Goal: Task Accomplishment & Management: Manage account settings

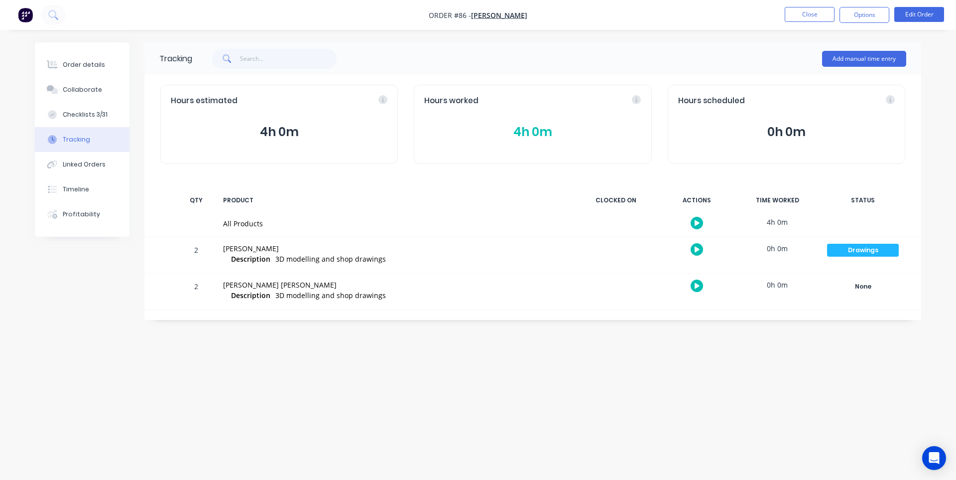
click at [691, 246] on button "button" at bounding box center [697, 249] width 12 height 12
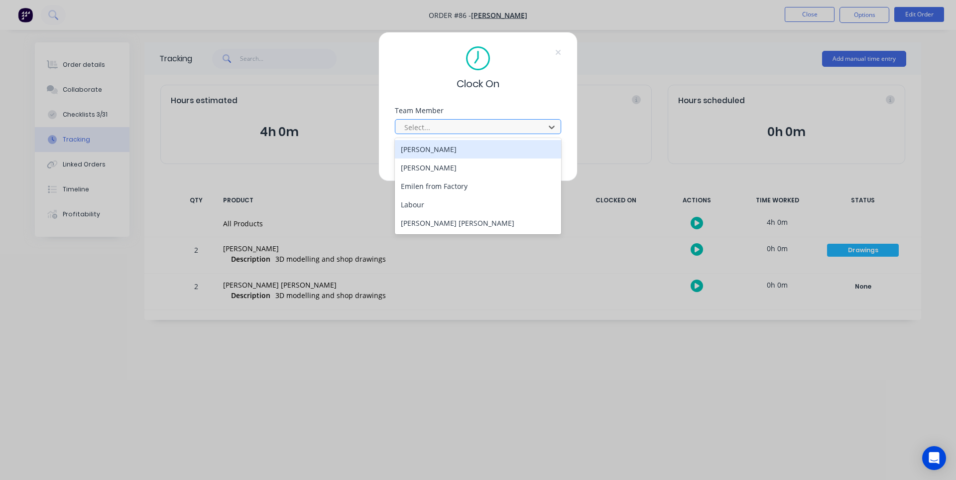
click at [421, 126] on div at bounding box center [471, 127] width 136 height 12
click at [420, 148] on div "[PERSON_NAME]" at bounding box center [478, 149] width 166 height 18
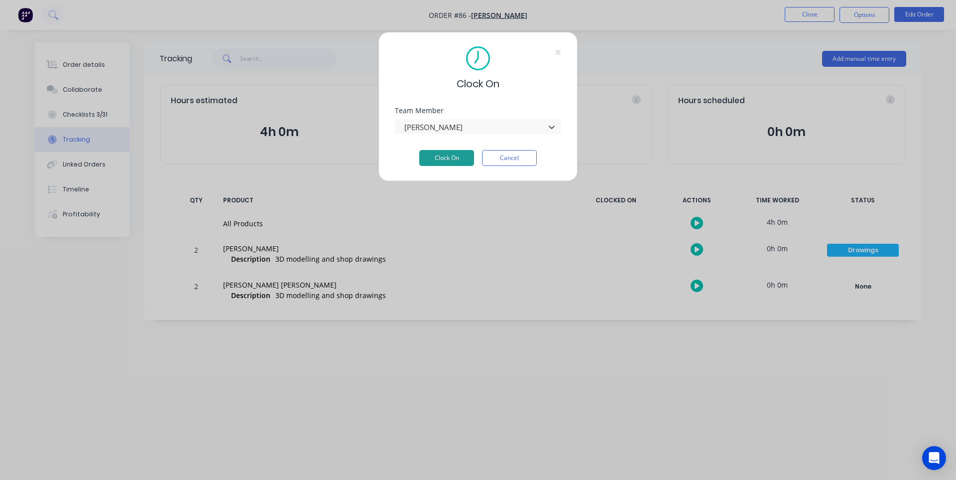
click at [440, 156] on button "Clock On" at bounding box center [446, 158] width 55 height 16
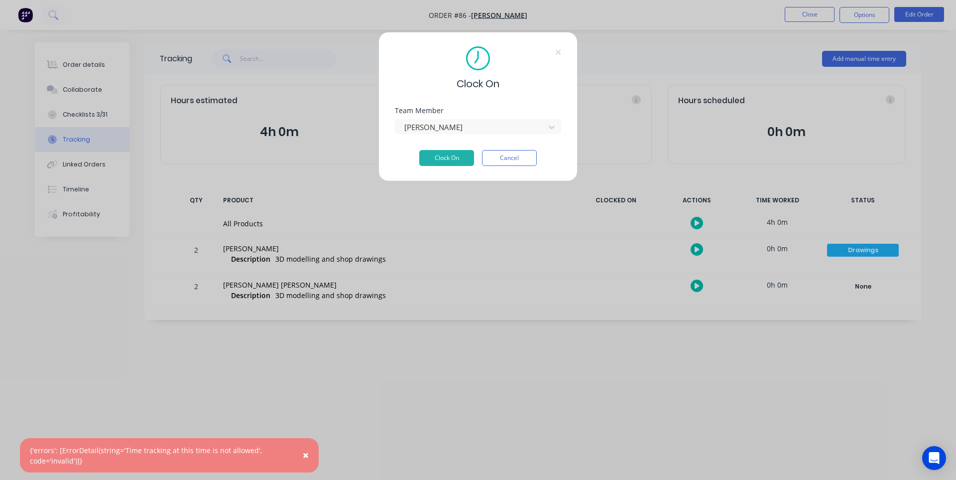
click at [393, 391] on div "Clock On Team Member Cameron Rennie Clock On Cancel" at bounding box center [478, 240] width 956 height 480
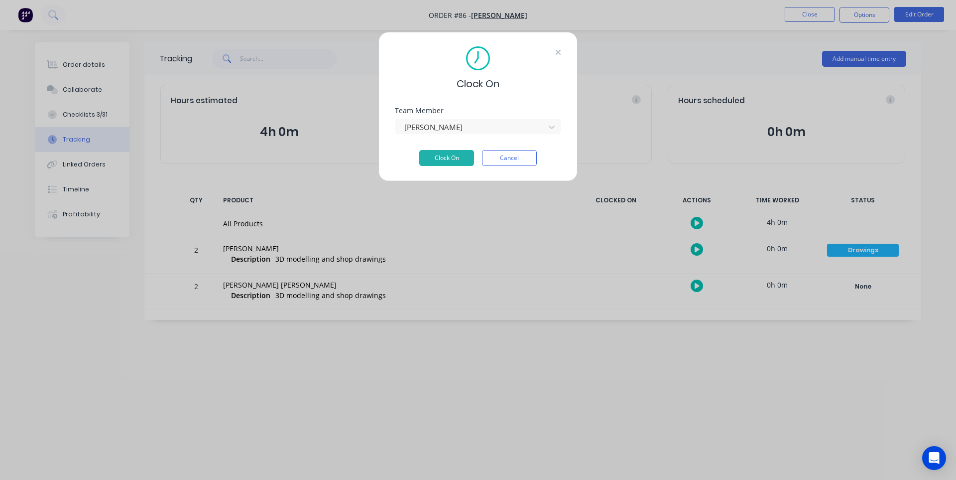
click at [559, 49] on icon at bounding box center [558, 52] width 6 height 8
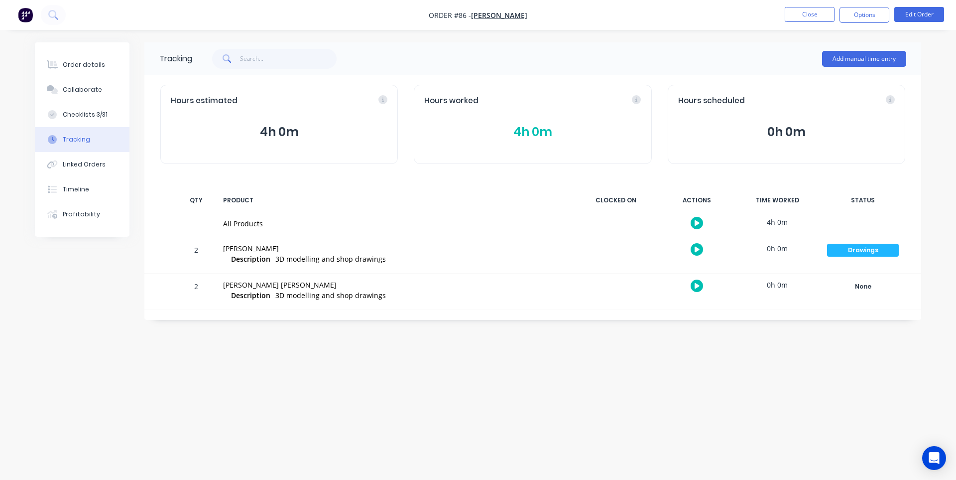
click at [18, 13] on img "button" at bounding box center [25, 14] width 15 height 15
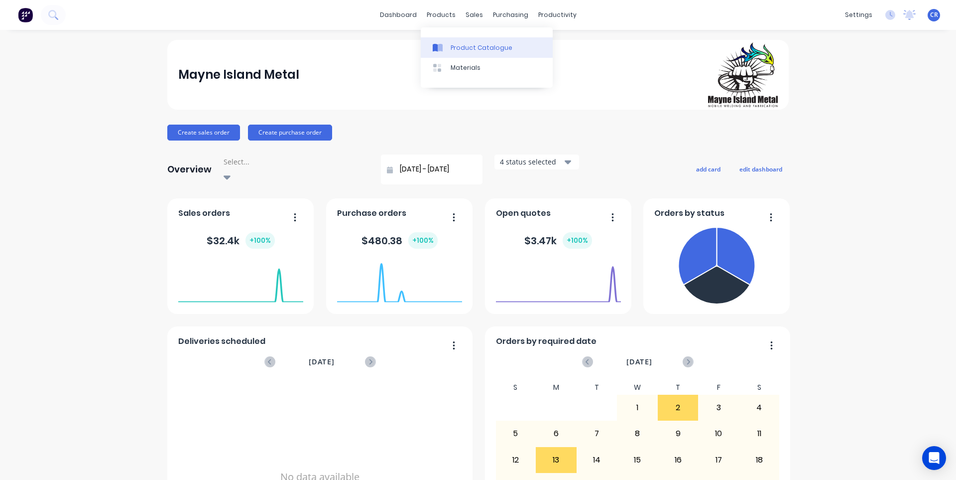
click at [449, 51] on link "Product Catalogue" at bounding box center [487, 47] width 132 height 20
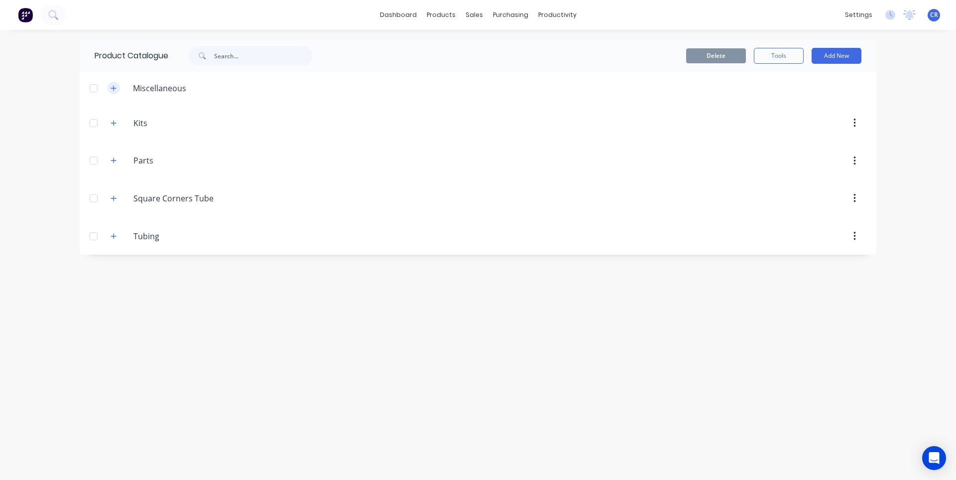
click at [115, 89] on icon "button" at bounding box center [114, 88] width 6 height 7
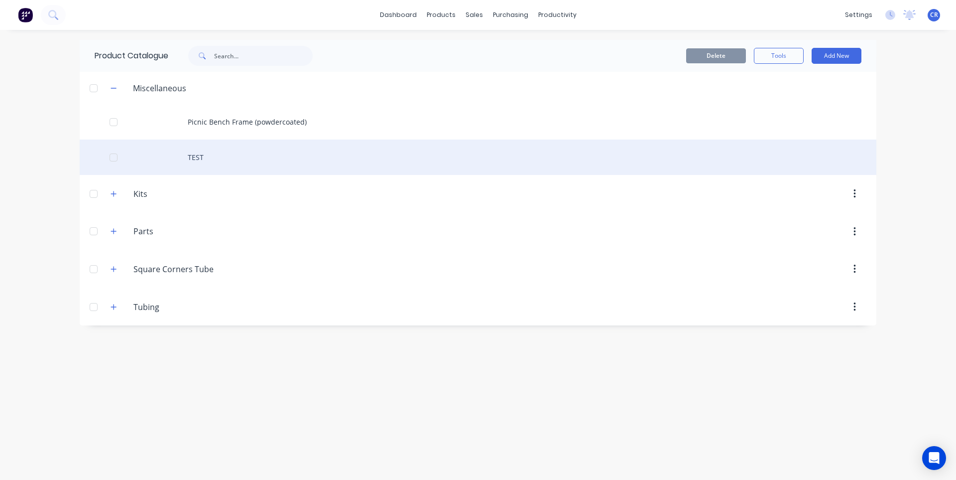
click at [203, 159] on div "TEST" at bounding box center [478, 156] width 797 height 35
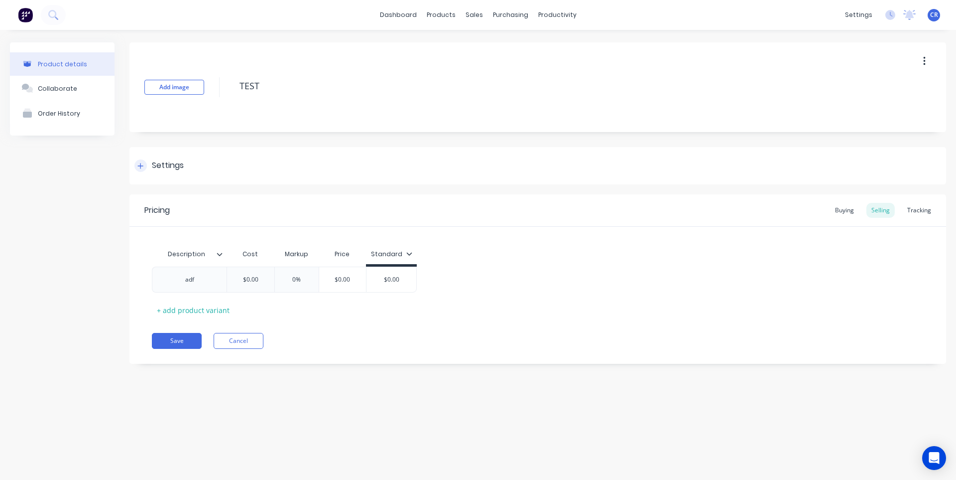
click at [142, 172] on div "Settings" at bounding box center [538, 165] width 817 height 37
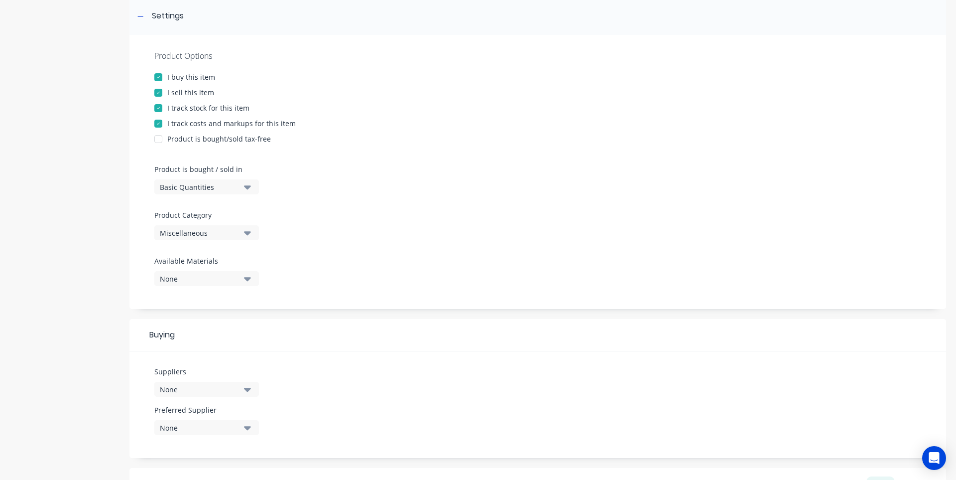
scroll to position [299, 0]
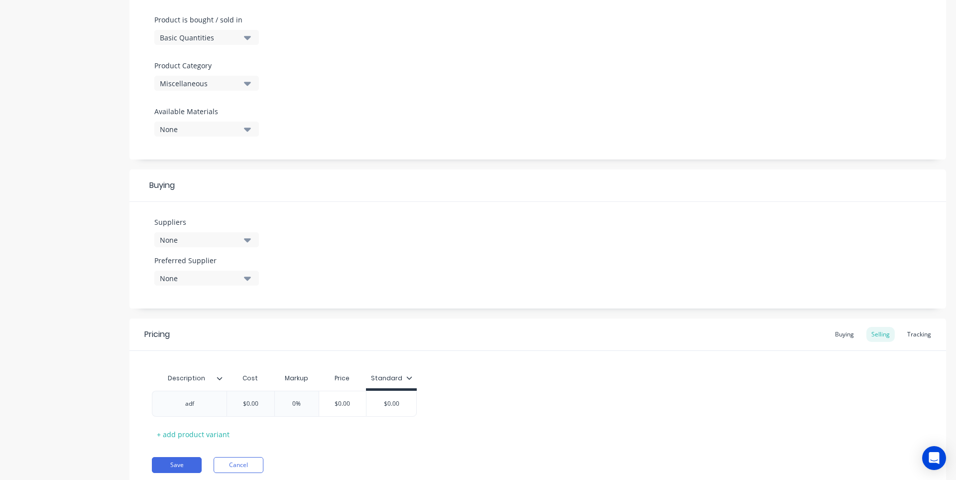
click at [245, 242] on icon "button" at bounding box center [247, 239] width 7 height 11
click at [247, 238] on icon "button" at bounding box center [247, 239] width 7 height 11
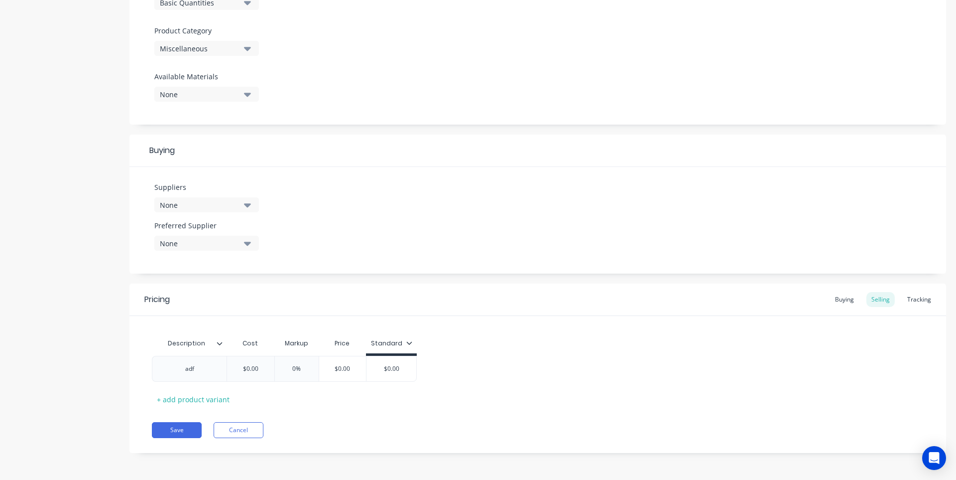
scroll to position [334, 0]
click at [839, 304] on div "Buying" at bounding box center [844, 298] width 29 height 15
click at [209, 374] on div "adf" at bounding box center [189, 368] width 50 height 13
click at [250, 349] on div "Description adf + add product variant" at bounding box center [538, 371] width 772 height 70
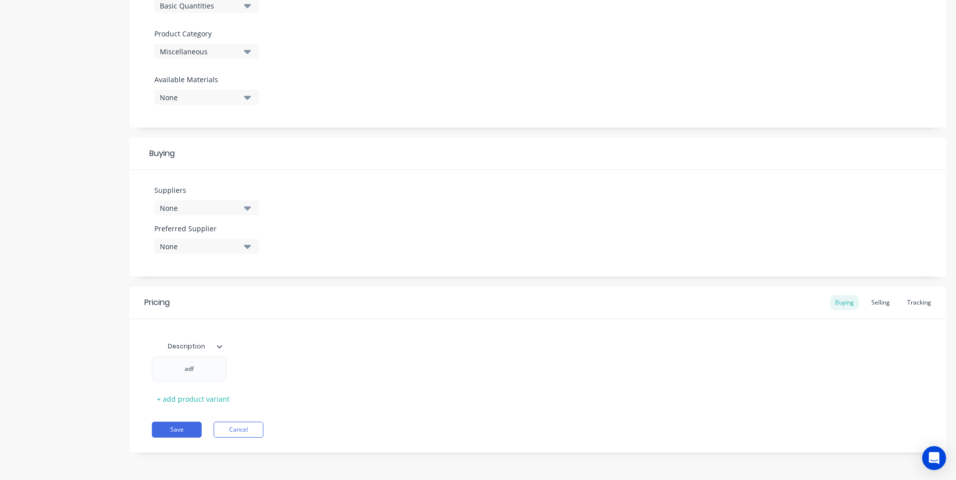
click at [221, 349] on div at bounding box center [224, 346] width 6 height 9
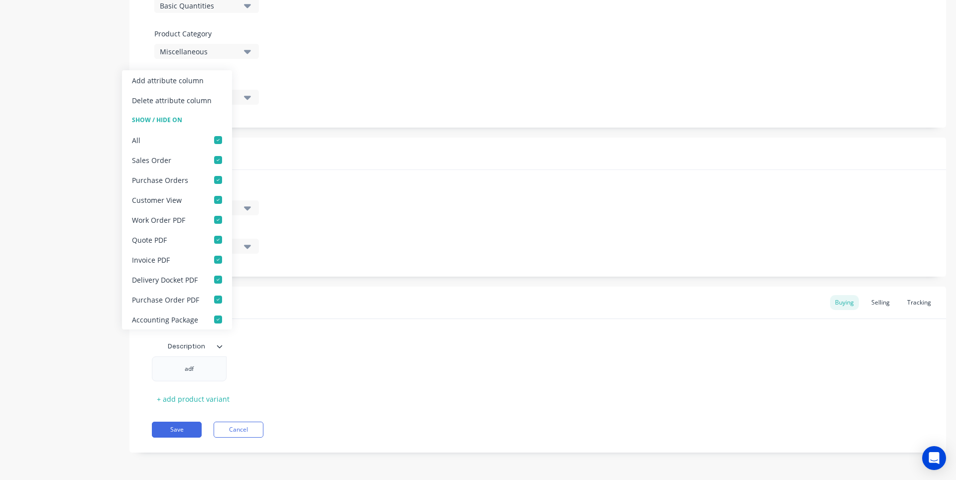
click at [320, 311] on div "Pricing Buying Selling Tracking" at bounding box center [538, 302] width 817 height 32
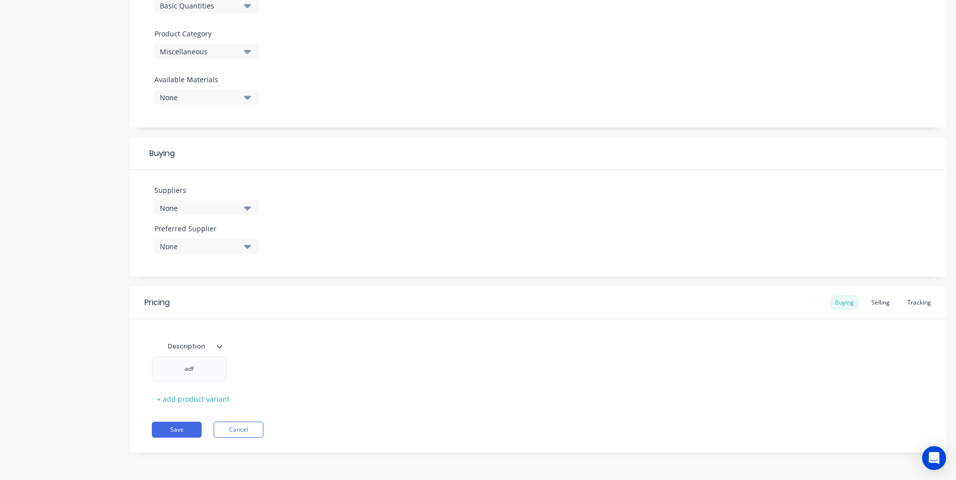
click at [239, 196] on div "Suppliers None" at bounding box center [206, 200] width 105 height 30
click at [236, 209] on div "None" at bounding box center [200, 208] width 80 height 10
click at [221, 269] on button "Shining Metal" at bounding box center [228, 263] width 149 height 20
click at [374, 224] on div "Suppliers 1 suppliers selected Shining Metal Preferred Supplier None" at bounding box center [538, 223] width 817 height 107
click at [250, 210] on icon "button" at bounding box center [247, 207] width 7 height 11
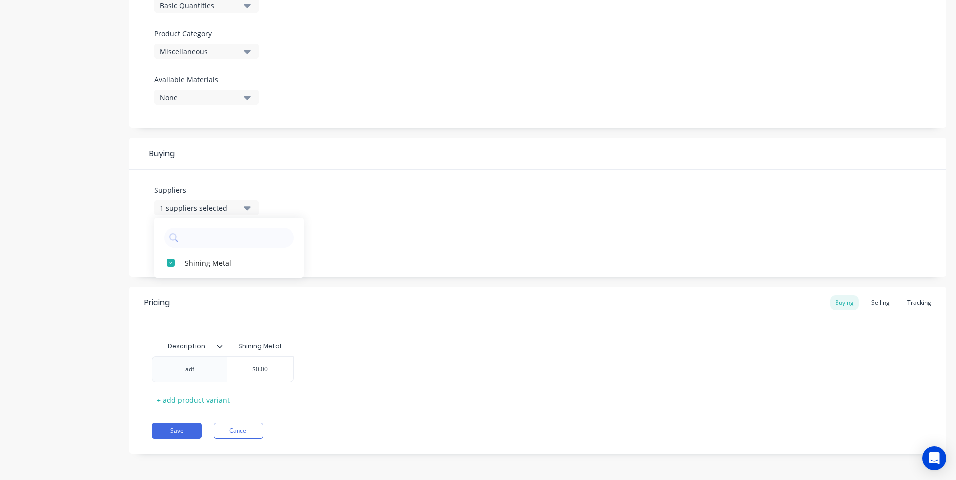
click at [250, 206] on icon "button" at bounding box center [247, 207] width 7 height 11
click at [237, 252] on button "None" at bounding box center [206, 246] width 105 height 15
click at [241, 248] on button "None" at bounding box center [206, 246] width 105 height 15
type input "$0.00"
click at [263, 370] on input "$0.00" at bounding box center [260, 369] width 66 height 9
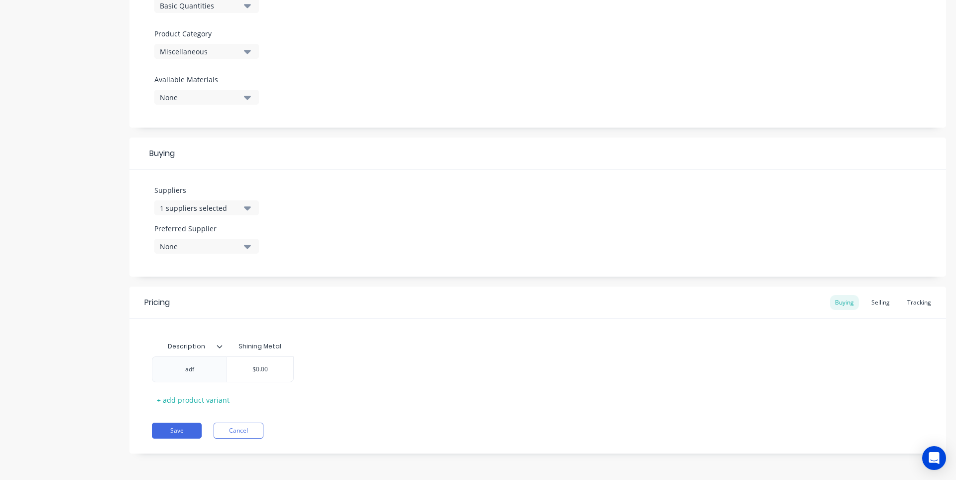
click at [317, 355] on div "Description Shining Metal adf $0.00 $0.00 + add product variant" at bounding box center [538, 371] width 772 height 71
click at [172, 402] on div "+ add product variant" at bounding box center [193, 399] width 83 height 15
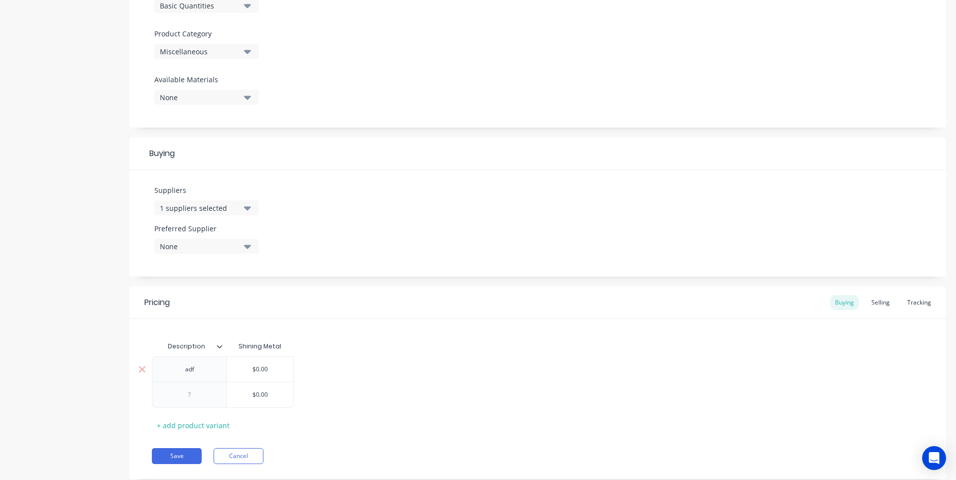
click at [265, 369] on input "$0.00" at bounding box center [260, 369] width 66 height 9
click at [307, 366] on div "adf $0.00 $0.00 $0.00" at bounding box center [538, 381] width 772 height 51
click at [202, 392] on div at bounding box center [190, 394] width 50 height 13
click at [375, 348] on div "Description Shining Metal adf $0.00 $0.00 $0.00 + add product variant" at bounding box center [538, 384] width 772 height 97
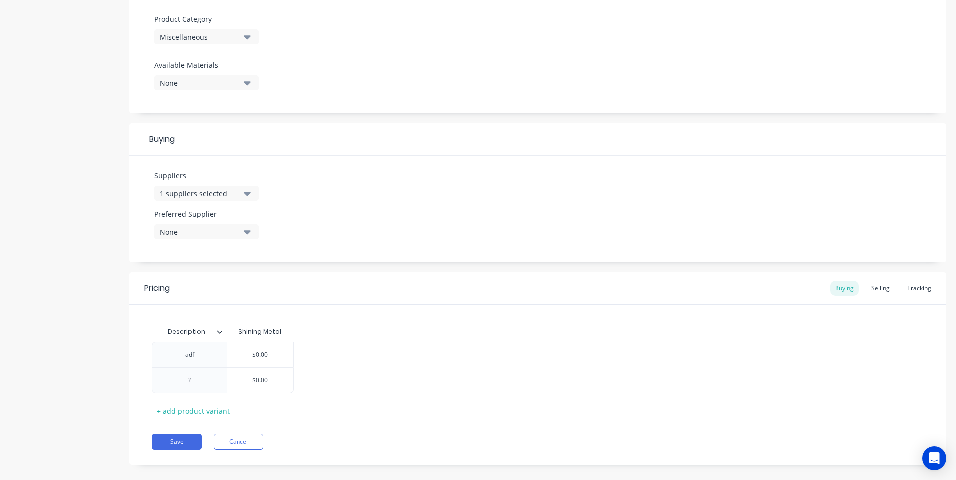
scroll to position [357, 0]
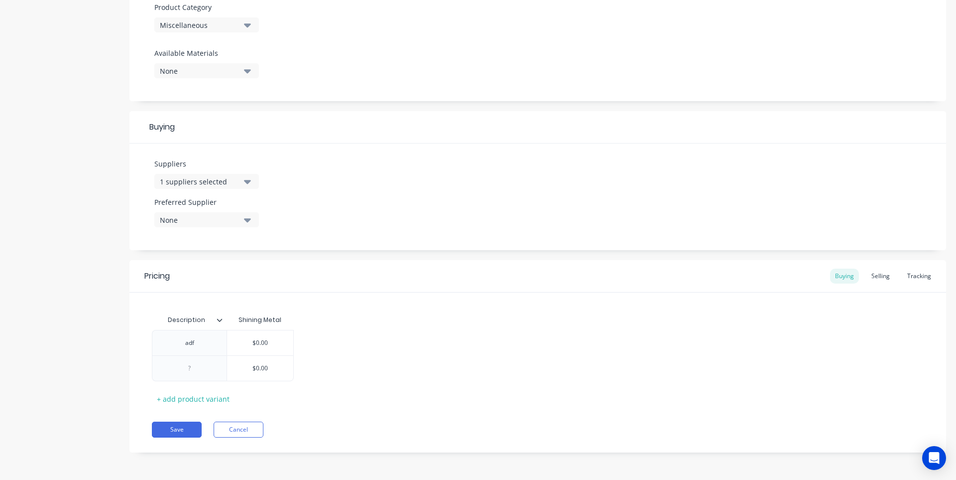
click at [324, 259] on div "Add image TEST Settings Product Options I buy this item I sell this item I trac…" at bounding box center [538, 76] width 817 height 782
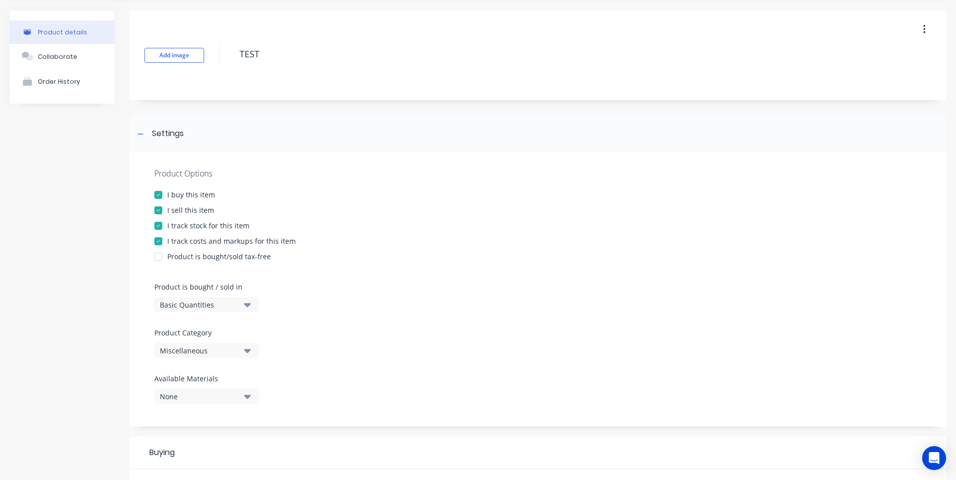
scroll to position [0, 0]
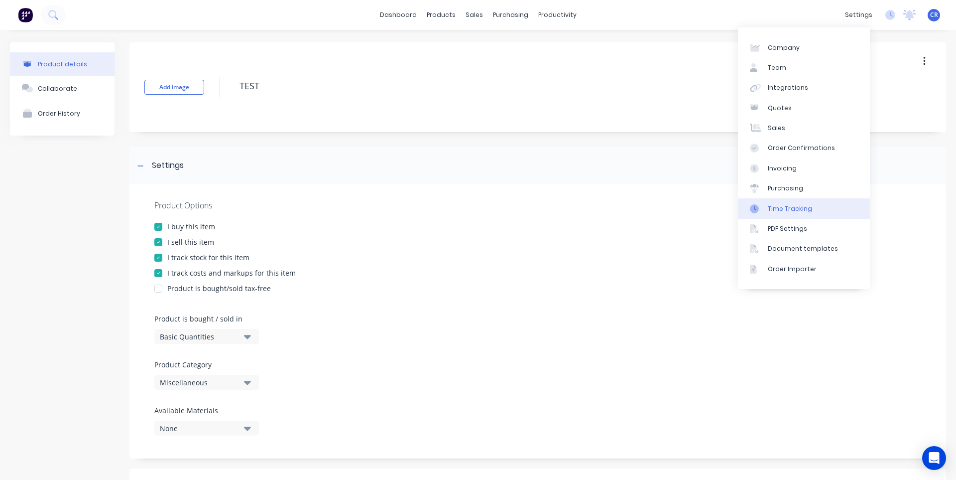
click at [803, 210] on div "Time Tracking" at bounding box center [790, 208] width 44 height 9
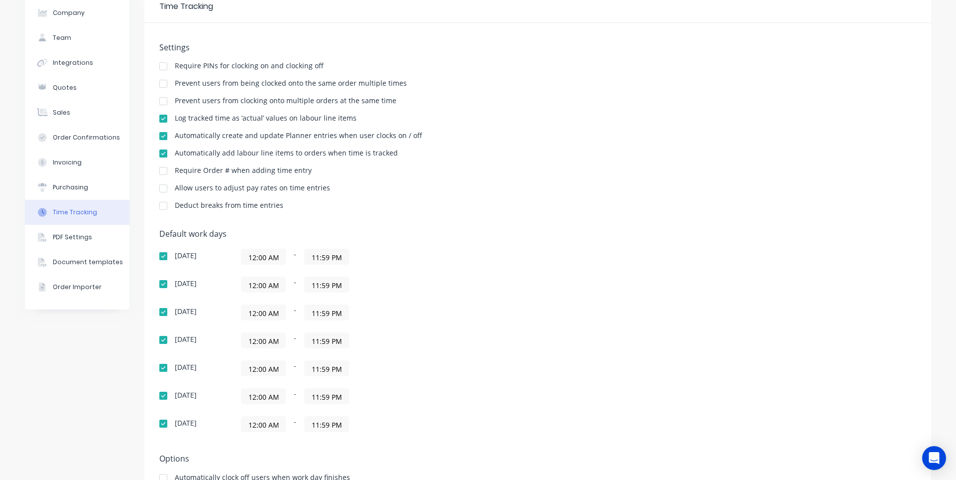
scroll to position [131, 0]
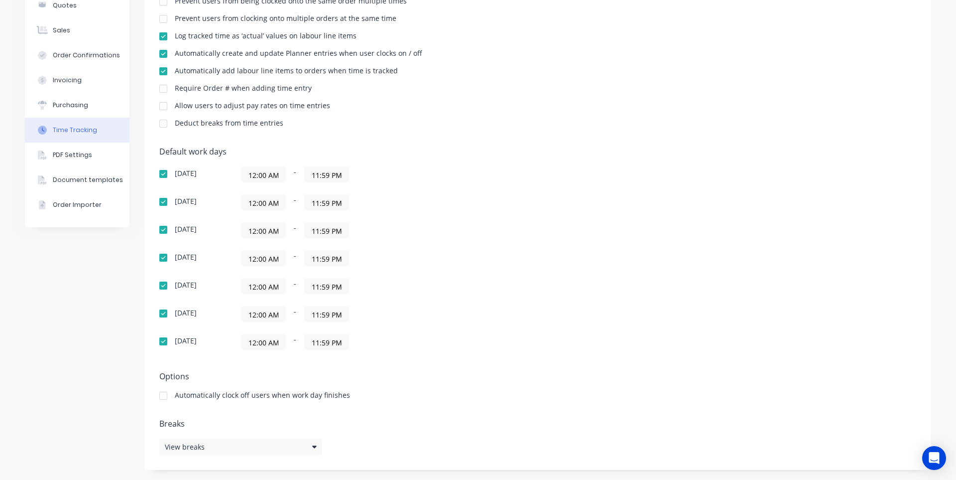
click at [348, 143] on div "Settings Require PINs for clocking on and clocking off Prevent users from being…" at bounding box center [537, 205] width 787 height 529
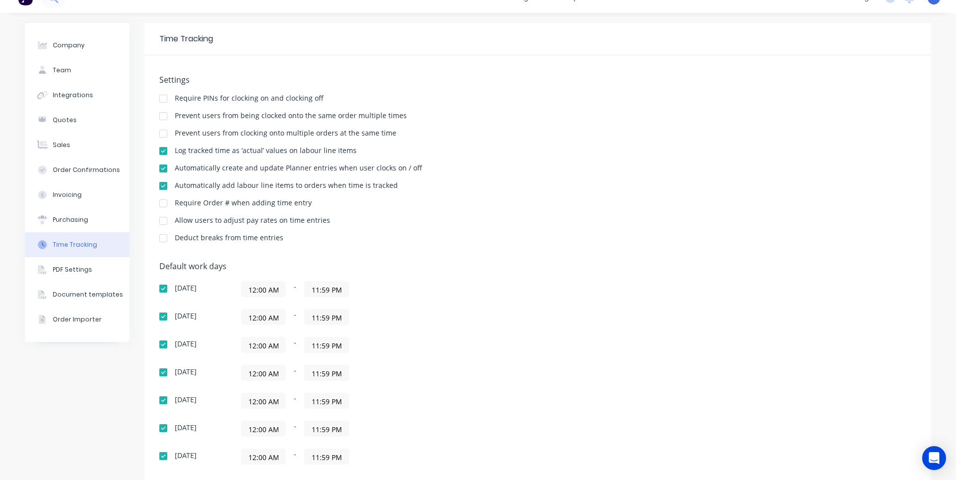
scroll to position [0, 0]
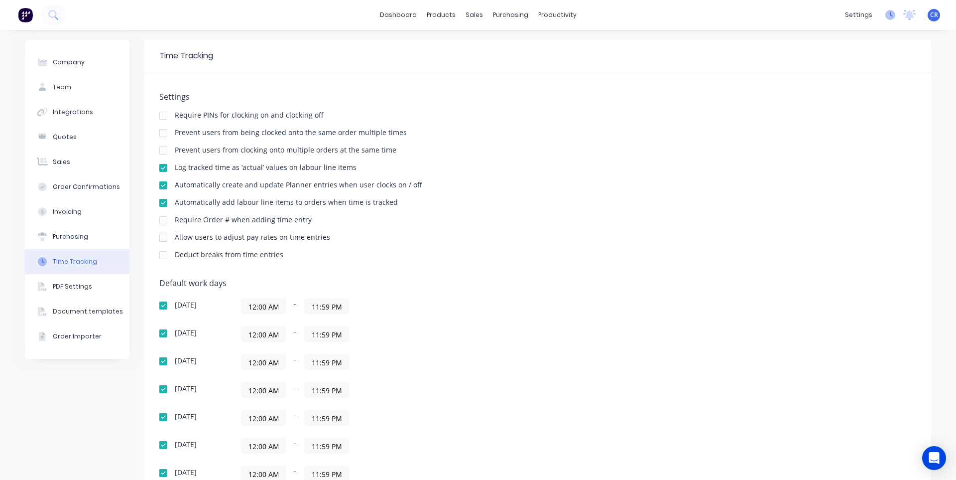
click at [886, 16] on icon at bounding box center [891, 15] width 10 height 10
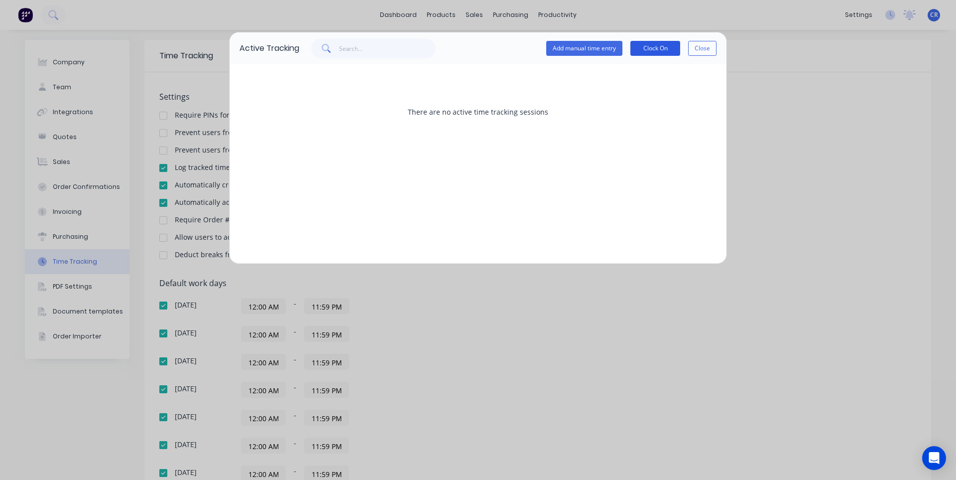
click at [647, 45] on button "Clock On" at bounding box center [656, 48] width 50 height 15
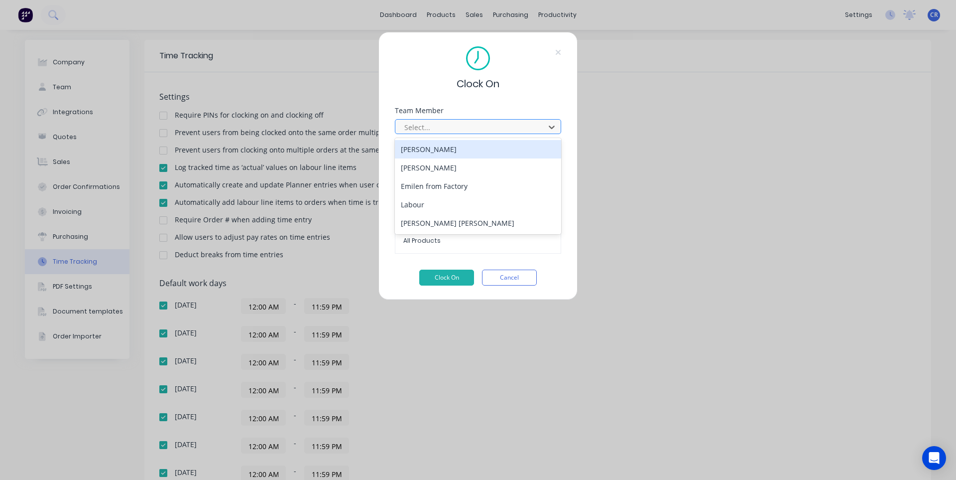
click at [525, 124] on div at bounding box center [471, 127] width 136 height 12
click at [512, 151] on div "[PERSON_NAME]" at bounding box center [478, 149] width 166 height 18
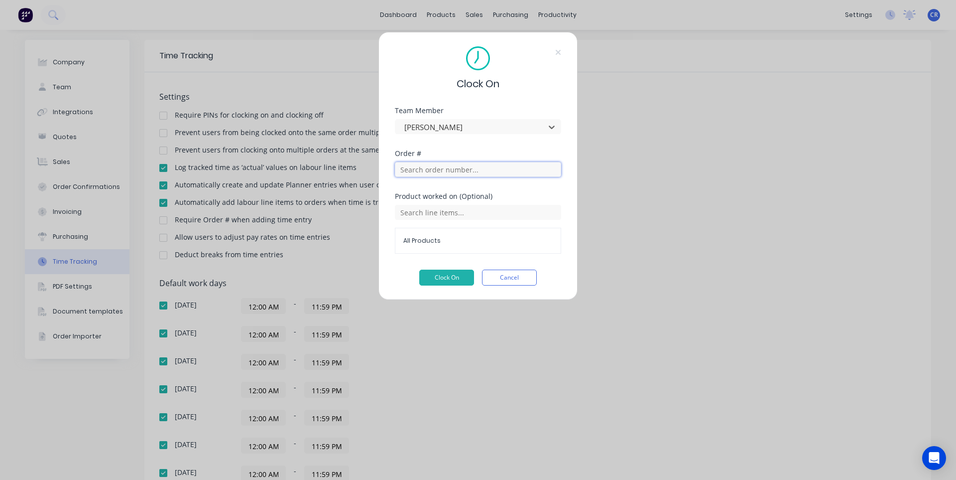
click at [505, 166] on input "text" at bounding box center [478, 169] width 166 height 15
type input "86"
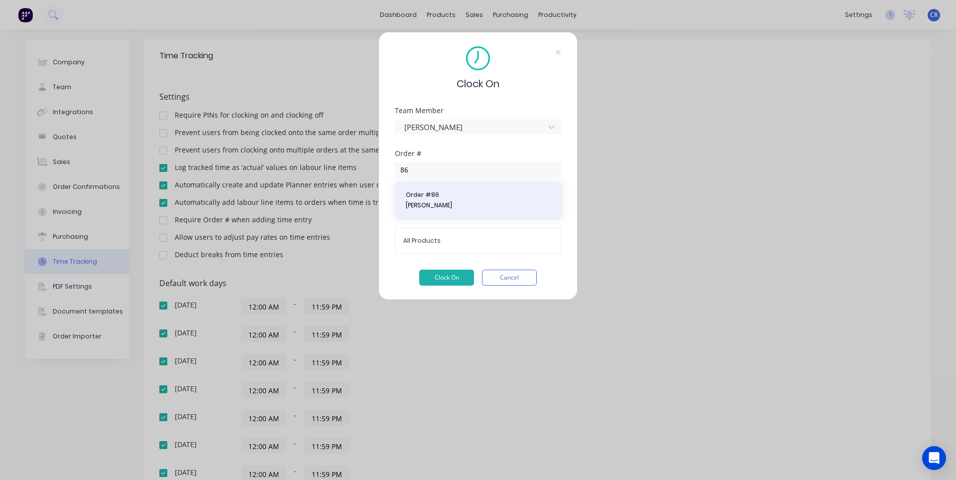
click at [512, 195] on span "Order # 86" at bounding box center [478, 194] width 145 height 9
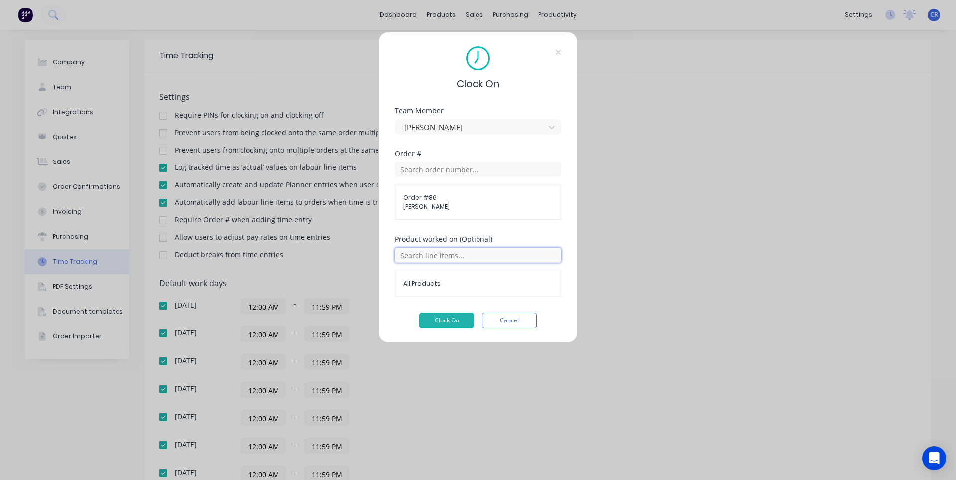
click at [511, 252] on input "text" at bounding box center [478, 255] width 166 height 15
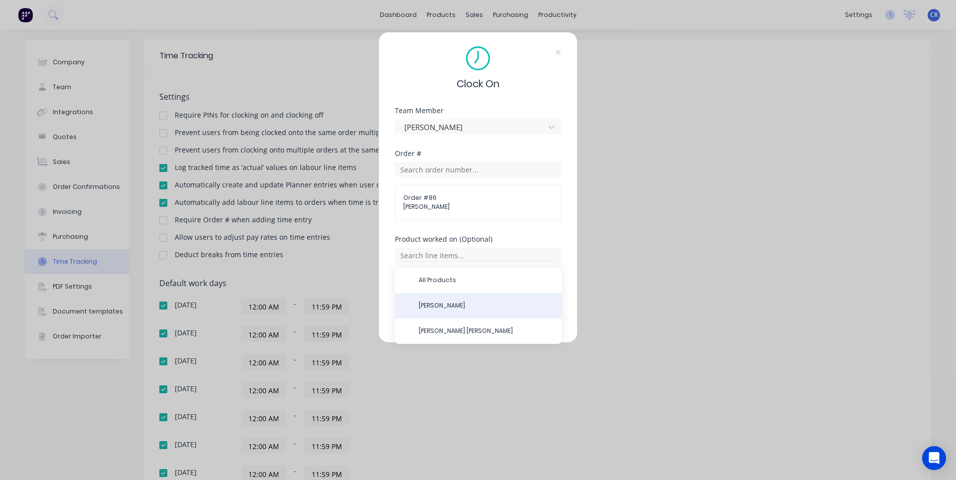
click at [466, 301] on div "[PERSON_NAME]" at bounding box center [478, 305] width 167 height 25
click at [456, 305] on span "[PERSON_NAME]" at bounding box center [486, 305] width 135 height 9
click at [459, 318] on button "Clock On" at bounding box center [446, 320] width 55 height 16
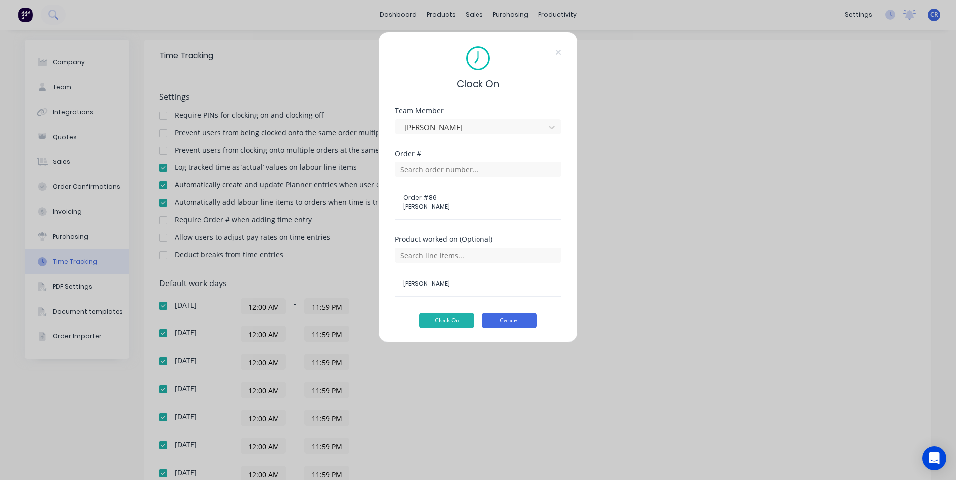
click at [515, 321] on button "Cancel" at bounding box center [509, 320] width 55 height 16
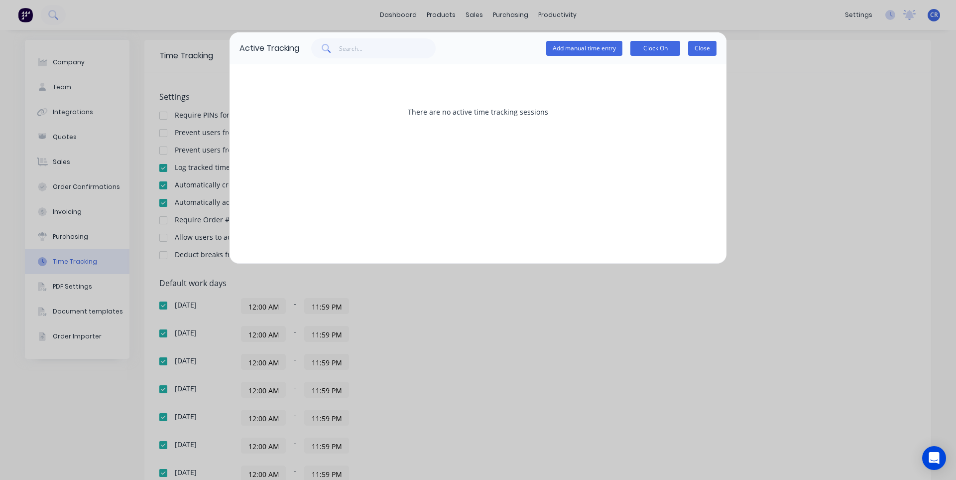
click at [706, 52] on button "Close" at bounding box center [702, 48] width 28 height 15
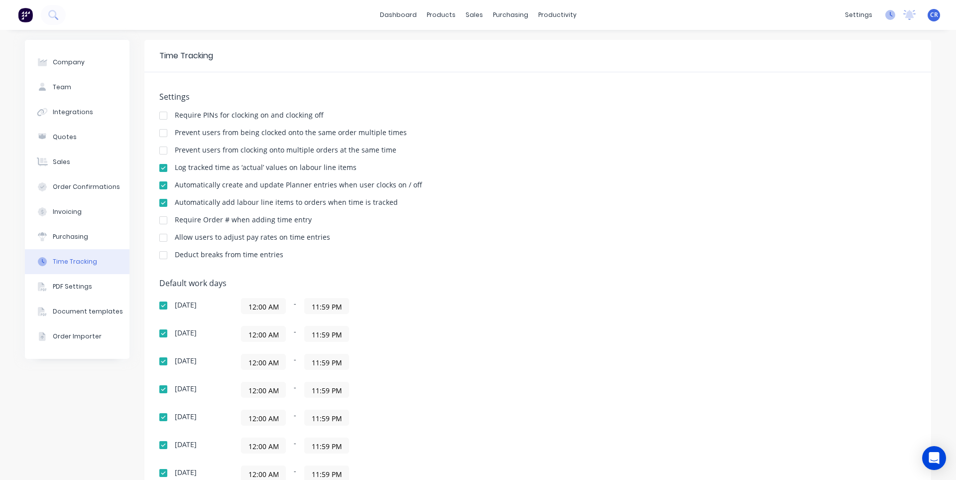
click at [886, 13] on icon at bounding box center [891, 15] width 10 height 10
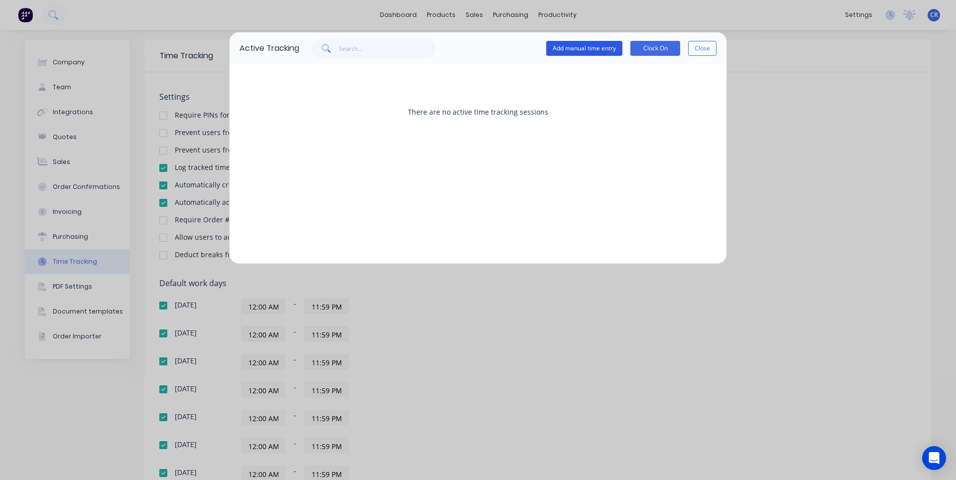
click at [567, 45] on button "Add manual time entry" at bounding box center [584, 48] width 76 height 15
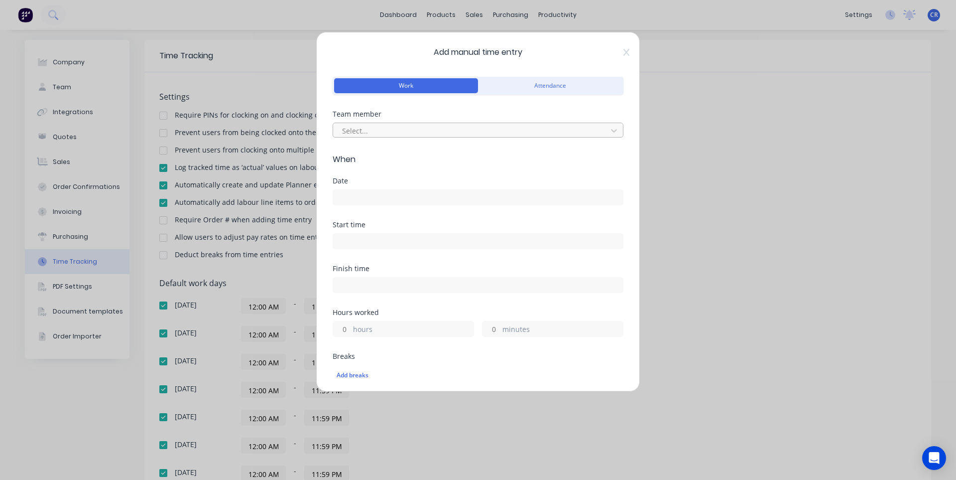
click at [451, 125] on div at bounding box center [471, 131] width 261 height 12
click at [411, 197] on input at bounding box center [478, 197] width 290 height 15
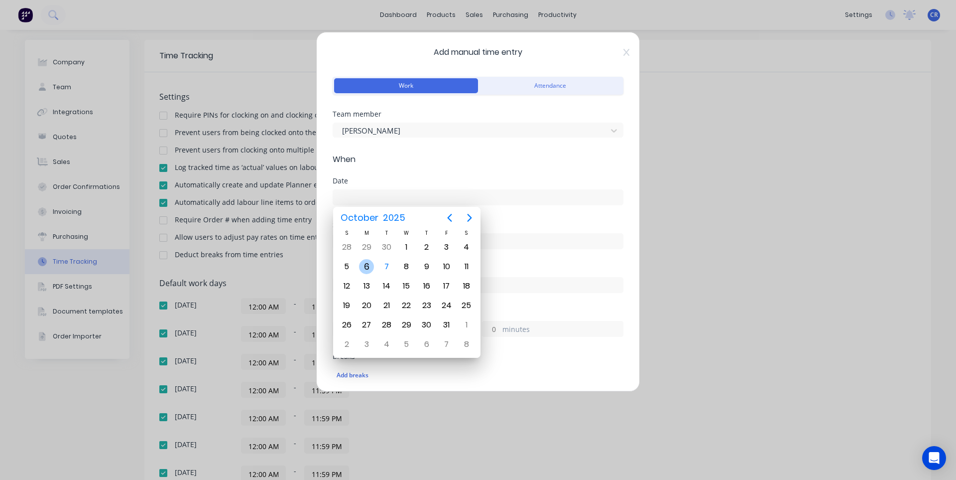
click at [366, 267] on div "6" at bounding box center [366, 266] width 15 height 15
type input "06/10/2025"
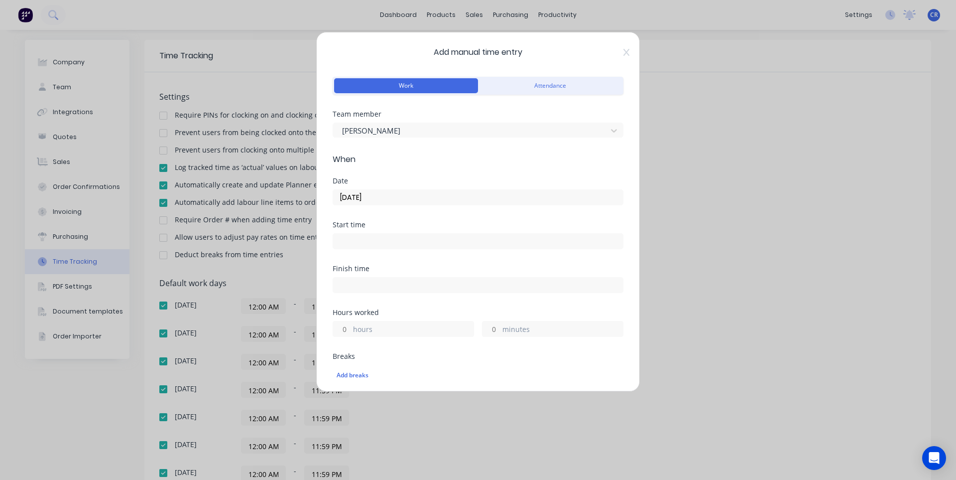
click at [389, 242] on input at bounding box center [478, 241] width 290 height 15
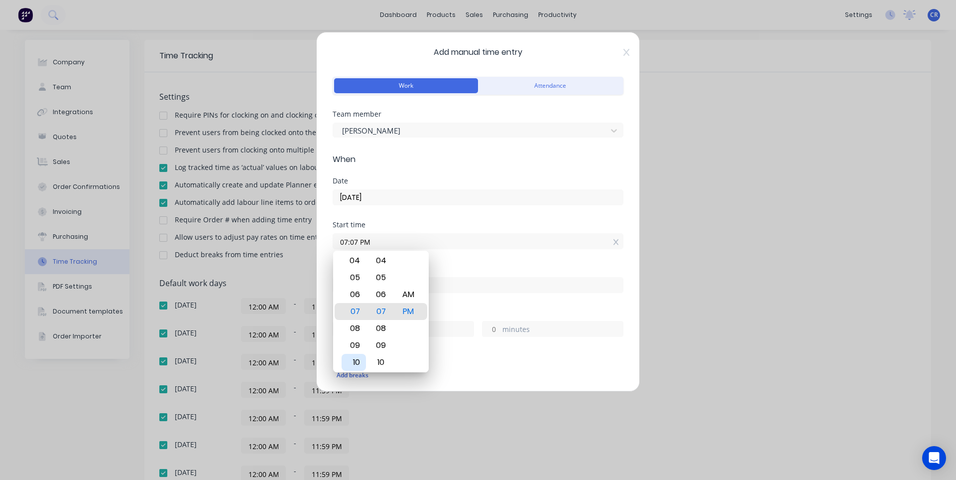
click at [358, 355] on div "10" at bounding box center [354, 362] width 24 height 17
click at [389, 268] on div "00" at bounding box center [381, 260] width 24 height 17
type input "10:00 PM"
click at [476, 262] on div "Start time 10:00 PM" at bounding box center [478, 243] width 291 height 44
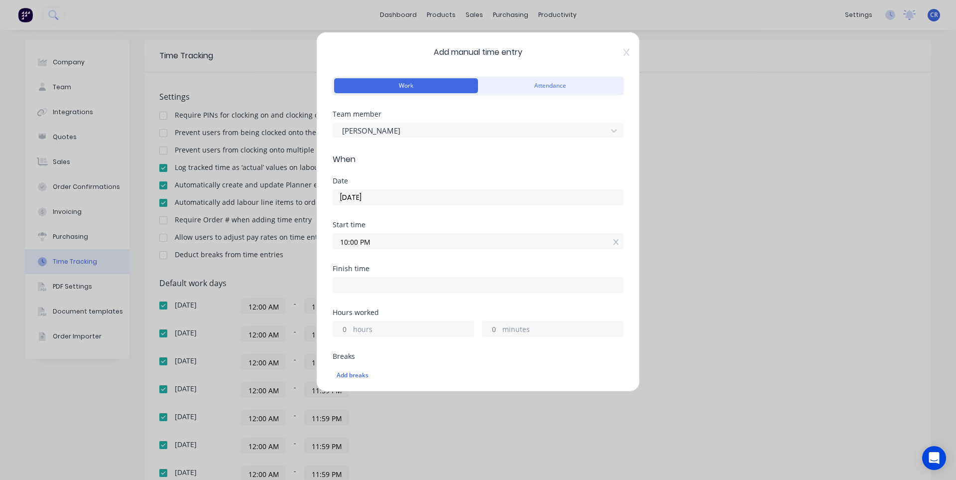
click at [418, 288] on input at bounding box center [478, 284] width 290 height 15
type input "02:07 PM"
type input "16"
type input "7"
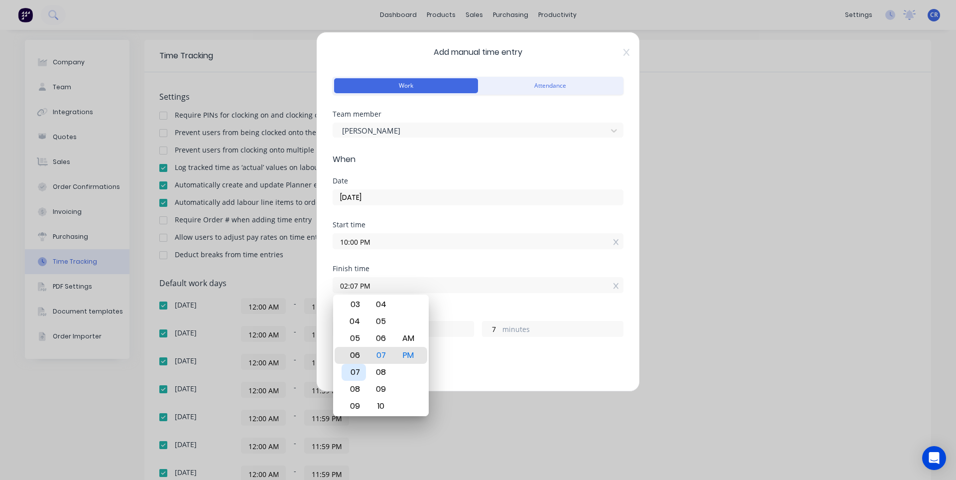
type input "06:07 PM"
type input "20"
type input "08:07 PM"
type input "22"
type input "09:07 PM"
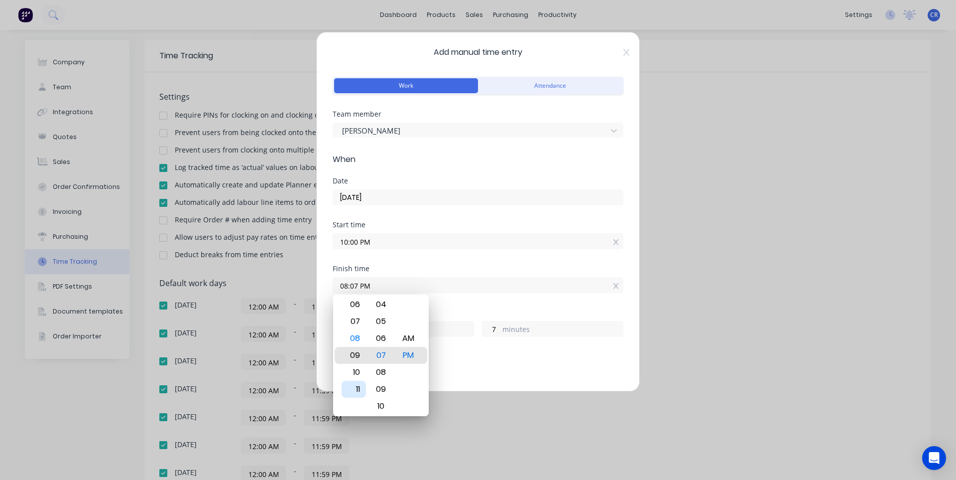
type input "23"
type input "08:07 PM"
type input "22"
type input "09:07 PM"
type input "23"
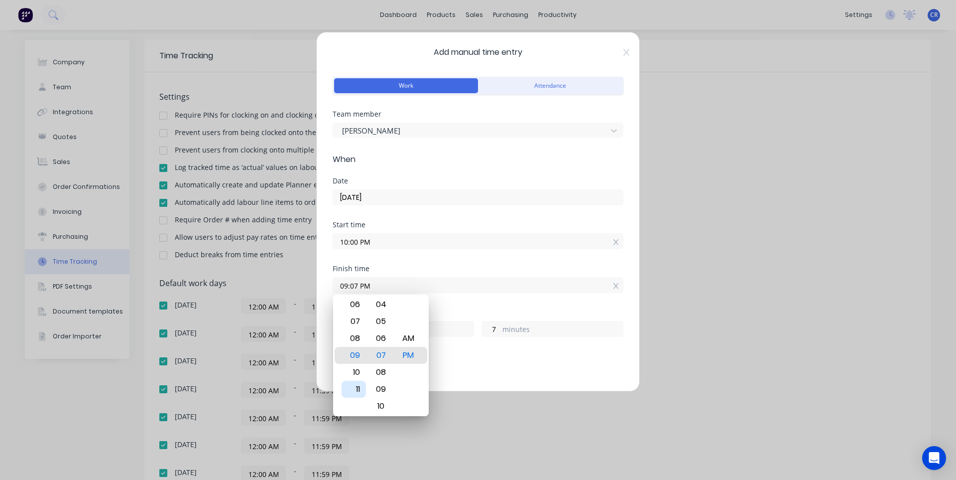
click at [359, 385] on div "11" at bounding box center [354, 389] width 24 height 17
type input "11:07 PM"
type input "1"
type input "11:12 PM"
type input "12"
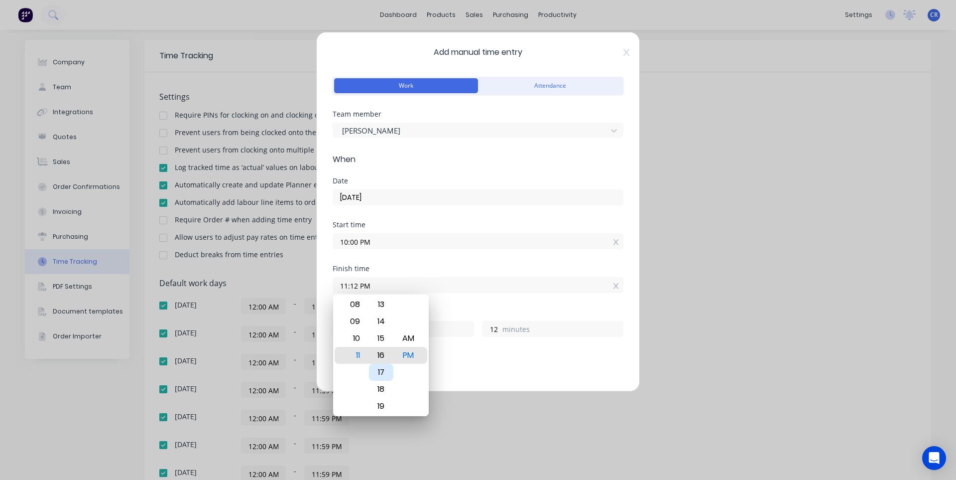
type input "11:16 PM"
type input "16"
type input "11:18 PM"
type input "18"
type input "11:22 PM"
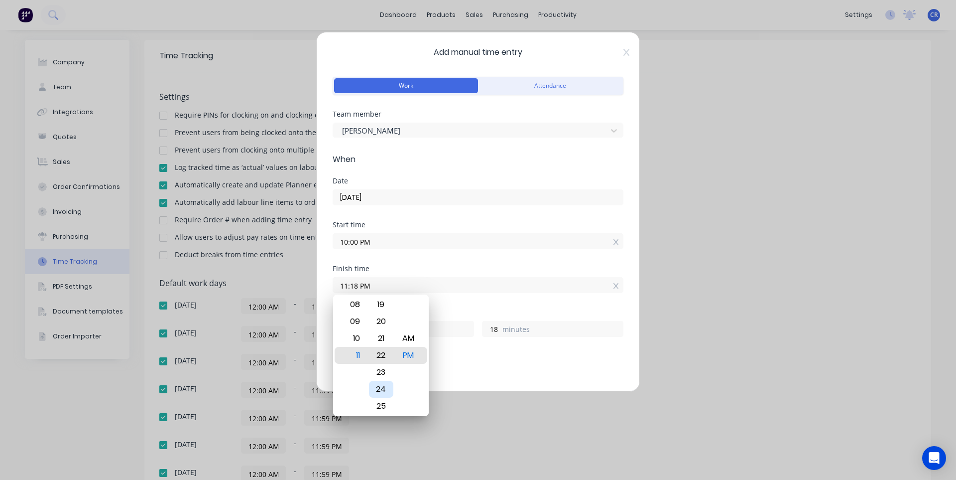
type input "22"
type input "11:27 PM"
type input "27"
type input "11:31 PM"
type input "31"
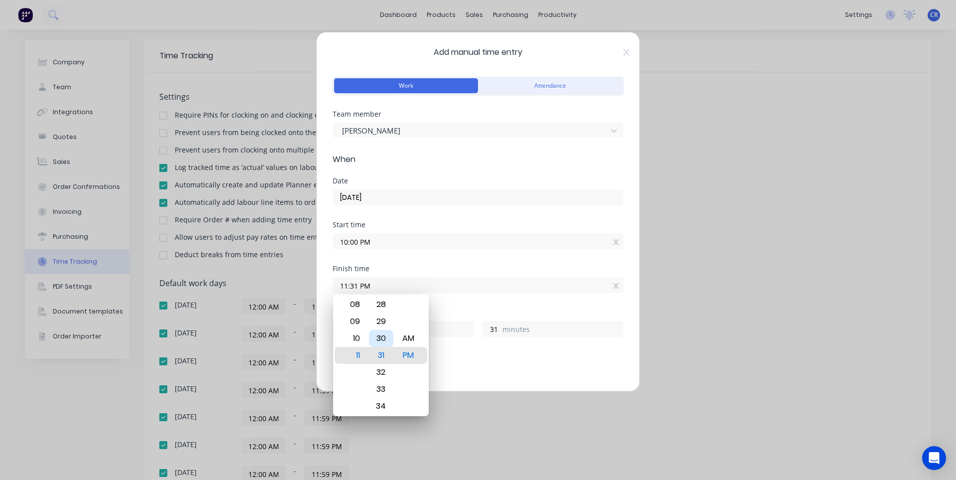
click at [384, 340] on div "30" at bounding box center [381, 338] width 24 height 17
type input "11:30 PM"
type input "30"
click at [471, 259] on div "Start time 10:00 PM" at bounding box center [478, 243] width 291 height 44
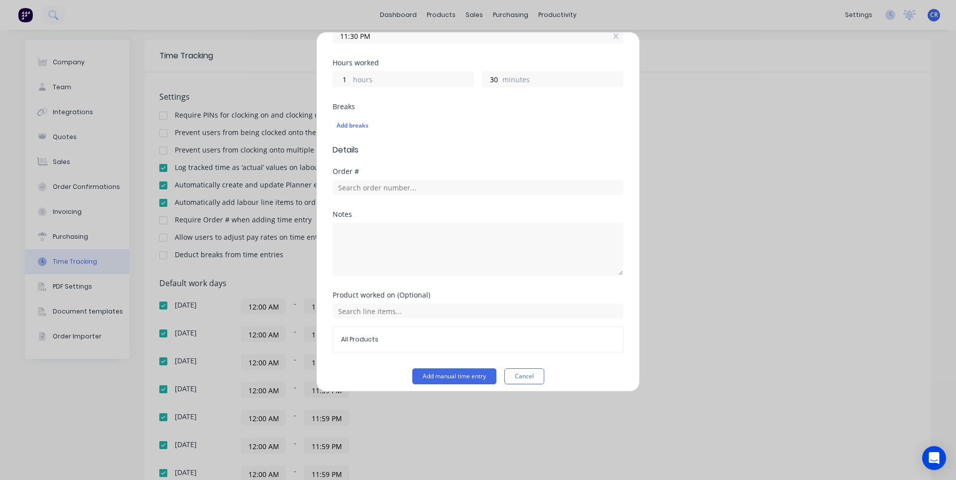
scroll to position [257, 0]
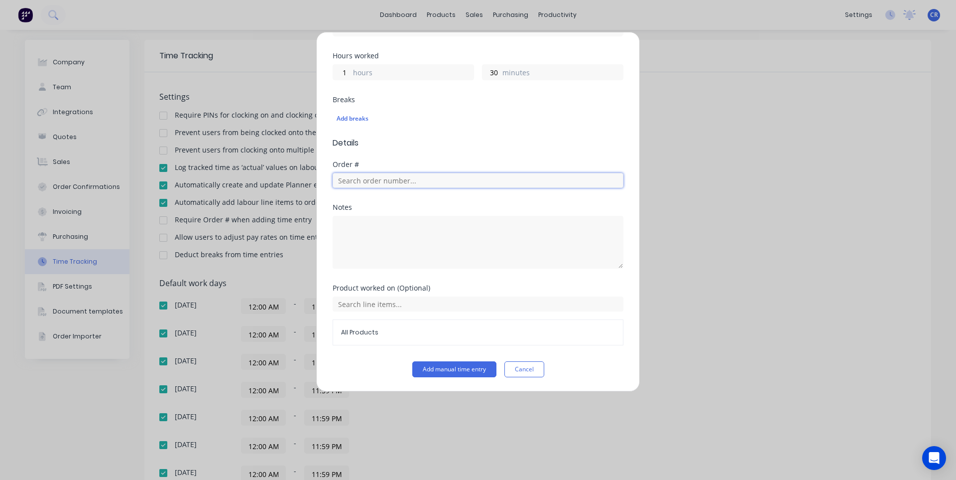
click at [442, 176] on input "text" at bounding box center [478, 180] width 291 height 15
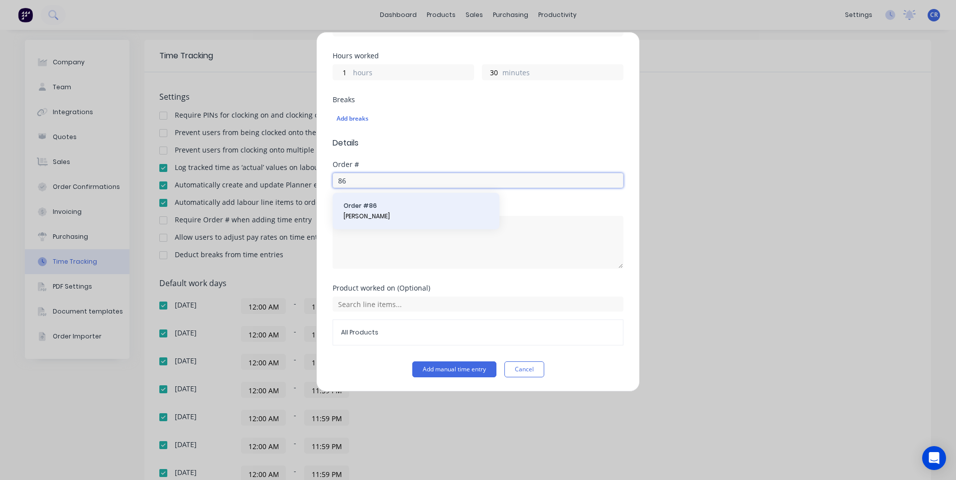
type input "86"
click at [424, 208] on span "Order # 86" at bounding box center [416, 205] width 145 height 9
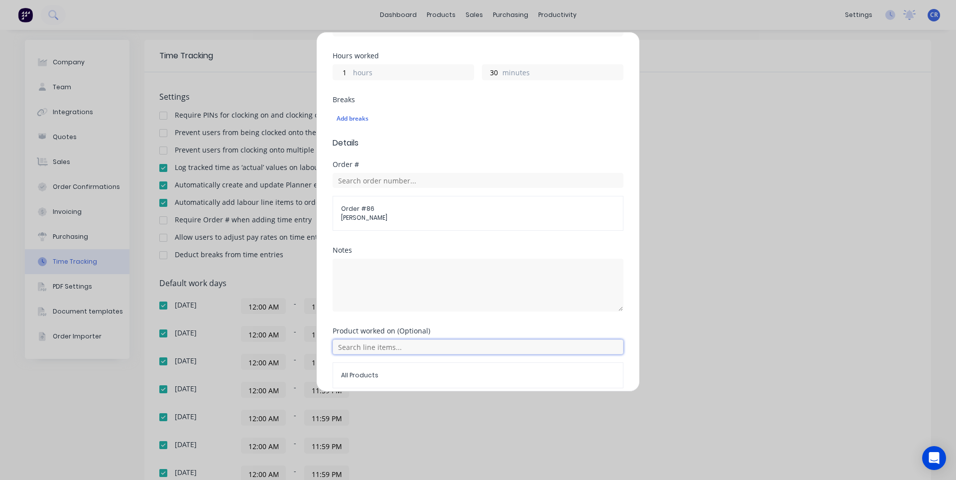
click at [421, 341] on input "text" at bounding box center [478, 346] width 291 height 15
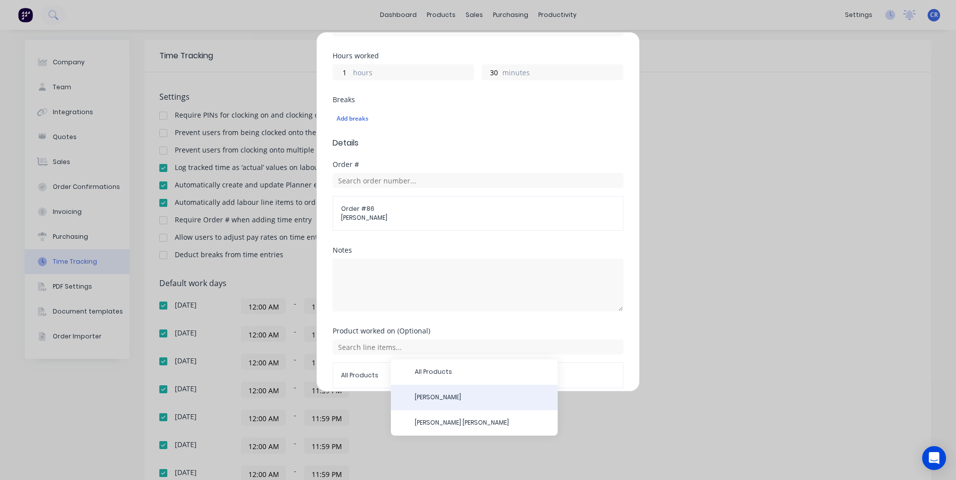
click at [435, 401] on span "[PERSON_NAME]" at bounding box center [482, 396] width 135 height 9
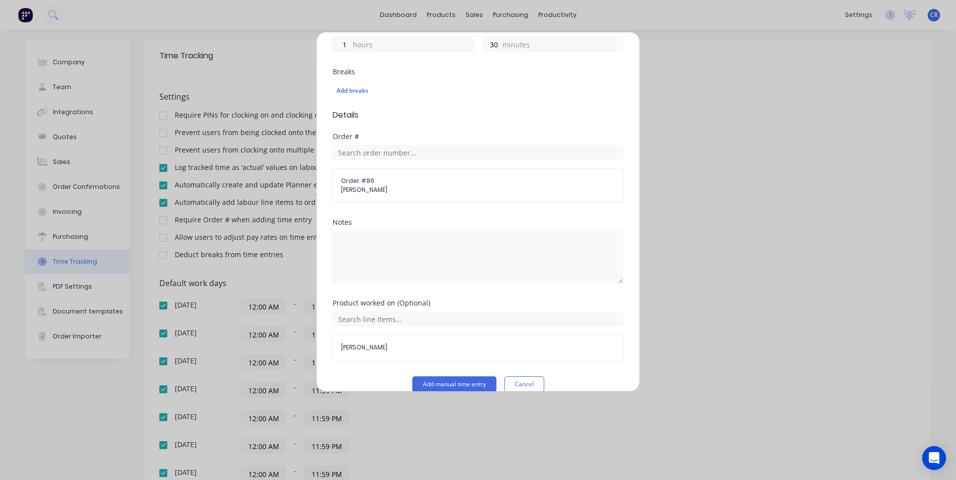
scroll to position [299, 0]
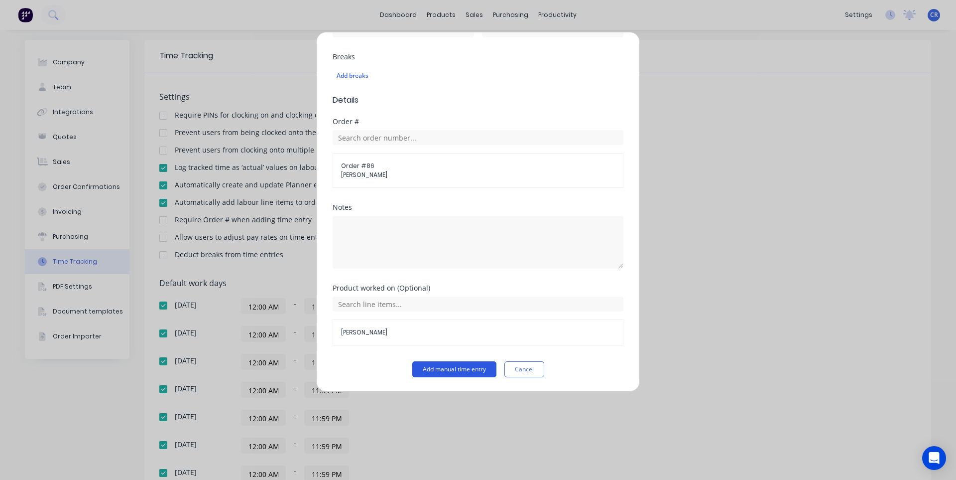
click at [459, 368] on button "Add manual time entry" at bounding box center [454, 369] width 84 height 16
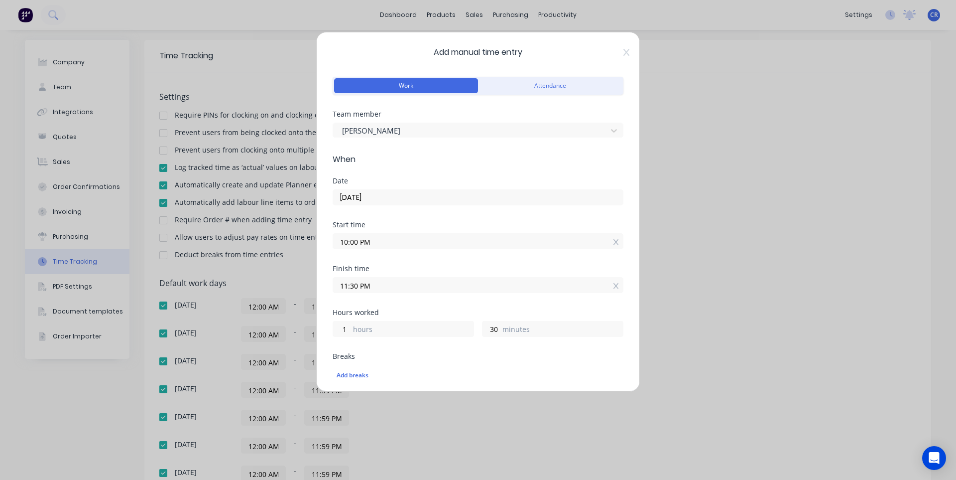
click at [498, 156] on span "When" at bounding box center [478, 159] width 291 height 12
click at [548, 86] on button "Attendance" at bounding box center [550, 85] width 144 height 15
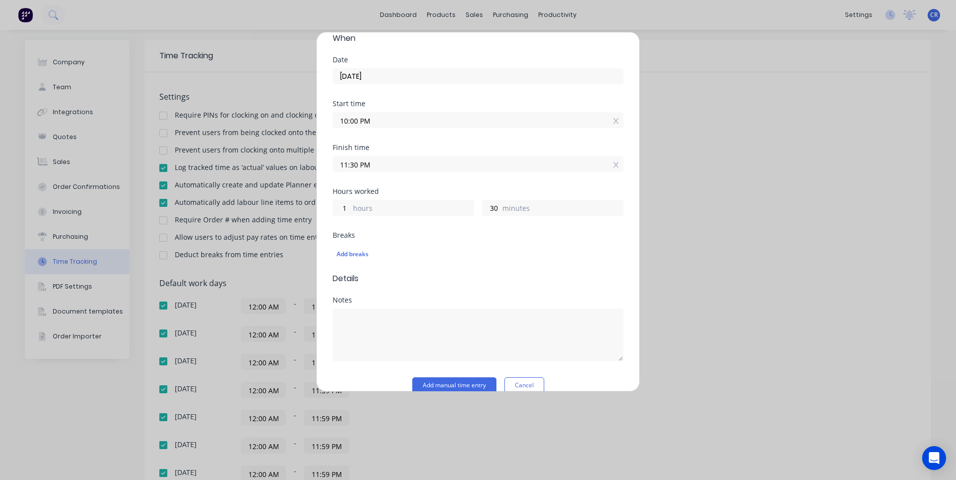
scroll to position [137, 0]
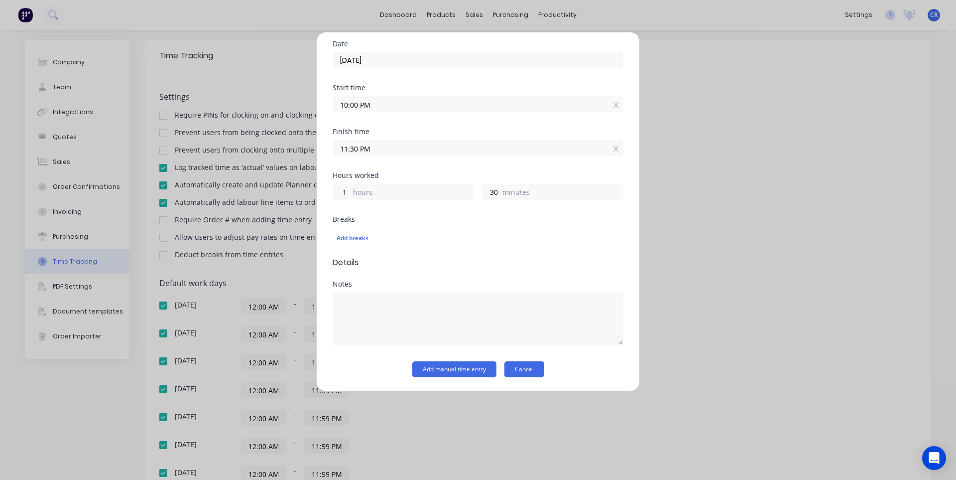
click at [514, 371] on button "Cancel" at bounding box center [525, 369] width 40 height 16
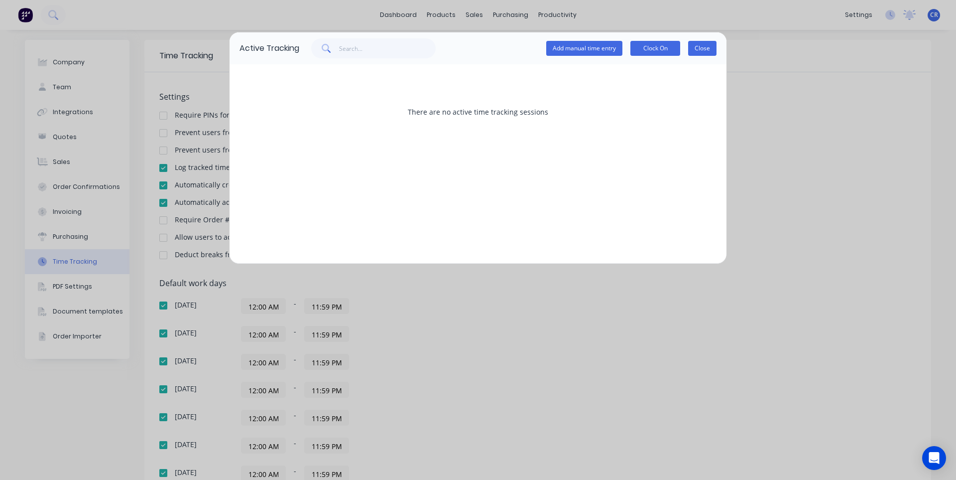
click at [698, 47] on button "Close" at bounding box center [702, 48] width 28 height 15
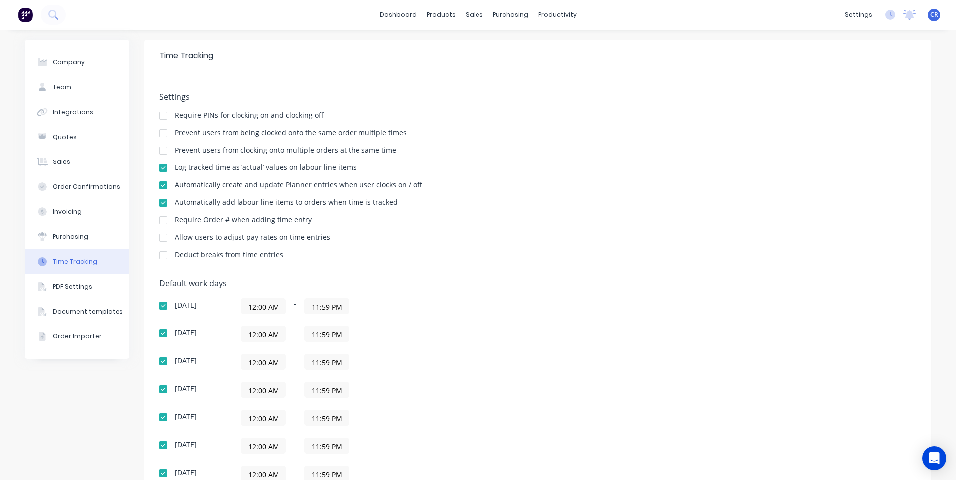
click at [500, 36] on div "Company Team Integrations Quotes Sales Order Confirmations Invoicing Purchasing…" at bounding box center [478, 320] width 956 height 581
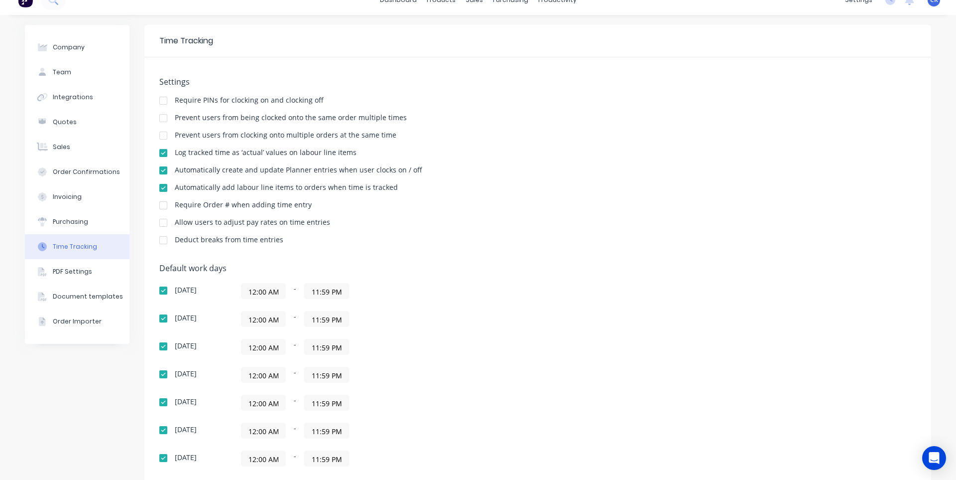
scroll to position [0, 0]
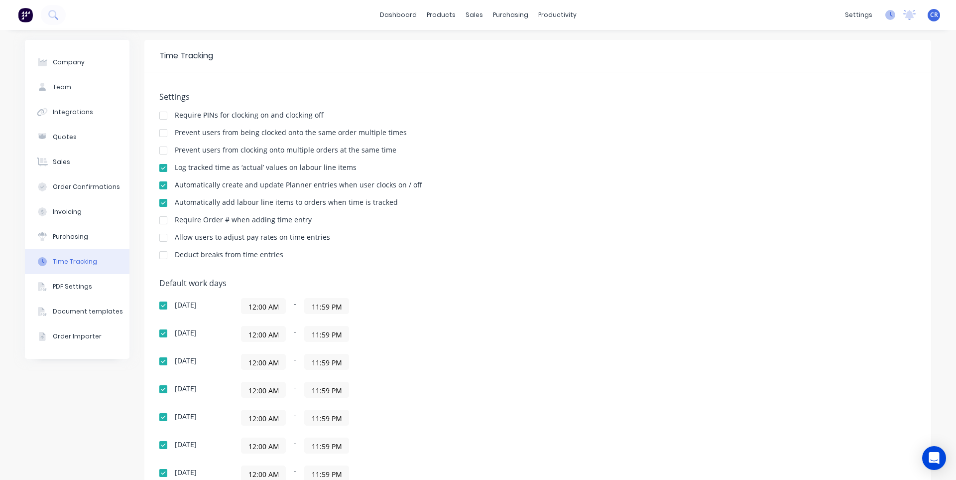
click at [890, 15] on icon at bounding box center [891, 14] width 3 height 5
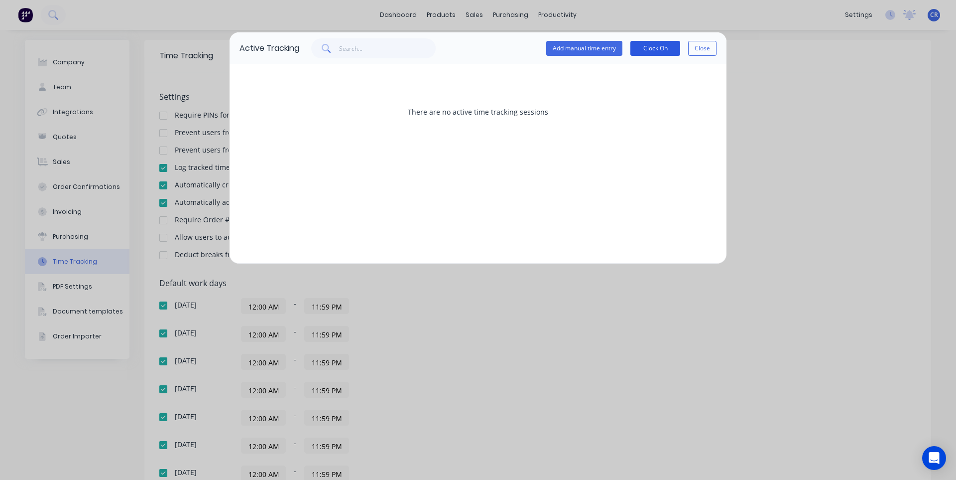
click at [661, 54] on button "Clock On" at bounding box center [656, 48] width 50 height 15
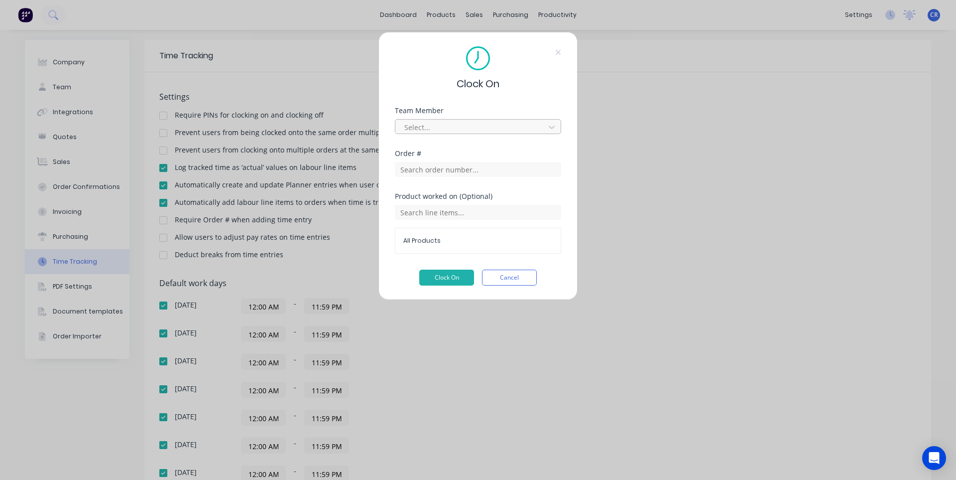
click at [449, 132] on div at bounding box center [471, 127] width 136 height 12
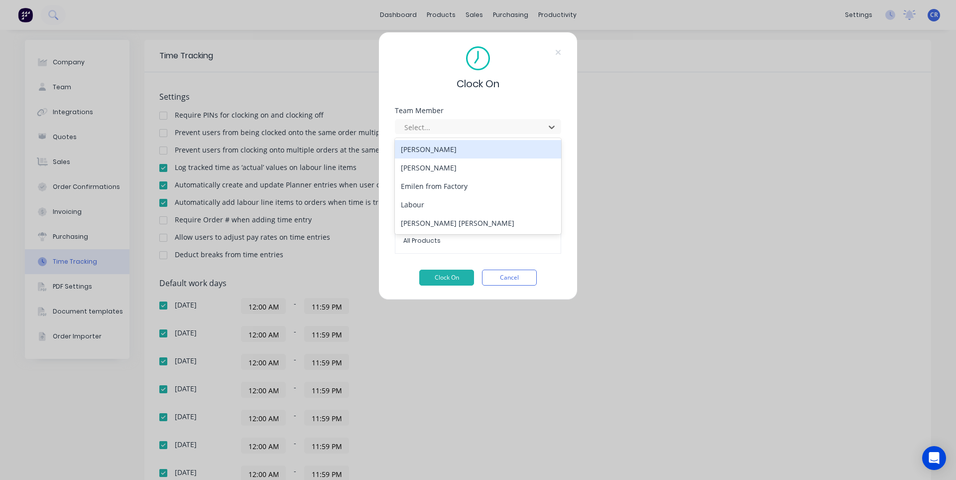
click at [454, 150] on div "[PERSON_NAME]" at bounding box center [478, 149] width 166 height 18
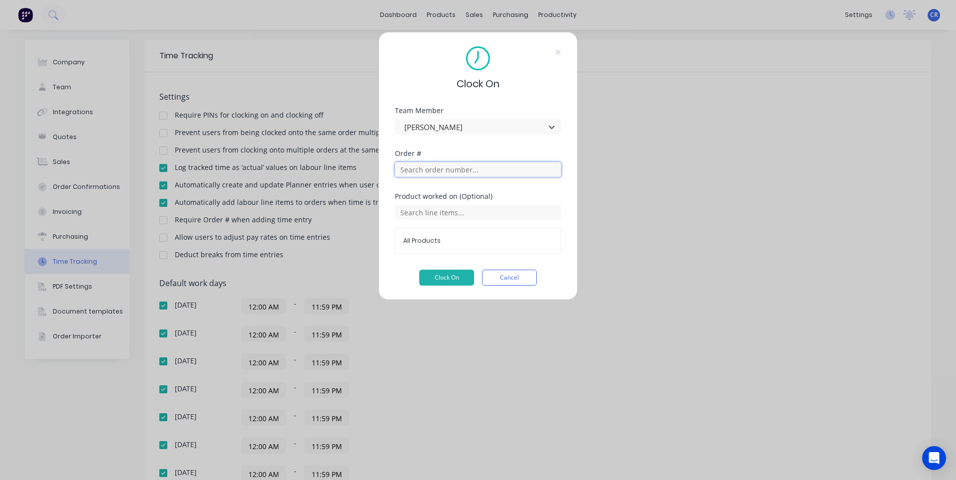
click at [505, 171] on input "text" at bounding box center [478, 169] width 166 height 15
type input "86"
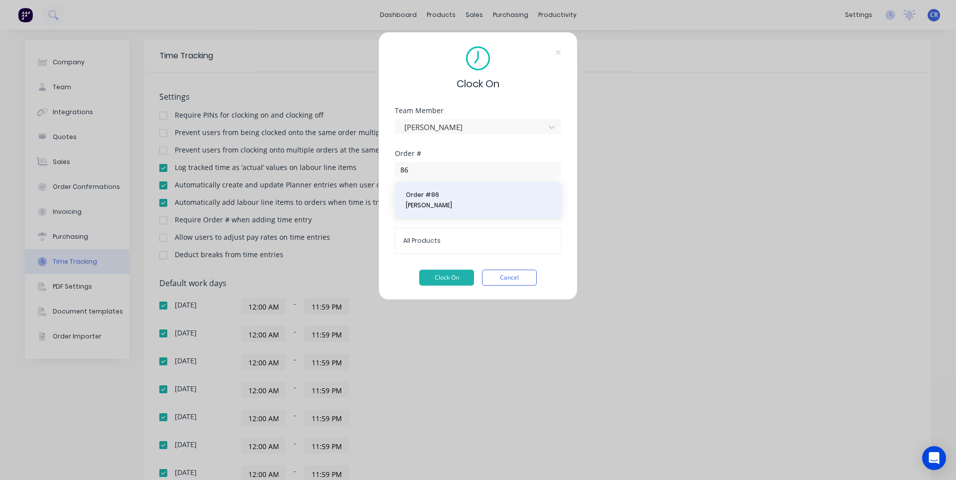
click at [479, 194] on span "Order # 86" at bounding box center [478, 194] width 145 height 9
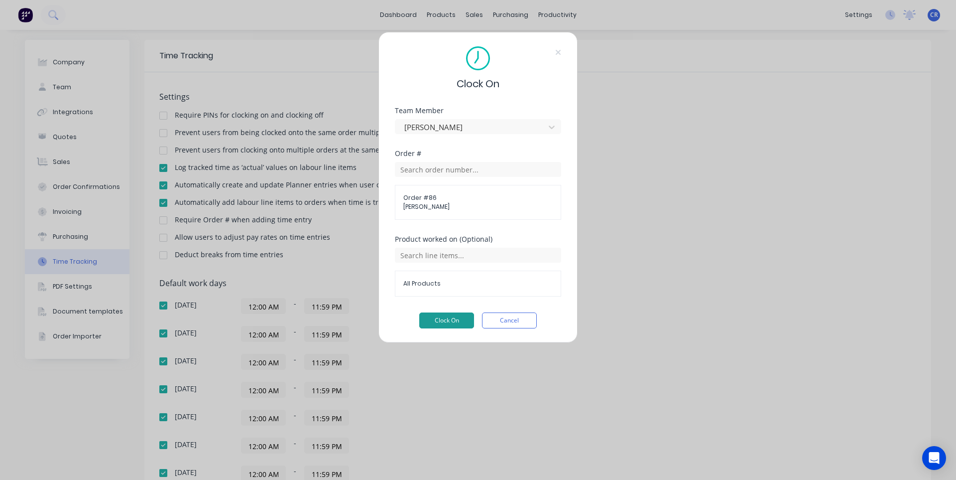
click at [444, 321] on button "Clock On" at bounding box center [446, 320] width 55 height 16
click at [525, 321] on button "Cancel" at bounding box center [509, 320] width 55 height 16
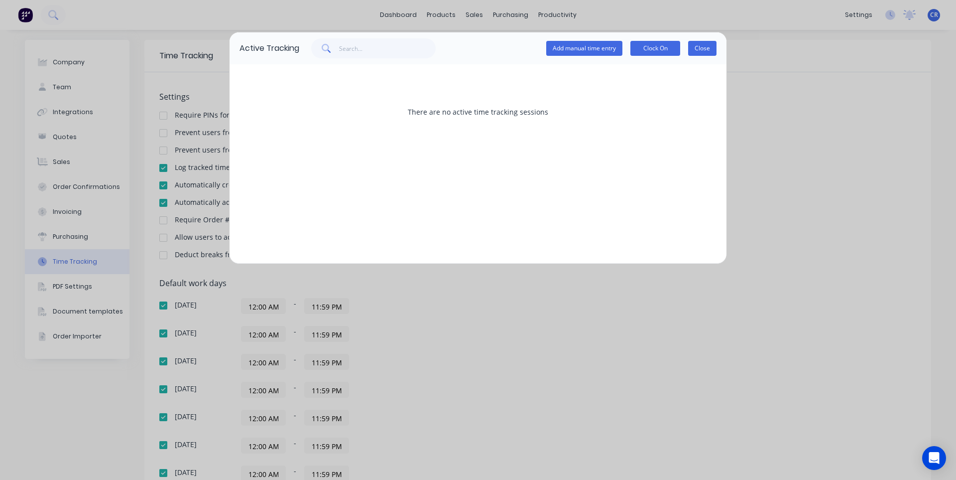
click at [701, 51] on button "Close" at bounding box center [702, 48] width 28 height 15
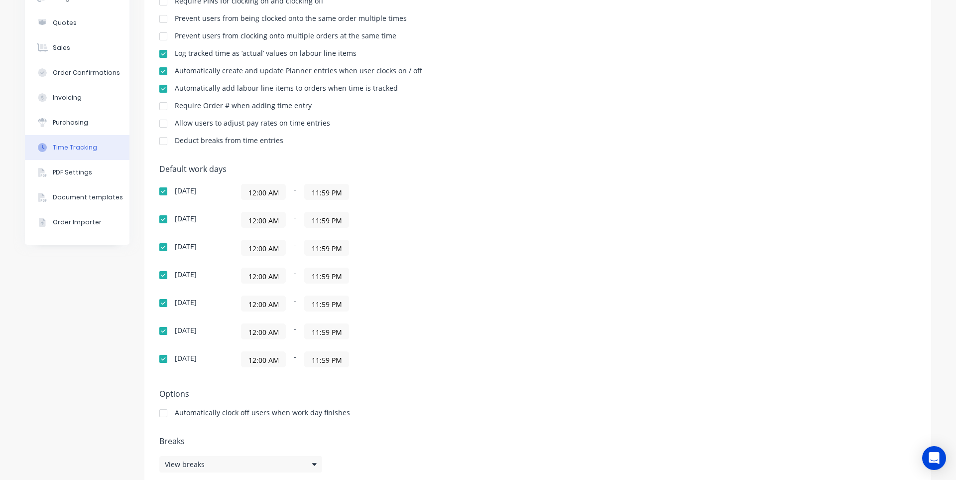
scroll to position [131, 0]
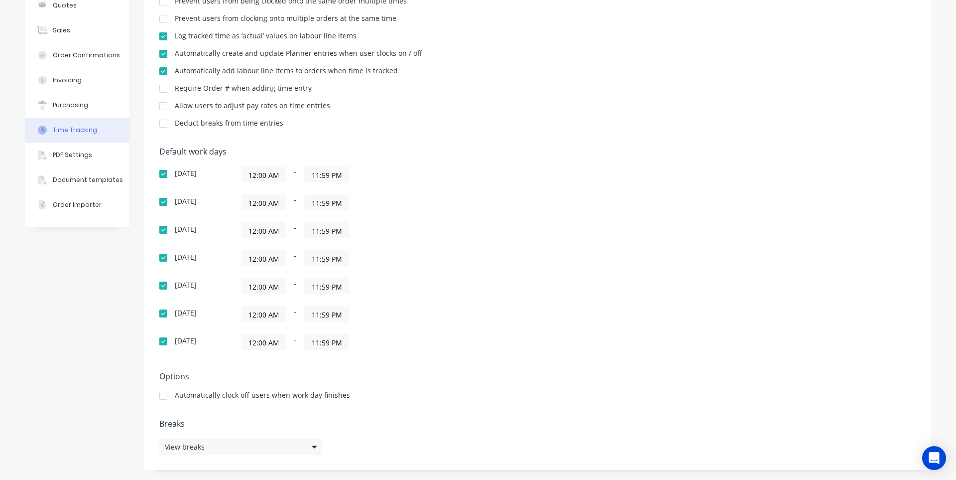
click at [157, 69] on div at bounding box center [163, 71] width 20 height 20
click at [162, 58] on div at bounding box center [163, 54] width 20 height 20
click at [161, 41] on div at bounding box center [163, 36] width 20 height 20
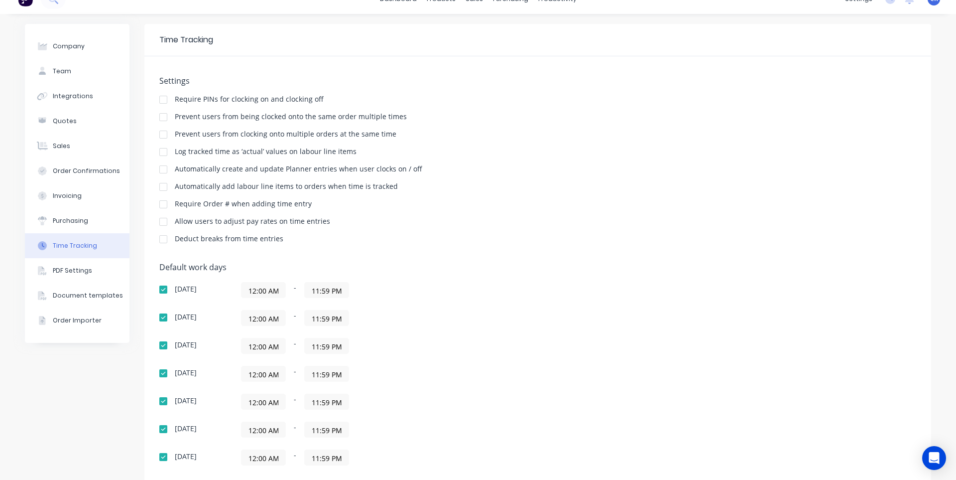
scroll to position [0, 0]
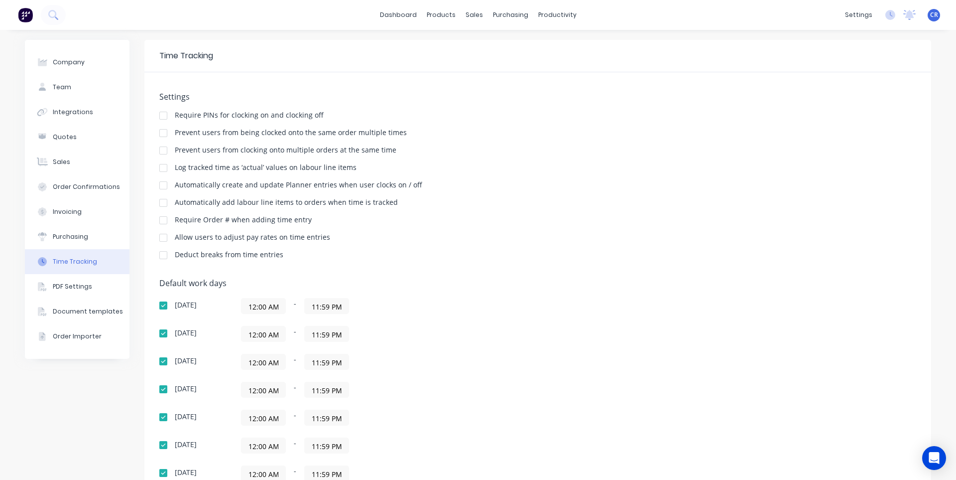
click at [530, 130] on div "Settings Require PINs for clocking on and clocking off Prevent users from being…" at bounding box center [537, 180] width 757 height 176
click at [886, 13] on icon at bounding box center [891, 15] width 10 height 10
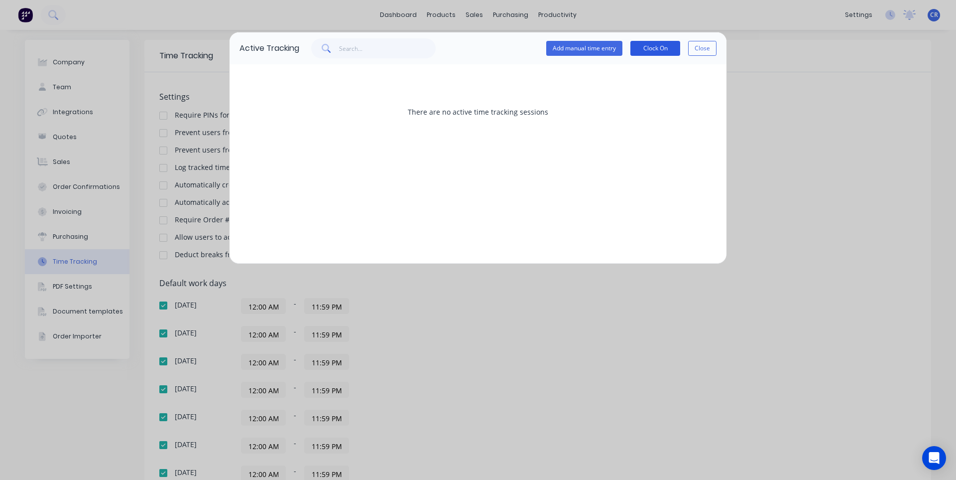
click at [657, 45] on button "Clock On" at bounding box center [656, 48] width 50 height 15
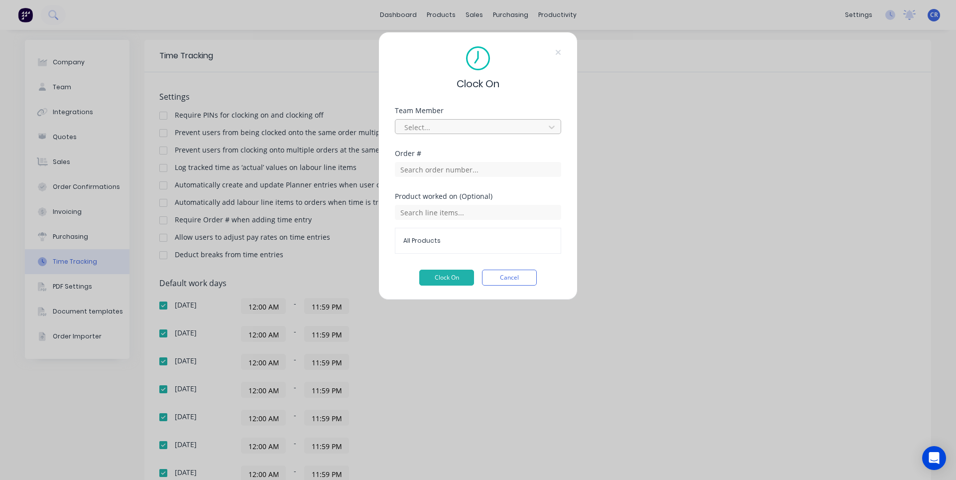
click at [443, 127] on div at bounding box center [471, 127] width 136 height 12
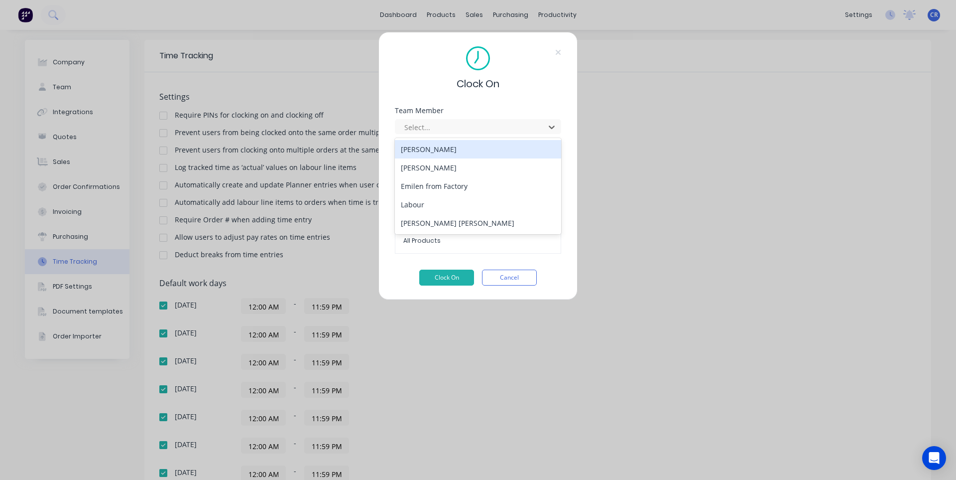
click at [448, 147] on div "[PERSON_NAME]" at bounding box center [478, 149] width 166 height 18
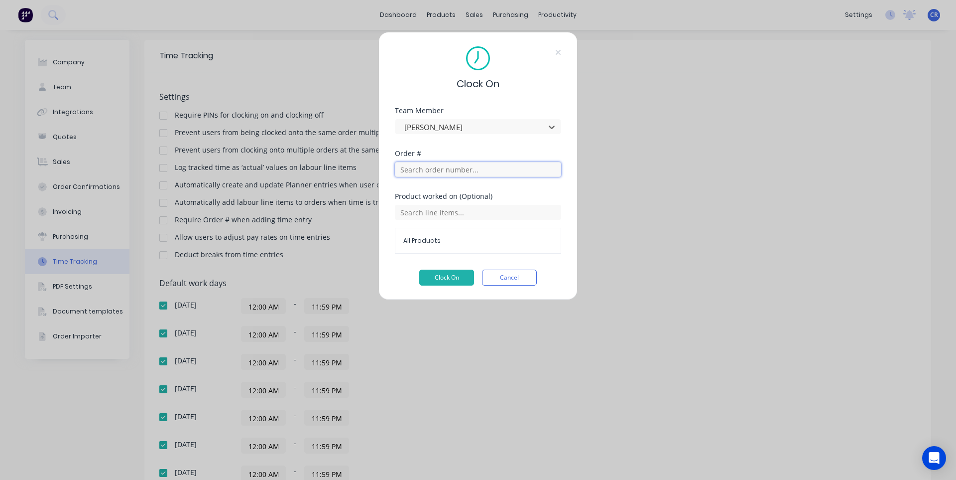
click at [450, 168] on input "text" at bounding box center [478, 169] width 166 height 15
type input "86"
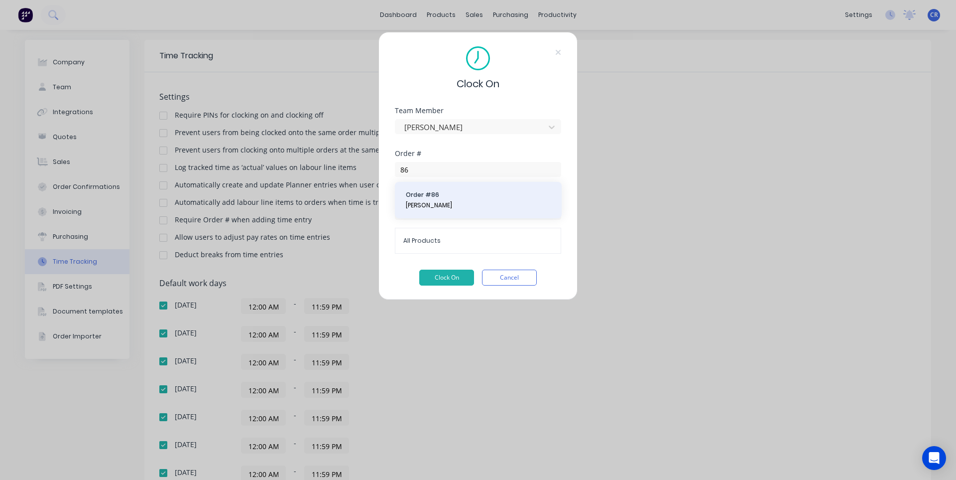
click at [468, 205] on span "[PERSON_NAME]" at bounding box center [478, 205] width 145 height 9
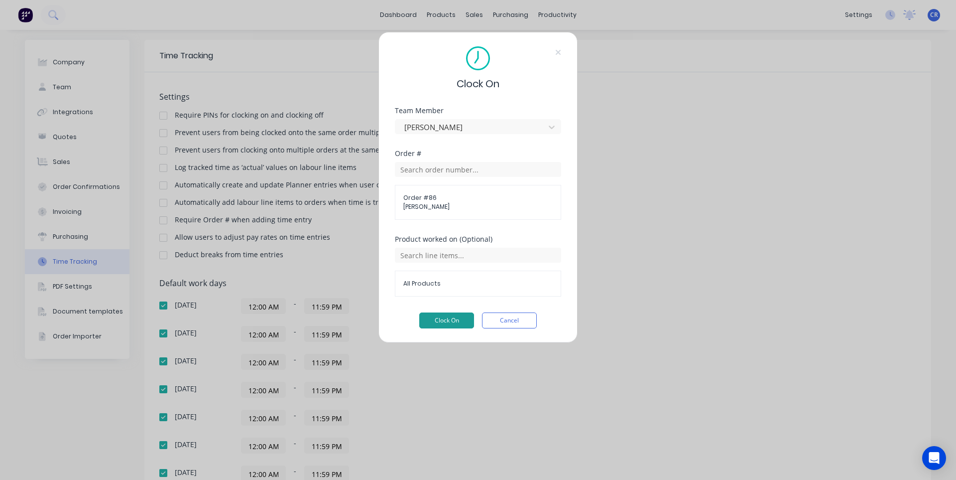
click at [455, 326] on button "Clock On" at bounding box center [446, 320] width 55 height 16
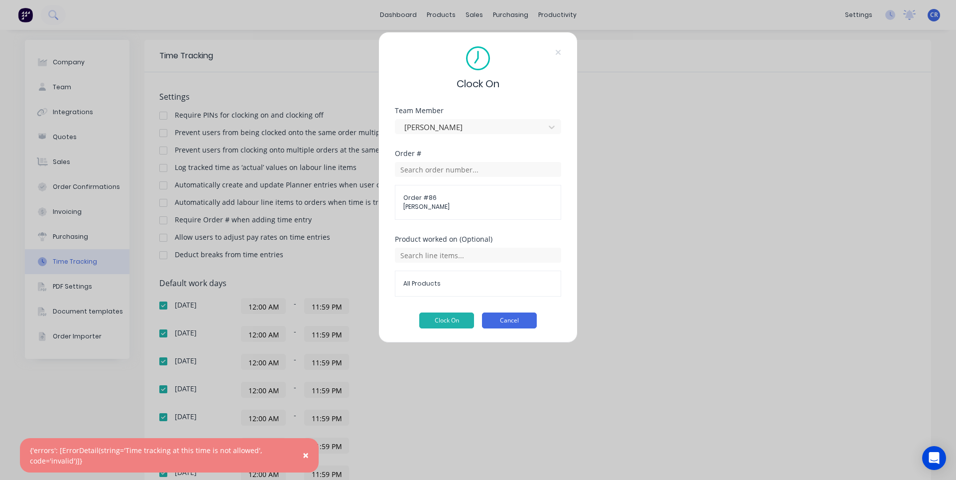
click at [521, 319] on button "Cancel" at bounding box center [509, 320] width 55 height 16
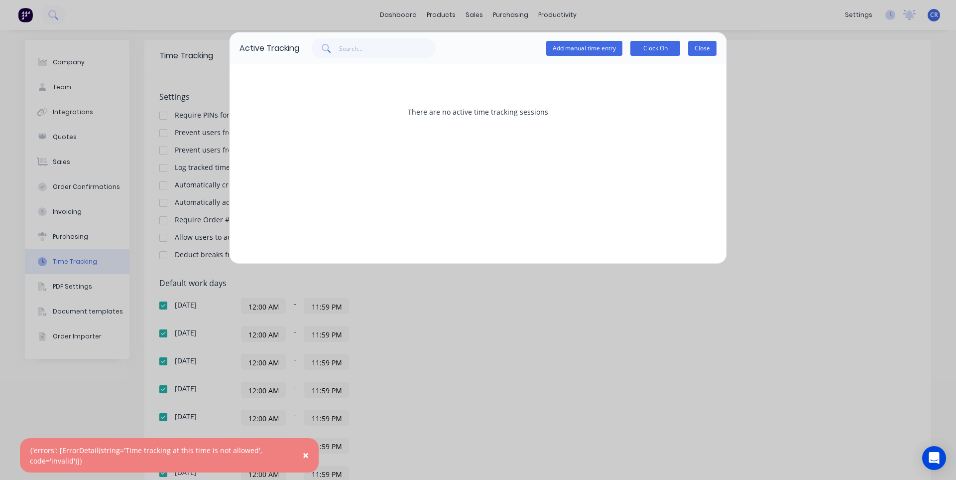
click at [706, 48] on button "Close" at bounding box center [702, 48] width 28 height 15
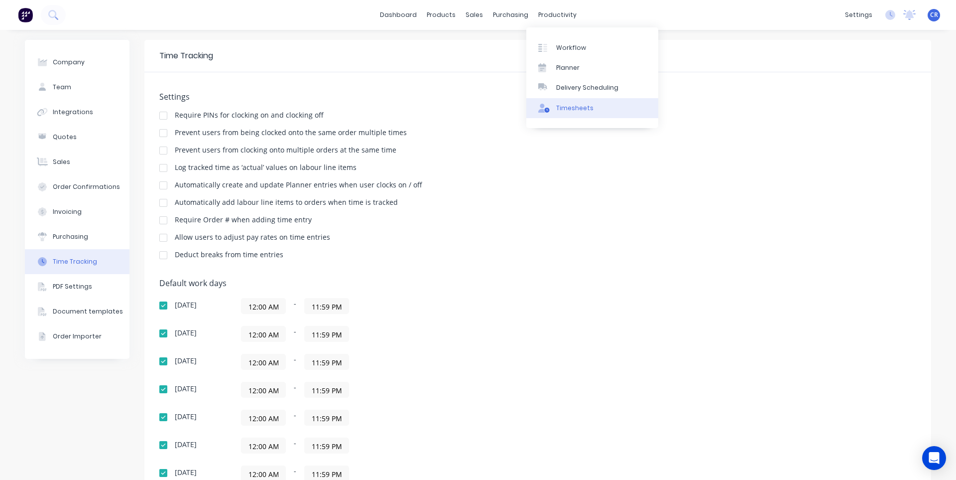
click at [572, 113] on link "Timesheets" at bounding box center [592, 108] width 132 height 20
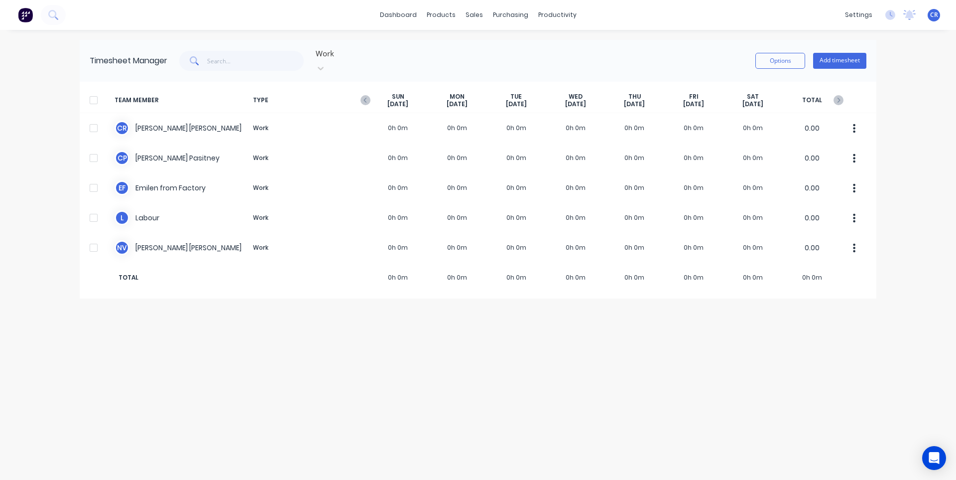
click at [360, 93] on span "TYPE" at bounding box center [309, 100] width 120 height 15
click at [363, 95] on icon "button" at bounding box center [366, 100] width 10 height 10
click at [357, 93] on span "TYPE" at bounding box center [309, 100] width 120 height 15
click at [369, 95] on icon "button" at bounding box center [366, 100] width 10 height 10
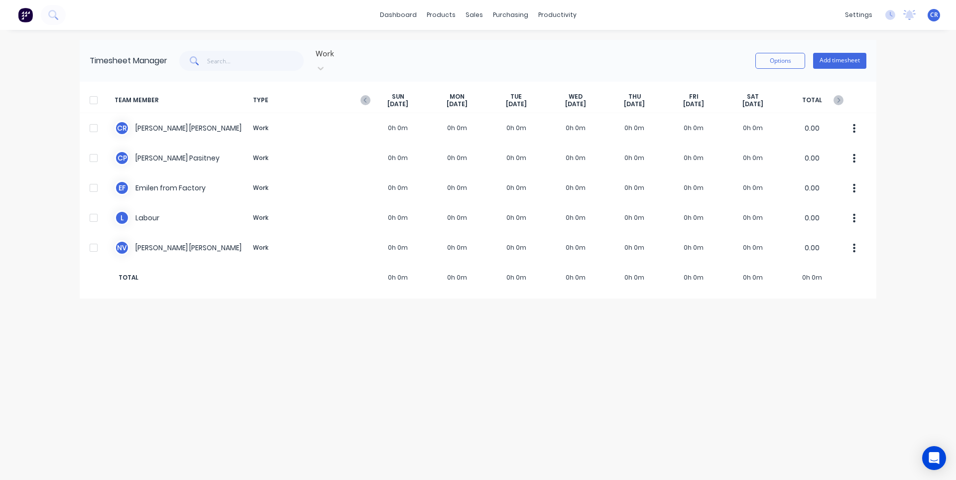
click at [369, 95] on icon "button" at bounding box center [366, 100] width 10 height 10
click at [839, 95] on icon "button" at bounding box center [839, 100] width 10 height 10
click at [840, 95] on icon "button" at bounding box center [839, 100] width 10 height 10
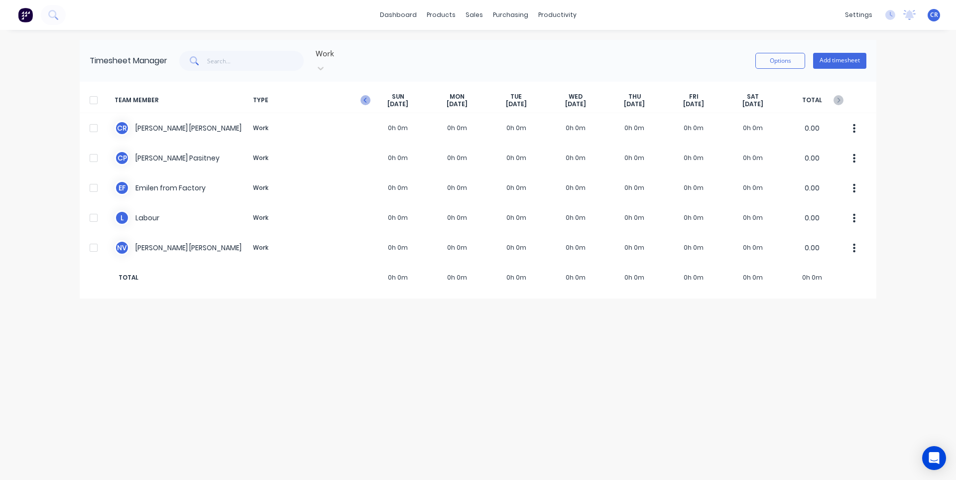
click at [365, 95] on icon "button" at bounding box center [366, 100] width 10 height 10
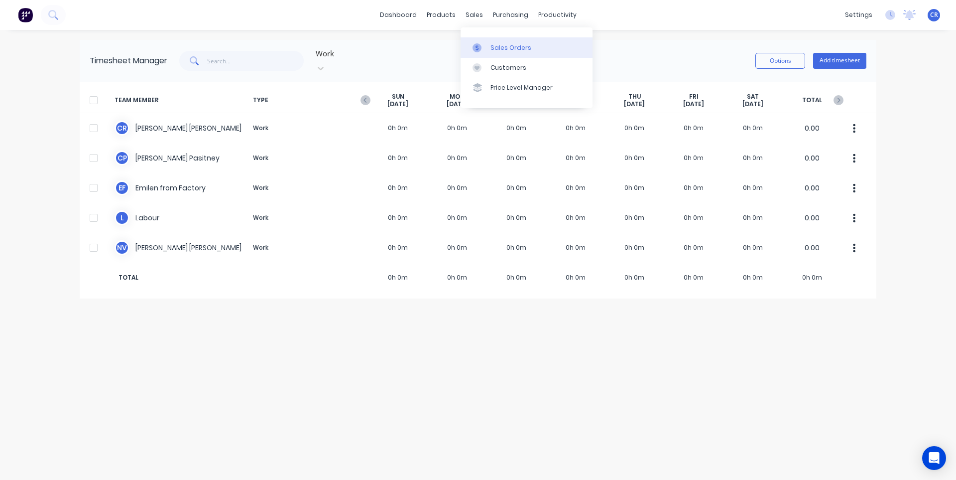
click at [484, 48] on div at bounding box center [480, 47] width 15 height 9
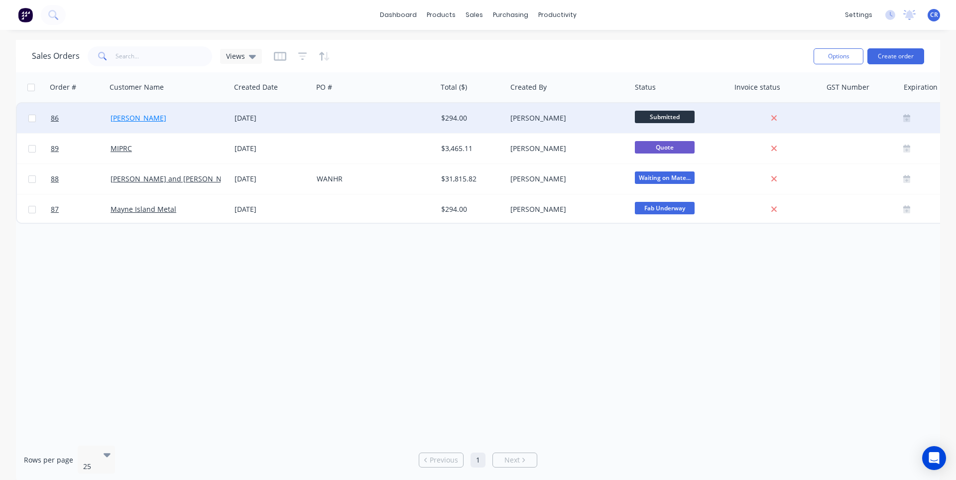
click at [132, 121] on link "[PERSON_NAME]" at bounding box center [139, 117] width 56 height 9
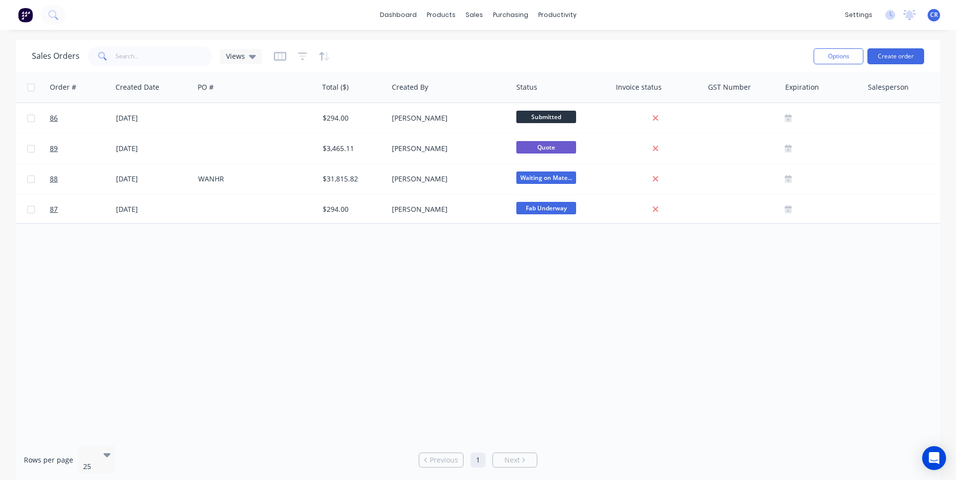
scroll to position [0, 127]
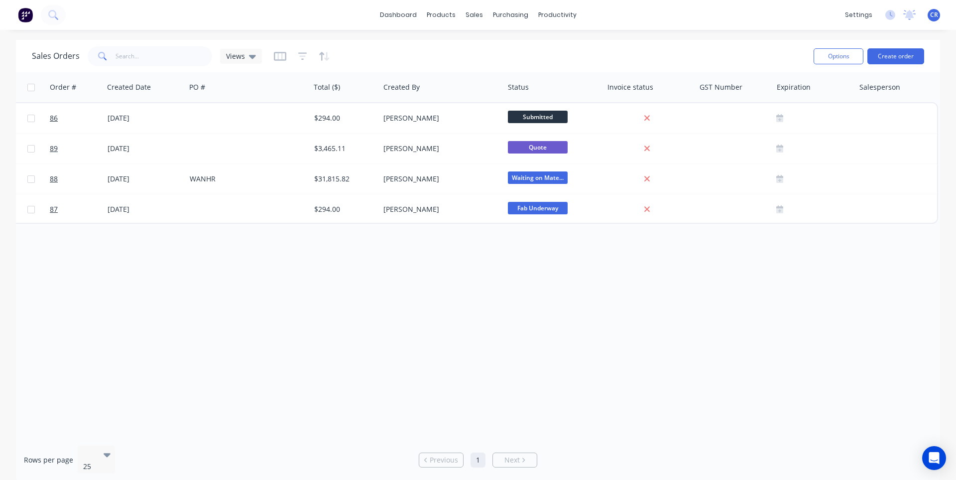
drag, startPoint x: 855, startPoint y: 252, endPoint x: 956, endPoint y: 262, distance: 101.2
click at [277, 57] on icon "button" at bounding box center [279, 56] width 5 height 6
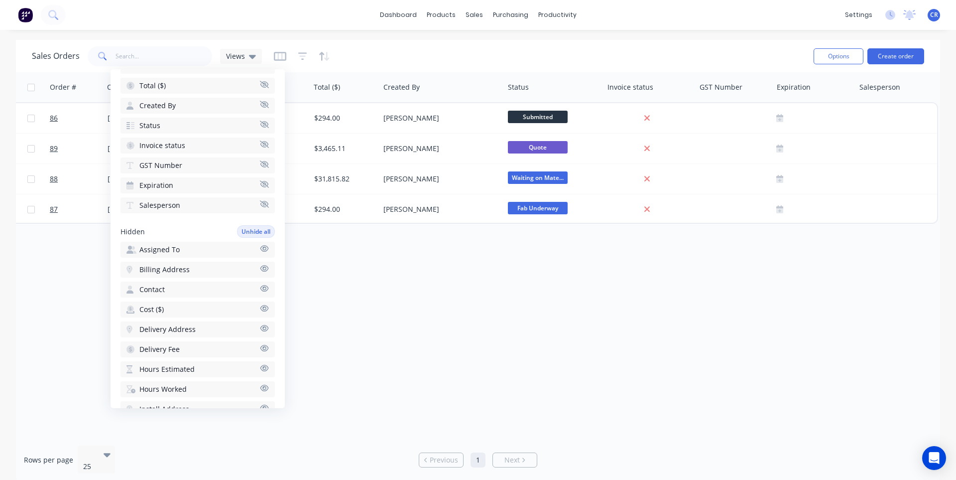
scroll to position [299, 0]
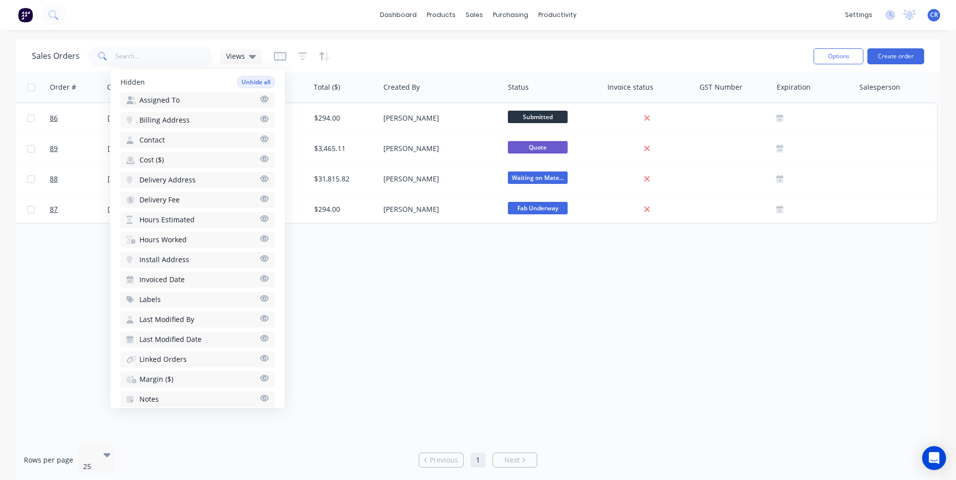
click at [253, 233] on button "Hours Worked" at bounding box center [198, 240] width 154 height 16
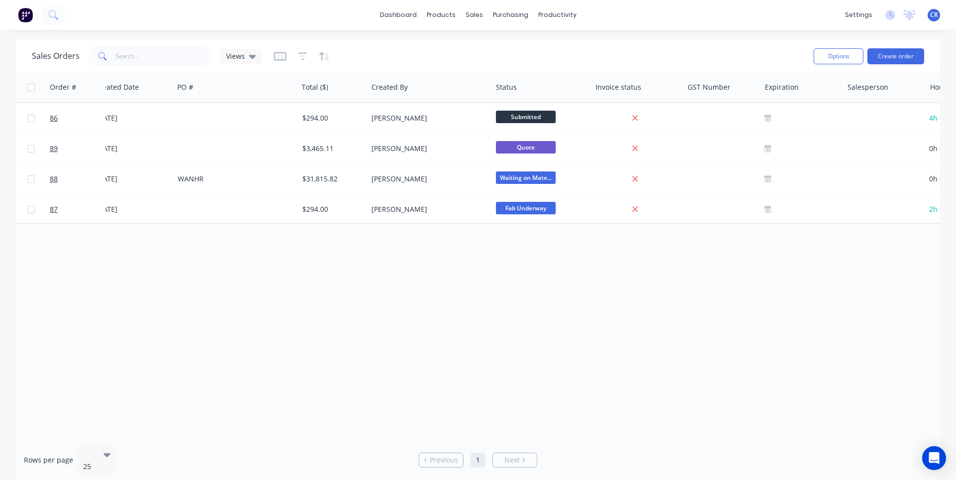
drag, startPoint x: 704, startPoint y: 262, endPoint x: 930, endPoint y: 247, distance: 226.2
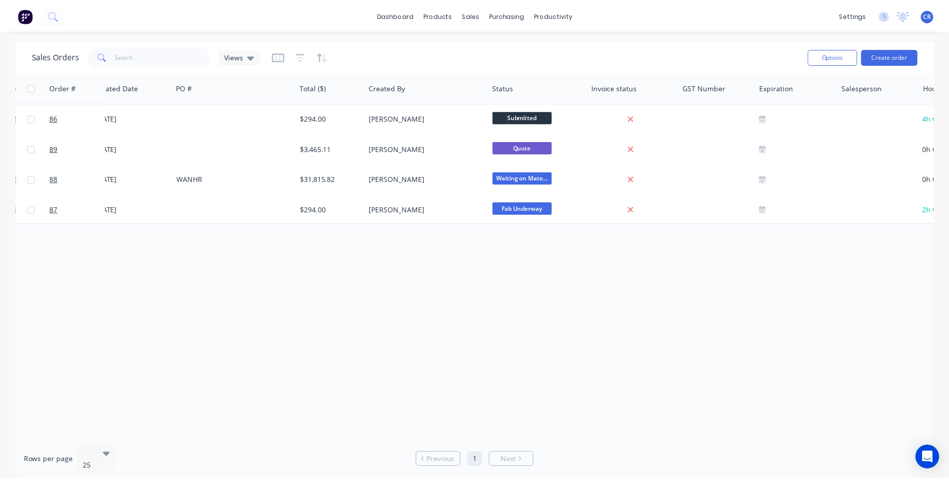
scroll to position [0, 209]
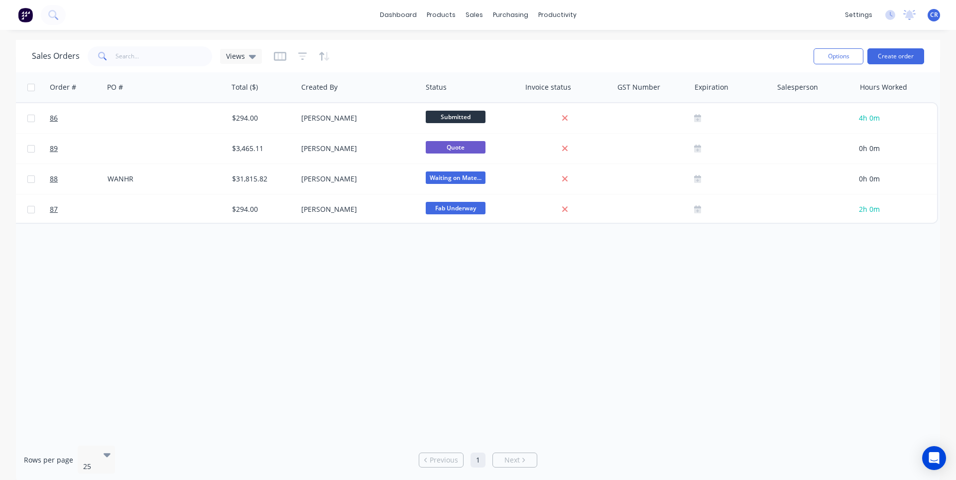
click at [850, 290] on div "Order # Customer Name Created Date PO # Total ($) Created By Status Invoice sta…" at bounding box center [478, 254] width 924 height 365
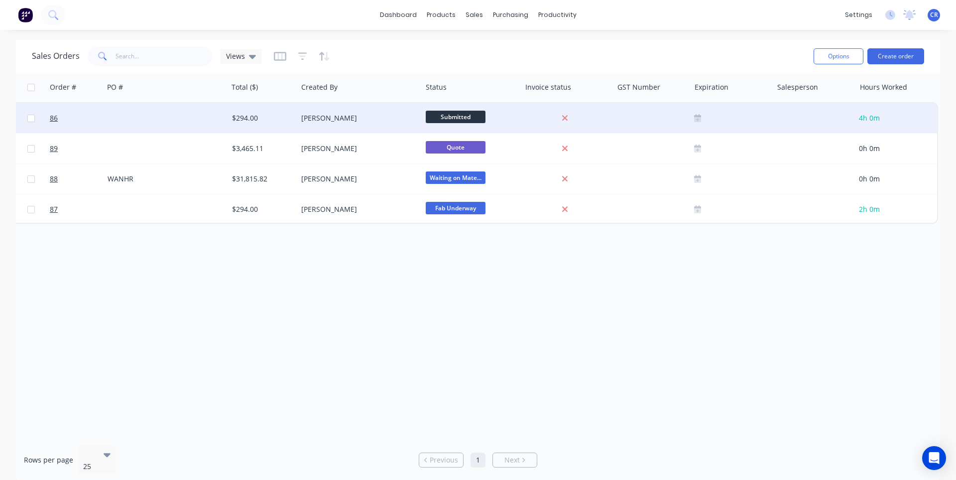
click at [871, 115] on span "4h 0m" at bounding box center [869, 117] width 21 height 9
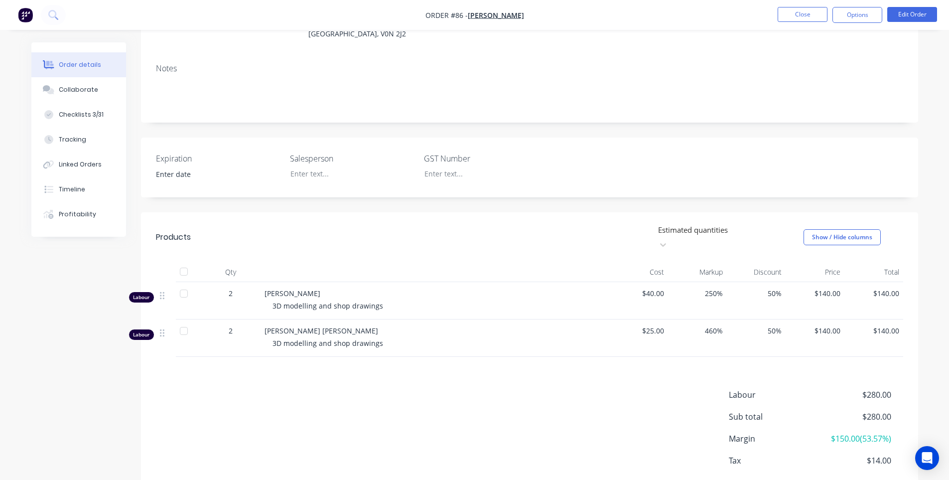
scroll to position [170, 0]
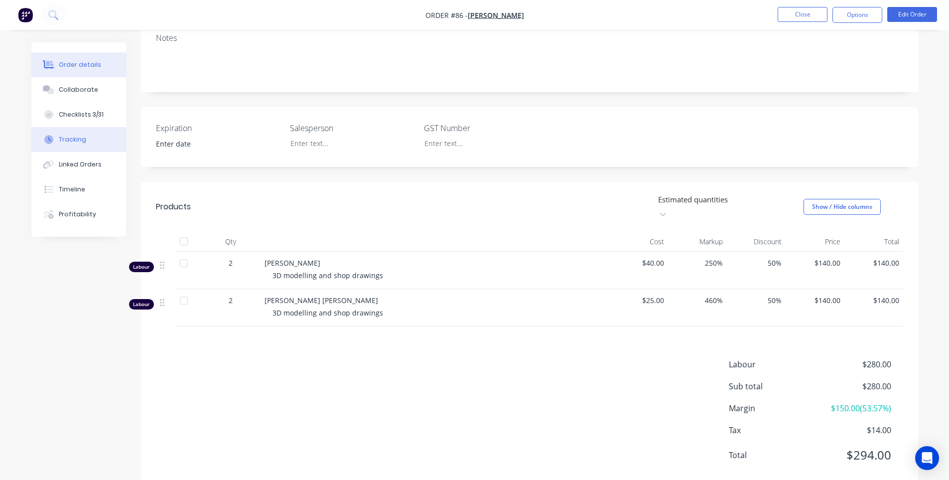
click at [77, 137] on div "Tracking" at bounding box center [72, 139] width 27 height 9
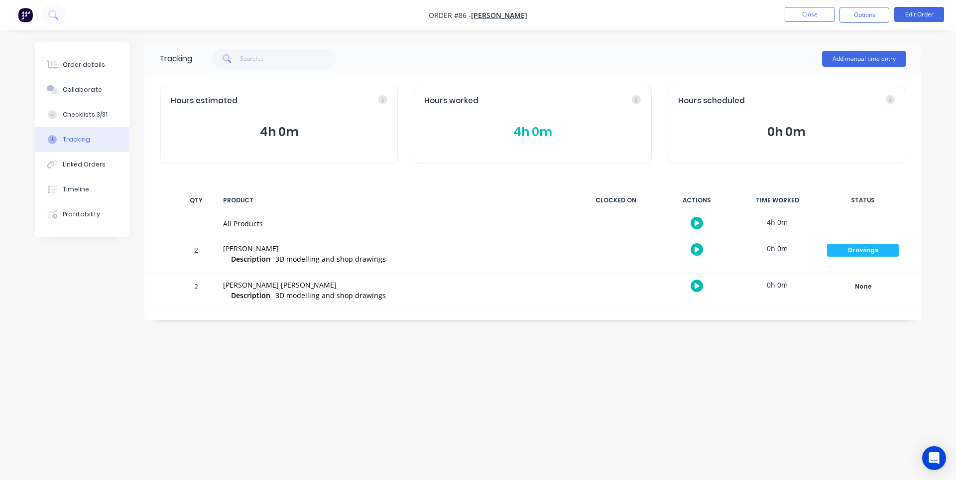
click at [536, 132] on button "4h 0m" at bounding box center [532, 132] width 217 height 19
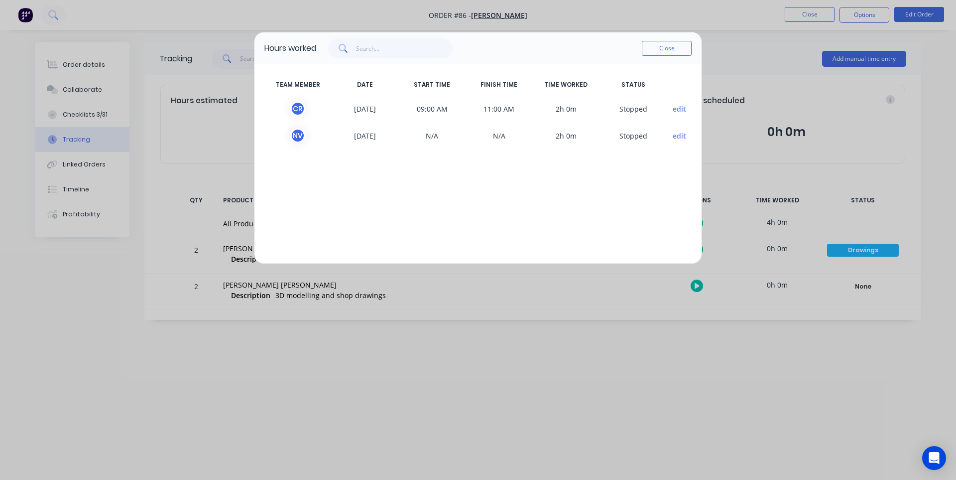
click at [682, 105] on button "edit" at bounding box center [679, 109] width 13 height 10
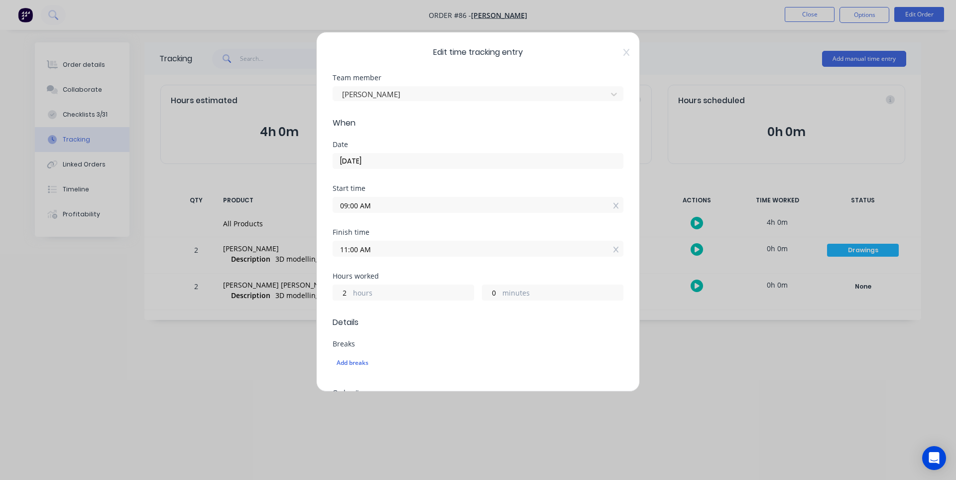
click at [484, 156] on input "[DATE]" at bounding box center [478, 160] width 290 height 15
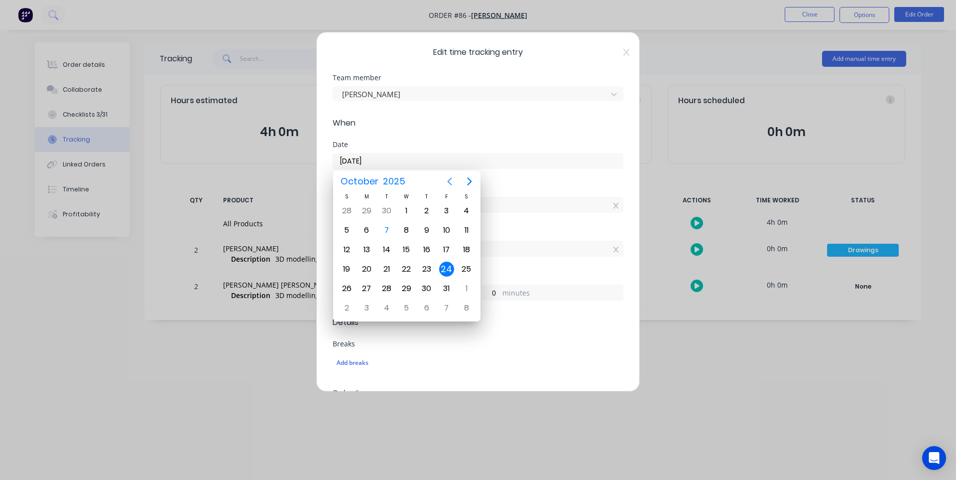
click at [447, 182] on icon "Previous page" at bounding box center [450, 181] width 12 height 12
click at [407, 266] on div "24" at bounding box center [406, 268] width 15 height 15
type input "[DATE]"
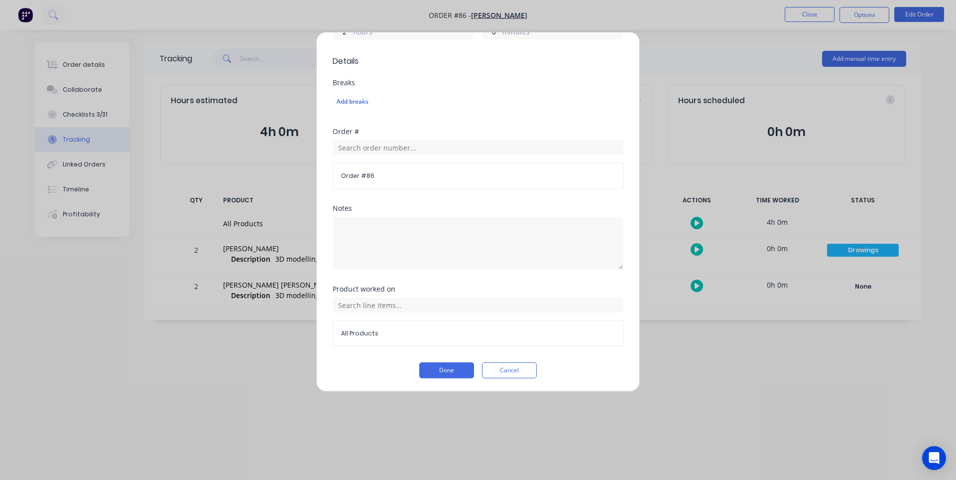
scroll to position [262, 0]
click at [453, 364] on button "Done" at bounding box center [446, 369] width 55 height 16
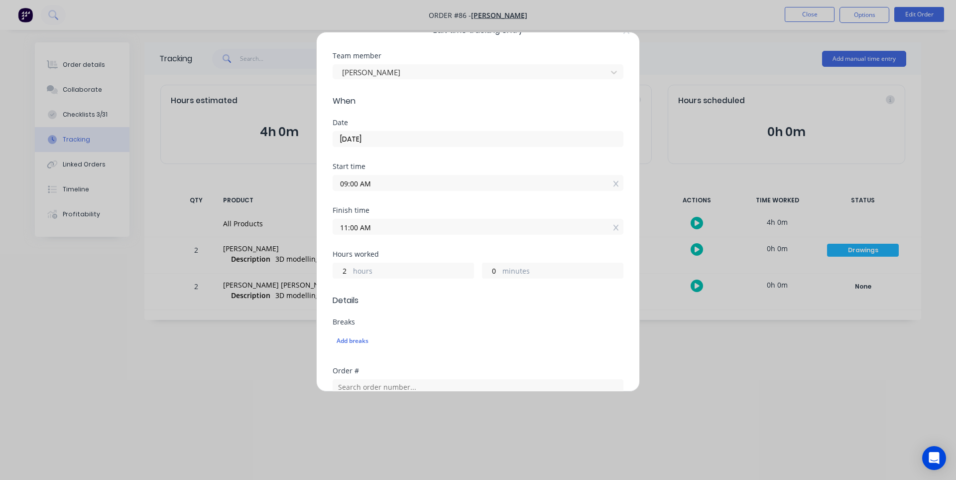
scroll to position [0, 0]
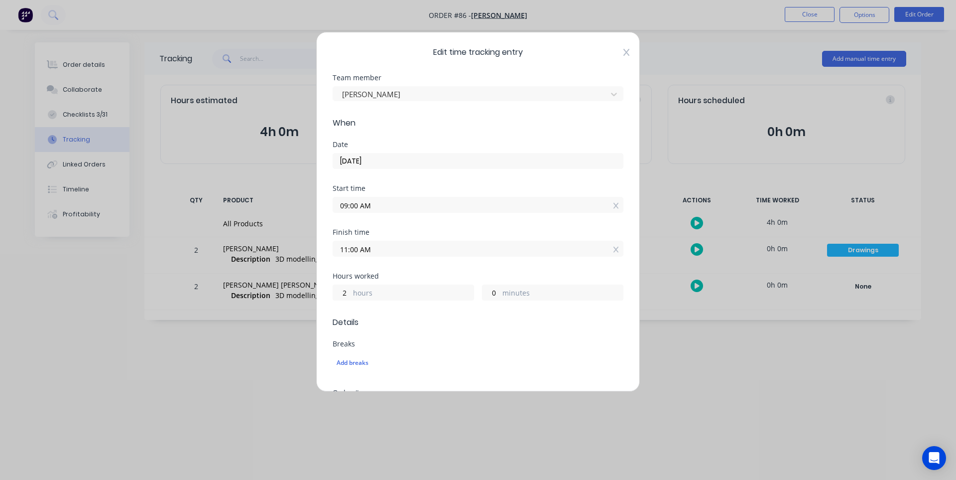
drag, startPoint x: 623, startPoint y: 48, endPoint x: 620, endPoint y: 53, distance: 5.6
click at [622, 48] on div "Edit time tracking entry Team member [PERSON_NAME] When Date [DATE] Start time …" at bounding box center [478, 212] width 324 height 360
click at [624, 52] on icon at bounding box center [627, 52] width 6 height 7
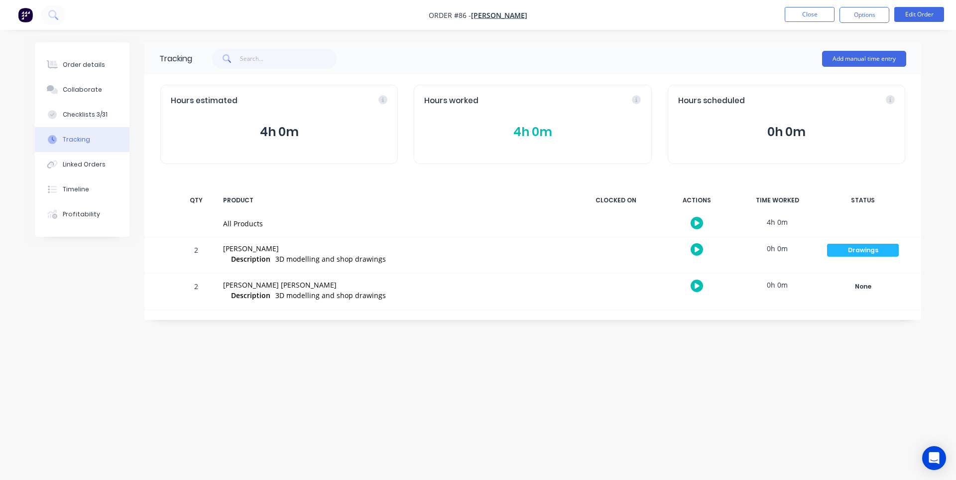
click at [545, 139] on button "4h 0m" at bounding box center [532, 132] width 217 height 19
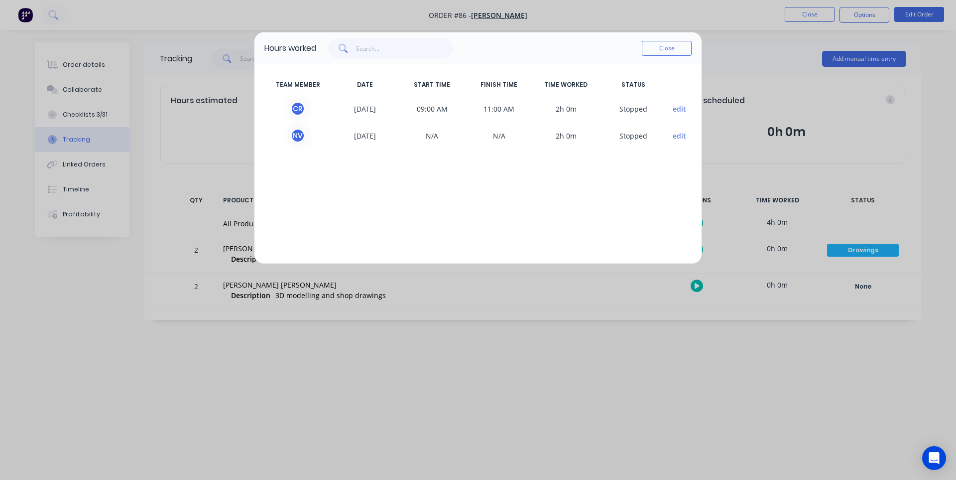
click at [674, 109] on button "edit" at bounding box center [679, 109] width 13 height 10
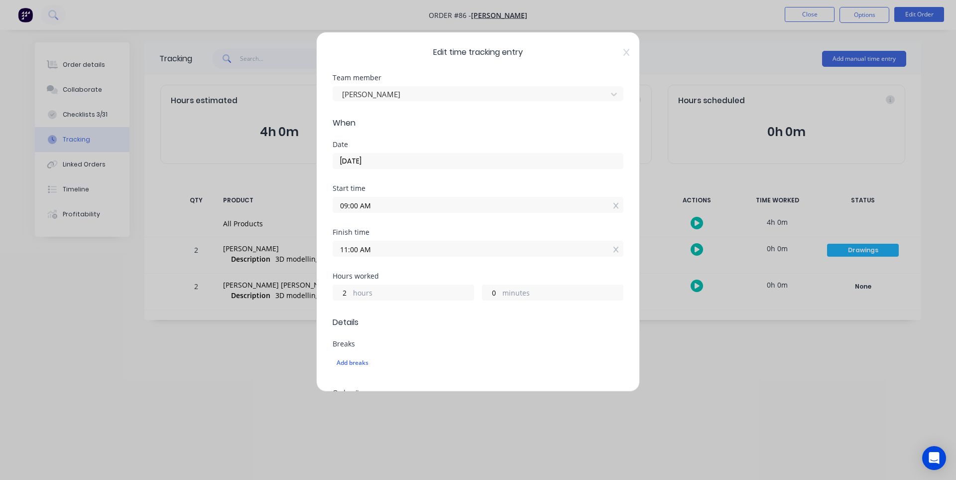
click at [470, 158] on input "[DATE]" at bounding box center [478, 160] width 290 height 15
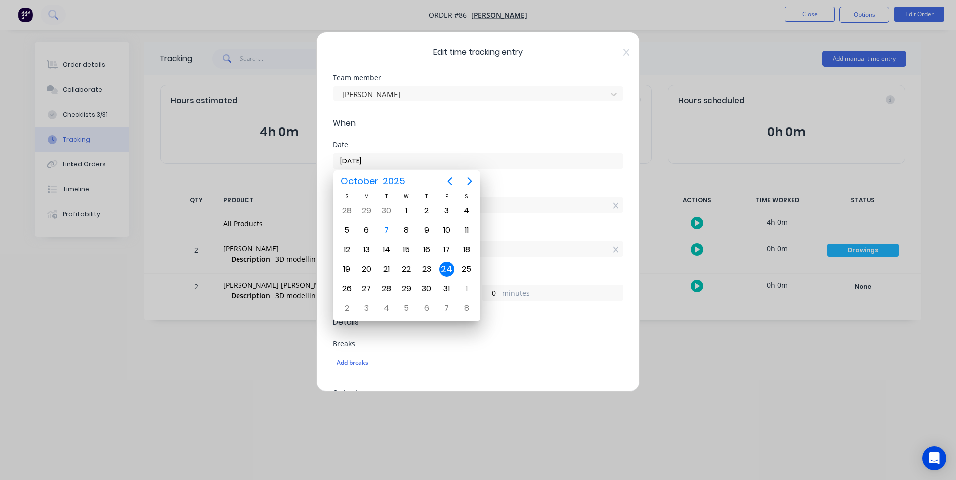
click at [353, 161] on input "[DATE]" at bounding box center [478, 160] width 290 height 15
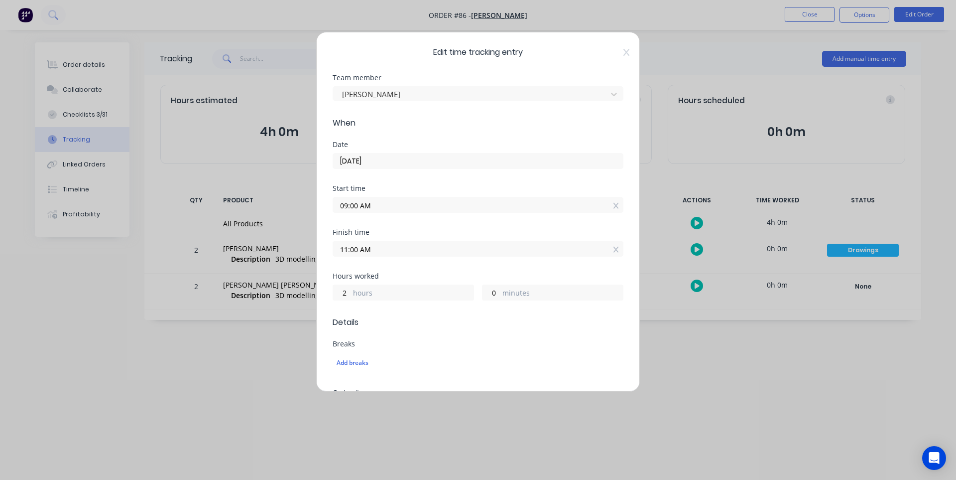
type input "[DATE]"
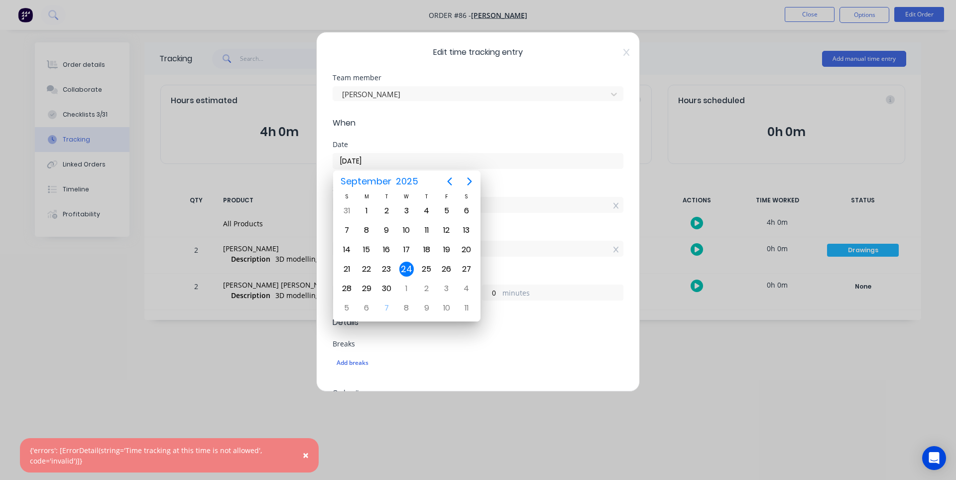
click at [476, 131] on form "Team member Cameron Rennie When Date 24/09/2025 Start time 09:00 AM Finish time…" at bounding box center [478, 356] width 291 height 565
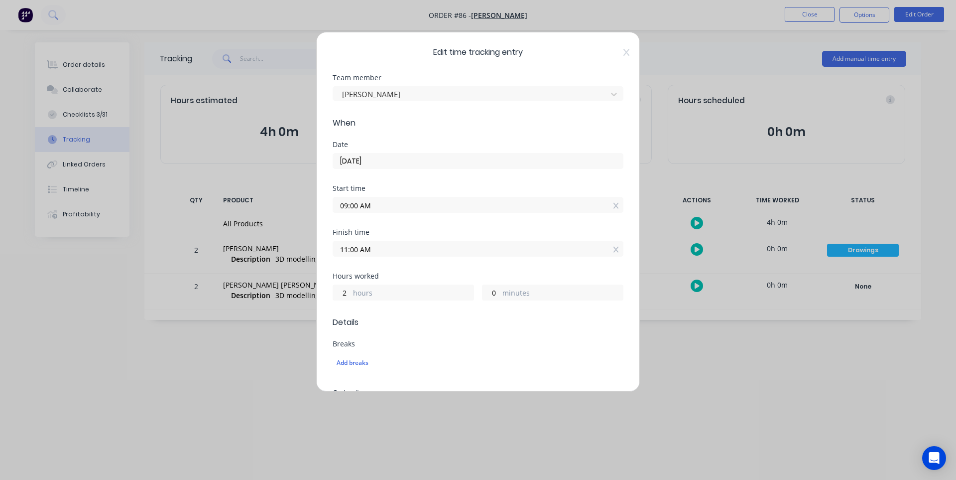
click at [617, 57] on div "Edit time tracking entry Team member [PERSON_NAME] When Date [DATE] Start time …" at bounding box center [478, 212] width 324 height 360
click at [624, 52] on icon at bounding box center [627, 52] width 6 height 8
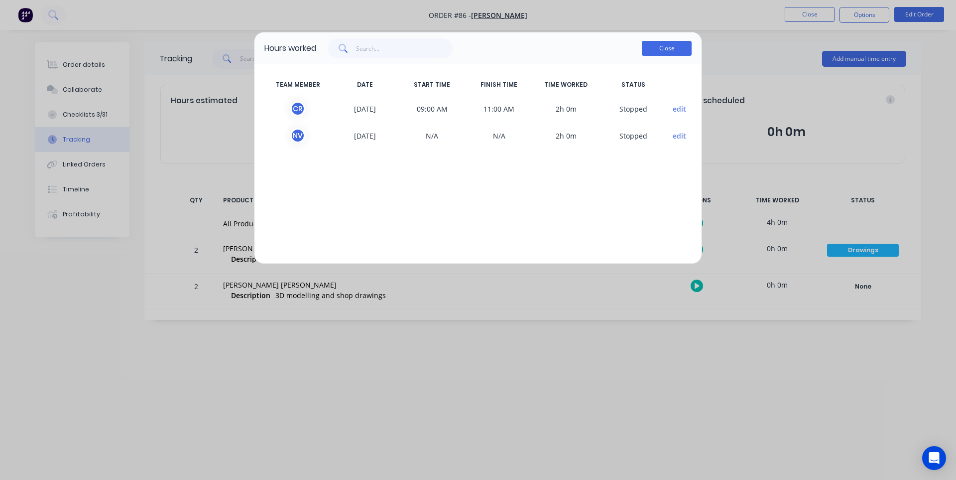
click at [658, 49] on button "Close" at bounding box center [667, 48] width 50 height 15
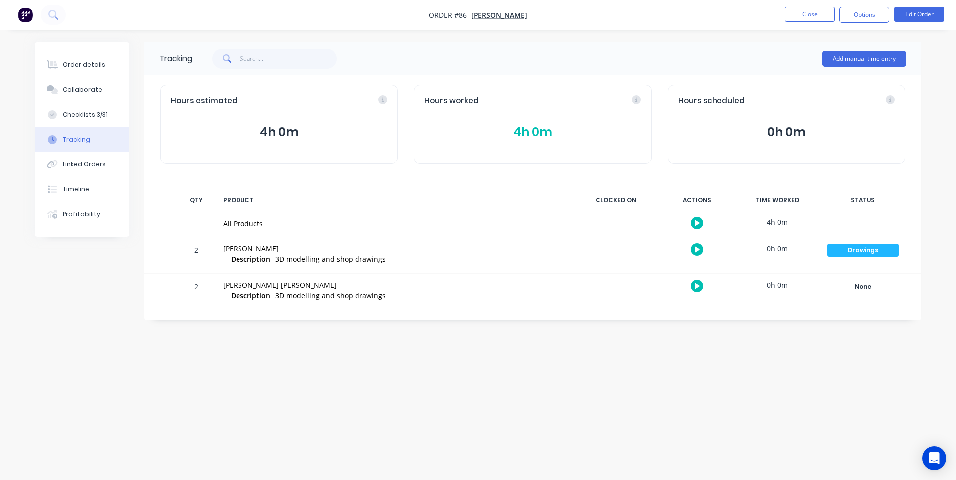
click at [638, 56] on div "Add manual time entry" at bounding box center [549, 59] width 714 height 30
click at [882, 56] on button "Add manual time entry" at bounding box center [864, 59] width 84 height 16
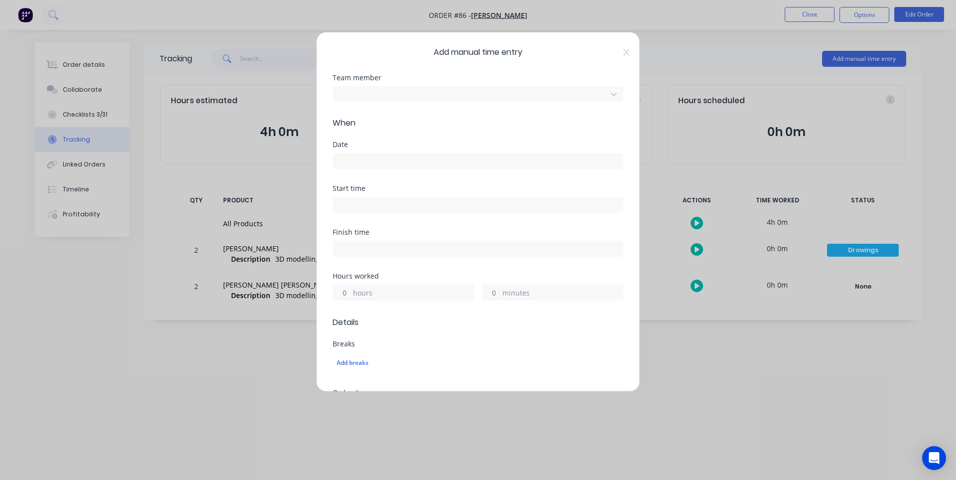
click at [424, 289] on label "hours" at bounding box center [413, 293] width 121 height 12
click at [351, 289] on input "hours" at bounding box center [341, 292] width 17 height 15
click at [389, 97] on div at bounding box center [471, 93] width 261 height 12
click at [388, 479] on div "[PERSON_NAME]" at bounding box center [478, 485] width 956 height 10
click at [392, 162] on input at bounding box center [478, 160] width 290 height 15
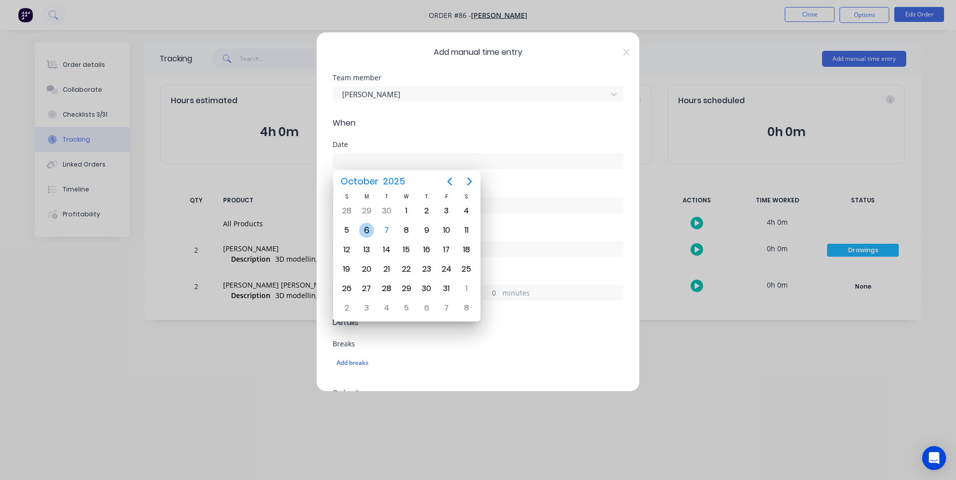
click at [366, 228] on div "6" at bounding box center [366, 230] width 15 height 15
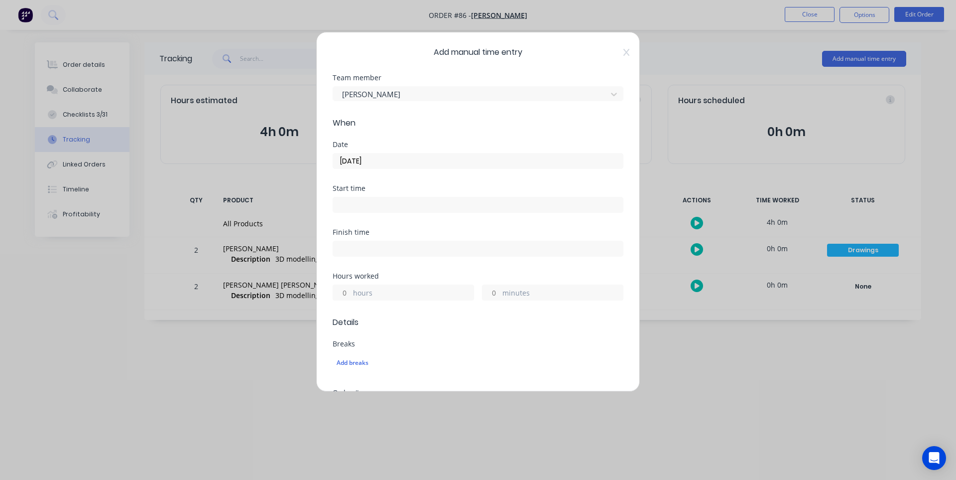
click at [359, 174] on div "Date 06/10/2025" at bounding box center [478, 163] width 291 height 44
click at [359, 160] on input "06/10/2025" at bounding box center [478, 160] width 290 height 15
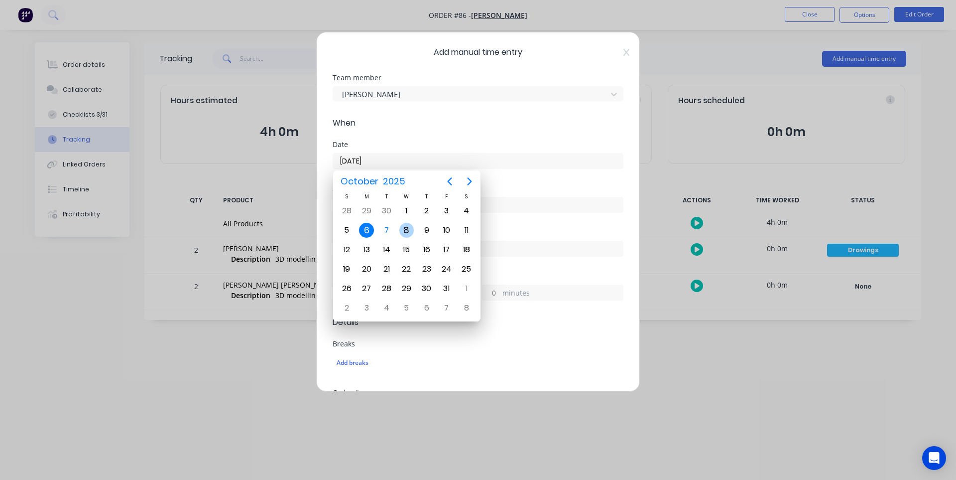
click at [405, 228] on div "8" at bounding box center [406, 230] width 15 height 15
type input "08/10/2025"
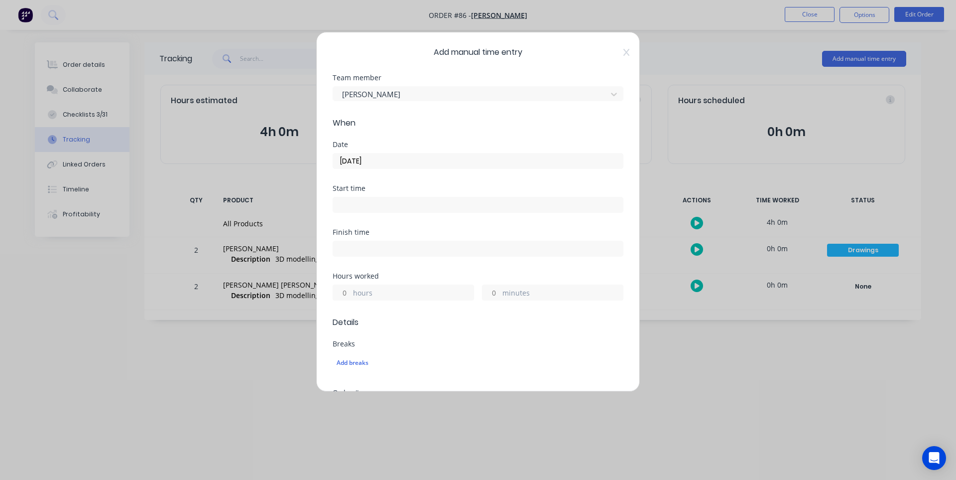
click at [348, 295] on input "hours" at bounding box center [341, 292] width 17 height 15
type input "4"
click at [438, 332] on form "Team member Cameron Rennie When Date 08/10/2025 Start time Finish time Hours wo…" at bounding box center [478, 361] width 291 height 574
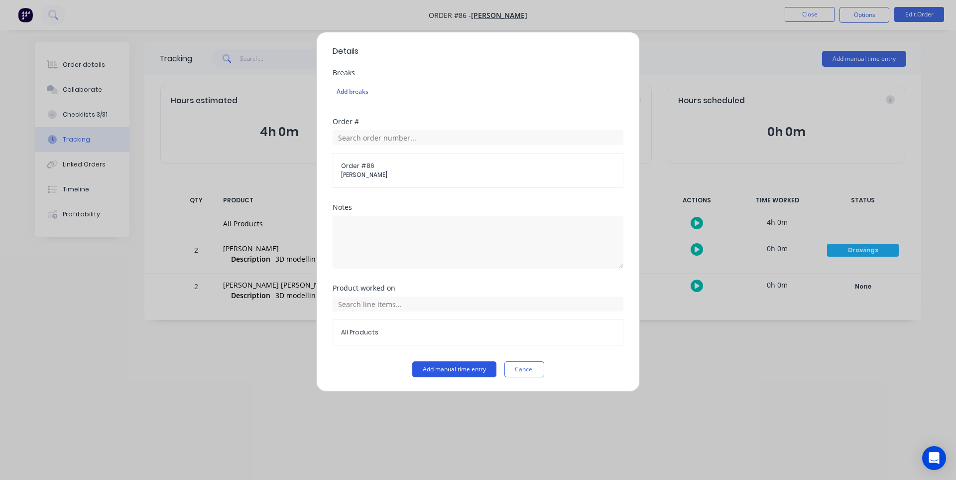
click at [458, 371] on button "Add manual time entry" at bounding box center [454, 369] width 84 height 16
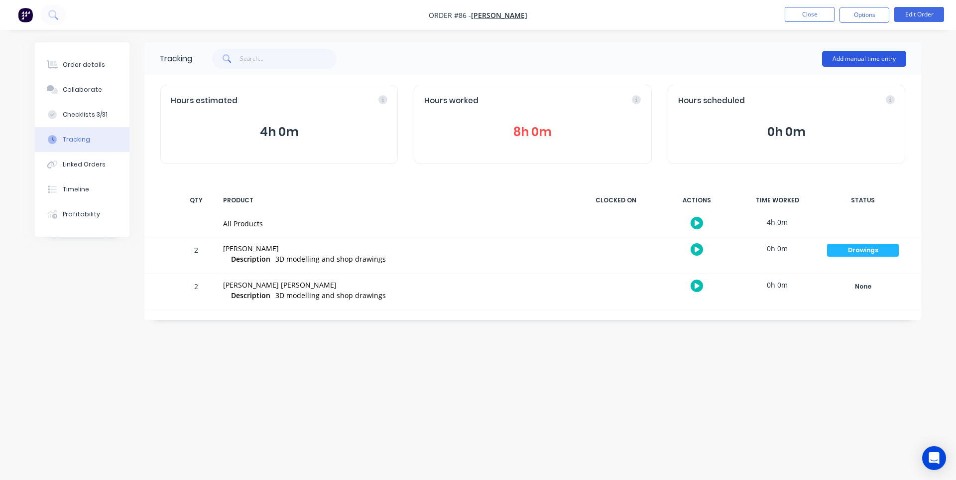
click at [860, 60] on button "Add manual time entry" at bounding box center [864, 59] width 84 height 16
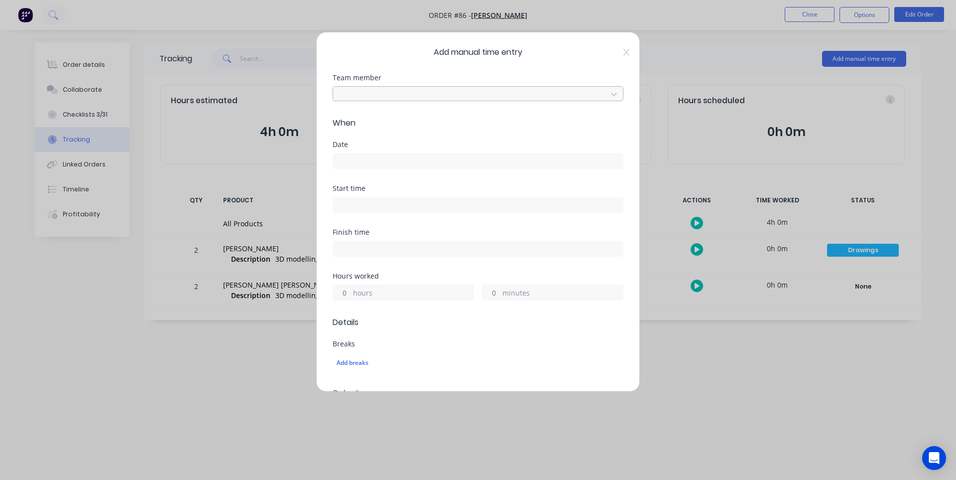
click at [421, 94] on div at bounding box center [471, 93] width 261 height 12
click at [415, 479] on div "[PERSON_NAME]" at bounding box center [478, 485] width 956 height 10
drag, startPoint x: 374, startPoint y: 148, endPoint x: 371, endPoint y: 154, distance: 6.5
click at [374, 148] on div "Date" at bounding box center [478, 155] width 291 height 28
click at [372, 162] on input at bounding box center [478, 160] width 290 height 15
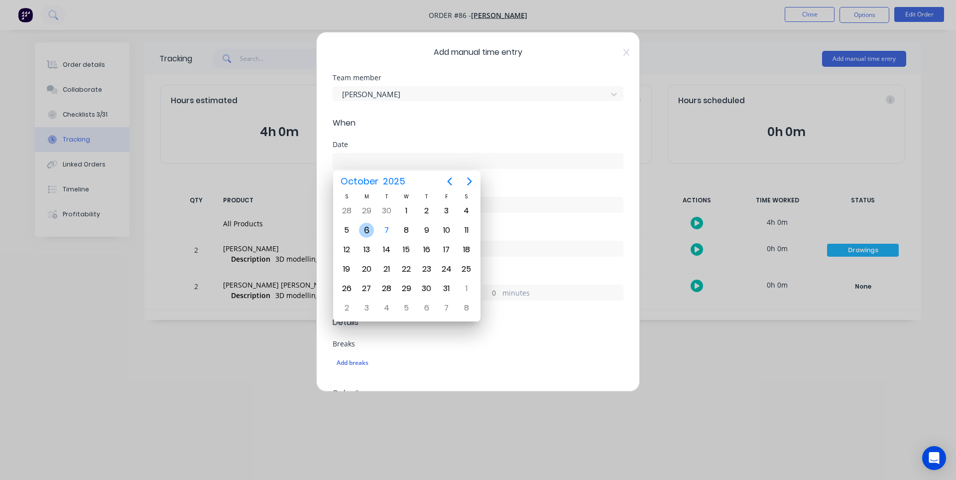
click at [363, 230] on div "6" at bounding box center [366, 230] width 15 height 15
type input "06/10/2025"
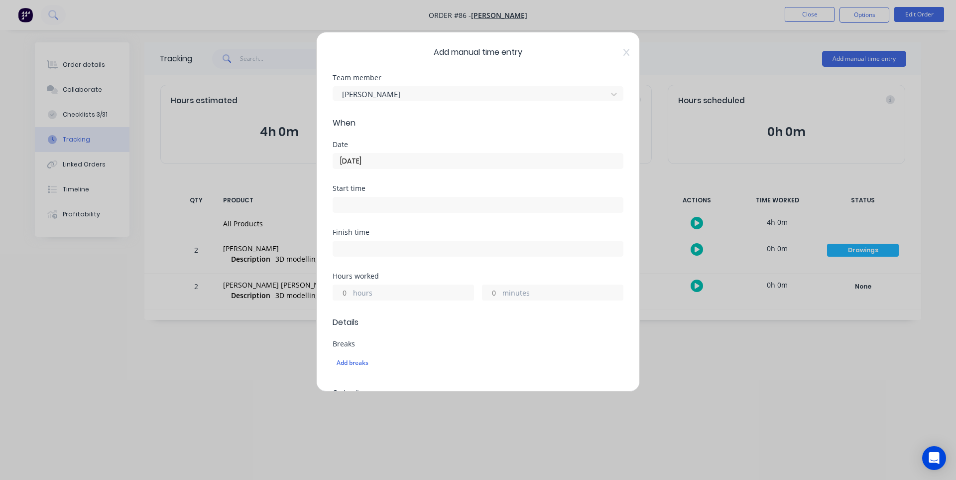
drag, startPoint x: 346, startPoint y: 291, endPoint x: 363, endPoint y: 290, distance: 17.0
click at [346, 291] on input "hours" at bounding box center [341, 292] width 17 height 15
type input "2"
type input "4"
click at [493, 293] on input "minutes" at bounding box center [491, 292] width 17 height 15
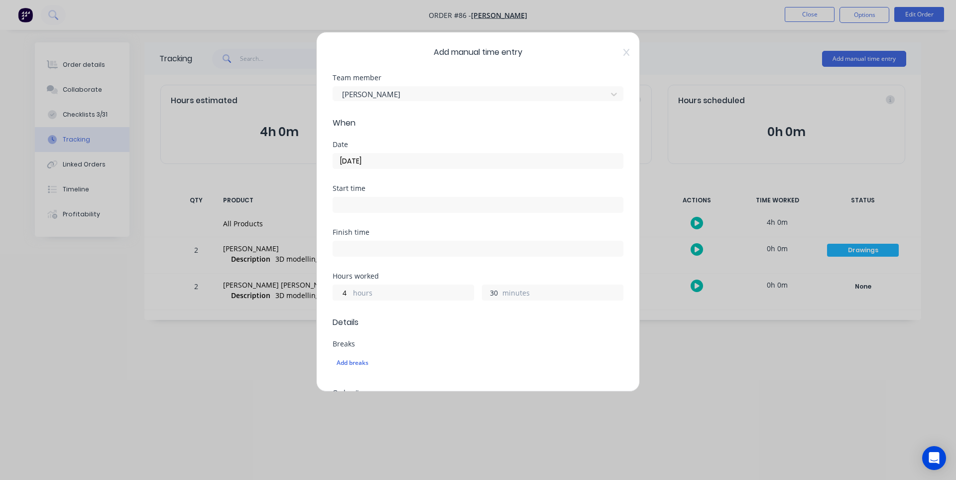
type input "30"
click at [583, 326] on span "Details" at bounding box center [478, 322] width 291 height 12
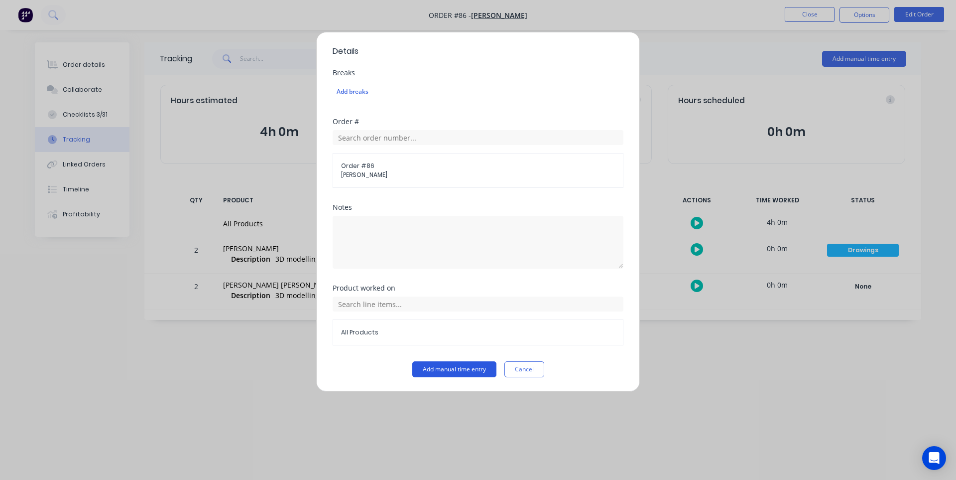
click at [450, 369] on button "Add manual time entry" at bounding box center [454, 369] width 84 height 16
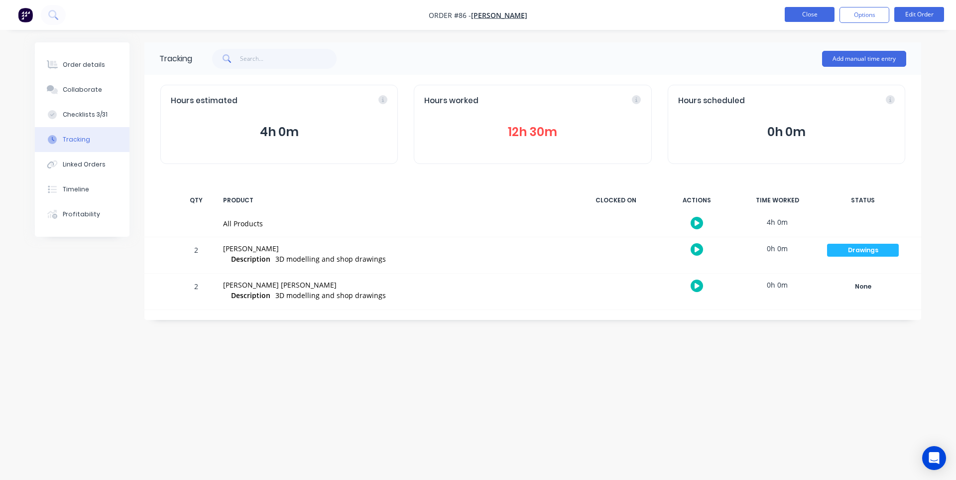
click at [820, 17] on button "Close" at bounding box center [810, 14] width 50 height 15
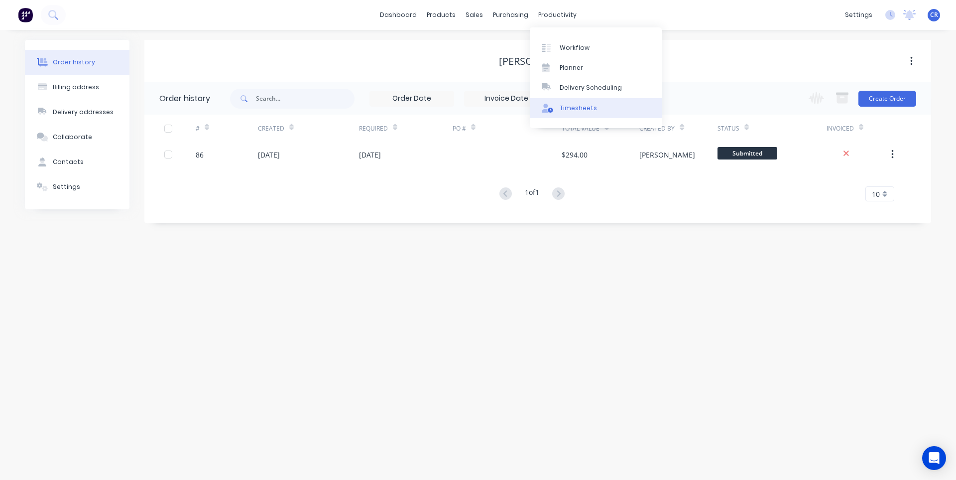
click at [577, 108] on div "Timesheets" at bounding box center [578, 108] width 37 height 9
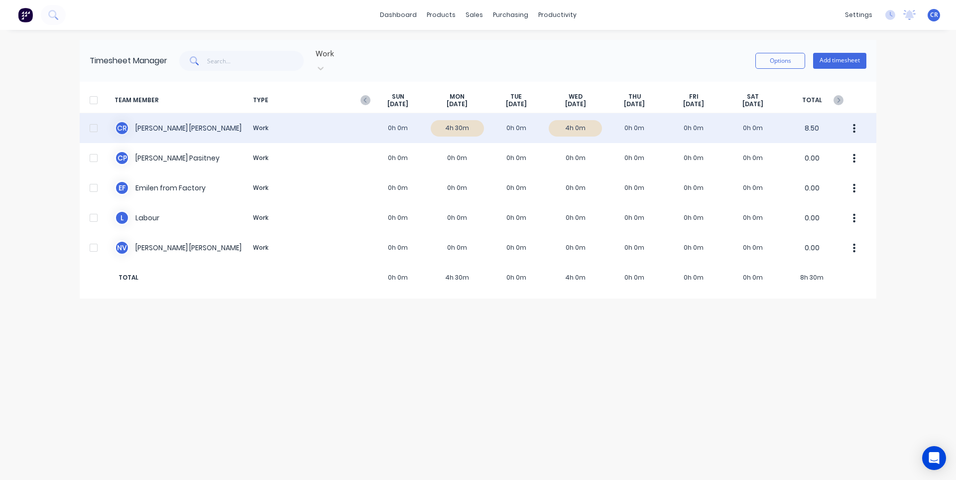
click at [167, 114] on div "C R Cameron Rennie Work 0h 0m 4h 30m 0h 0m 4h 0m 0h 0m 0h 0m 0h 0m 8.50" at bounding box center [478, 128] width 797 height 30
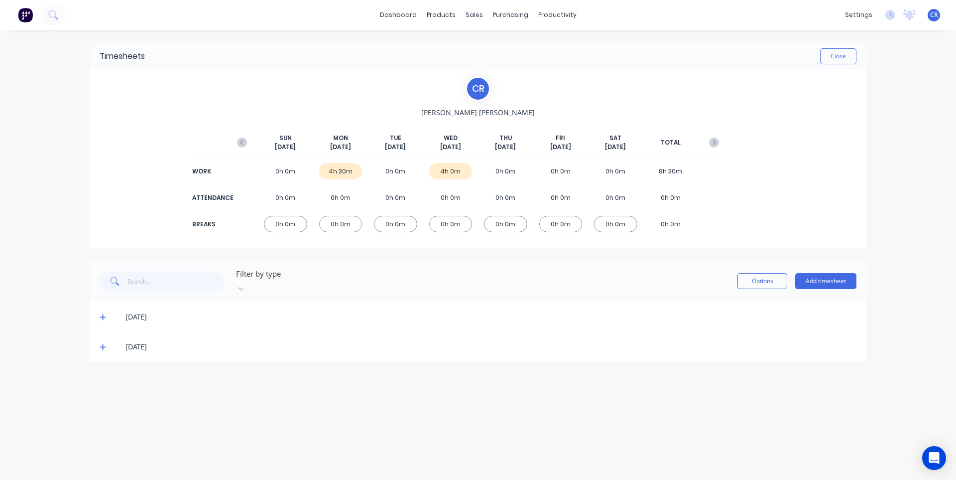
click at [103, 313] on icon at bounding box center [103, 316] width 6 height 7
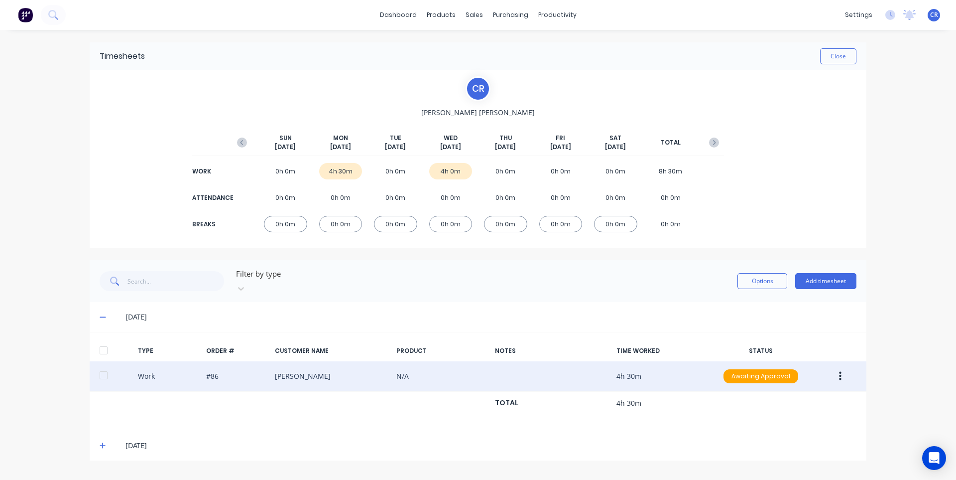
click at [845, 369] on button "button" at bounding box center [840, 376] width 23 height 18
click at [787, 411] on div "Delete" at bounding box center [805, 418] width 77 height 14
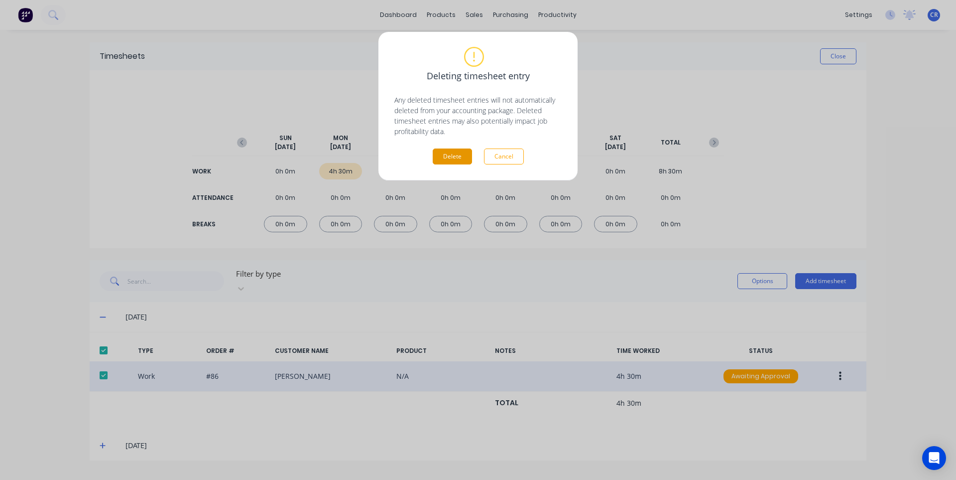
click at [464, 160] on button "Delete" at bounding box center [452, 156] width 39 height 16
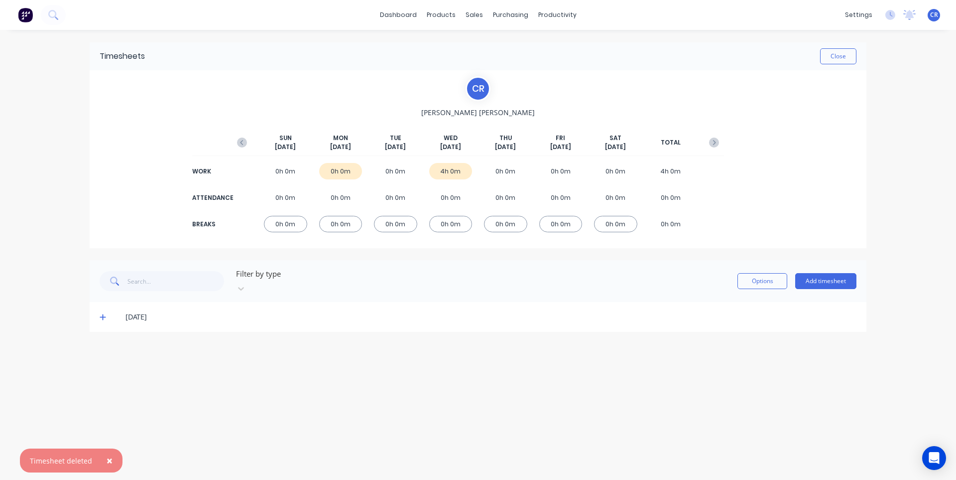
click at [103, 314] on icon at bounding box center [103, 317] width 6 height 6
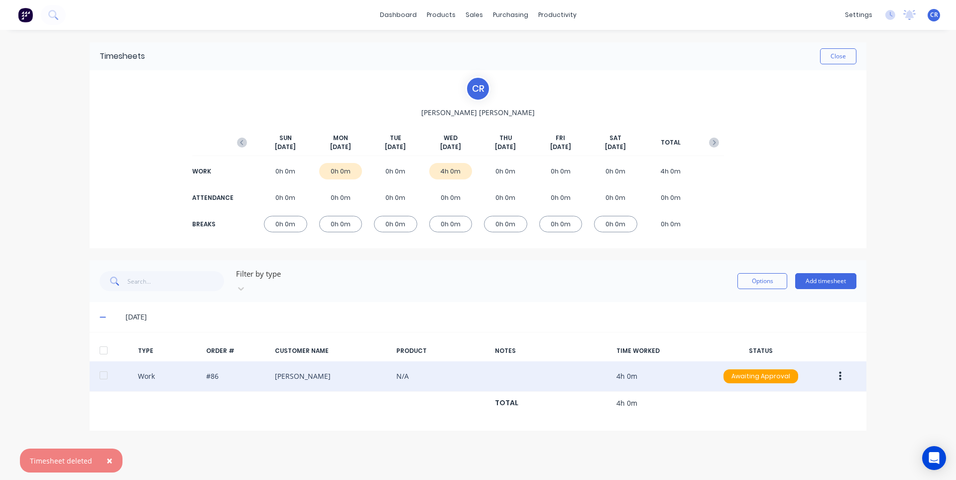
click at [836, 367] on button "button" at bounding box center [840, 376] width 23 height 18
click at [794, 411] on div "Delete" at bounding box center [805, 418] width 77 height 14
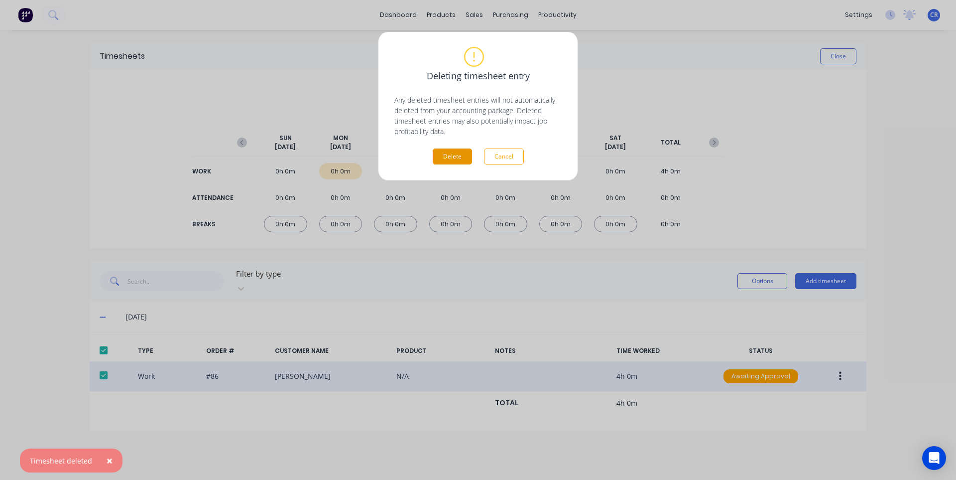
click at [450, 155] on button "Delete" at bounding box center [452, 156] width 39 height 16
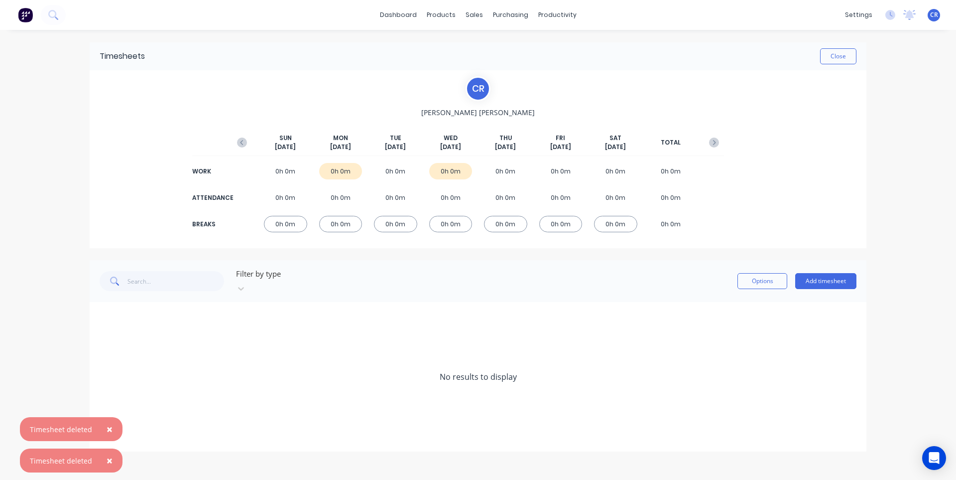
click at [711, 93] on div "C R Cameron Rennie SUN Oct 5th MON Oct 6th TUE Oct 7th WED Oct 8th THU Oct 9th …" at bounding box center [478, 159] width 492 height 166
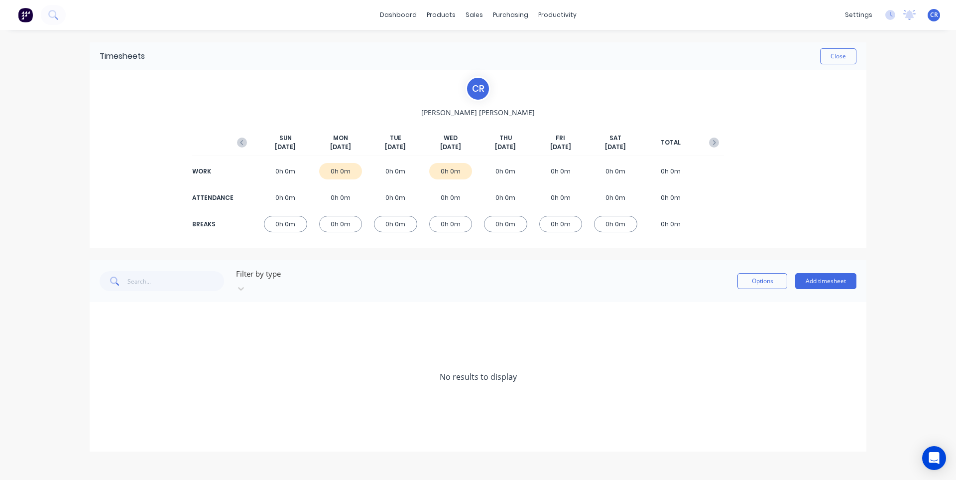
click at [818, 13] on div "dashboard products sales purchasing productivity dashboard products Product Cat…" at bounding box center [478, 15] width 956 height 30
click at [473, 13] on div "sales" at bounding box center [474, 14] width 27 height 15
click at [508, 41] on link "Sales Orders" at bounding box center [527, 47] width 132 height 20
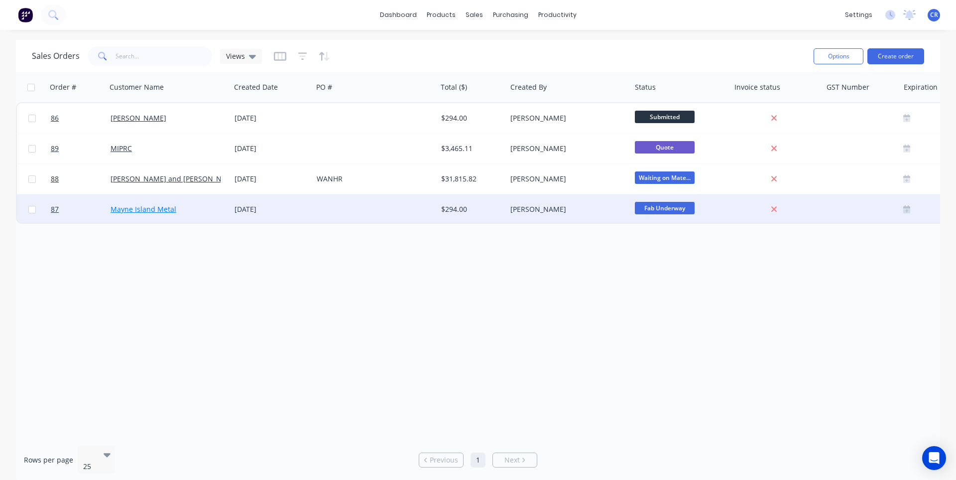
click at [166, 212] on link "Mayne Island Metal" at bounding box center [144, 208] width 66 height 9
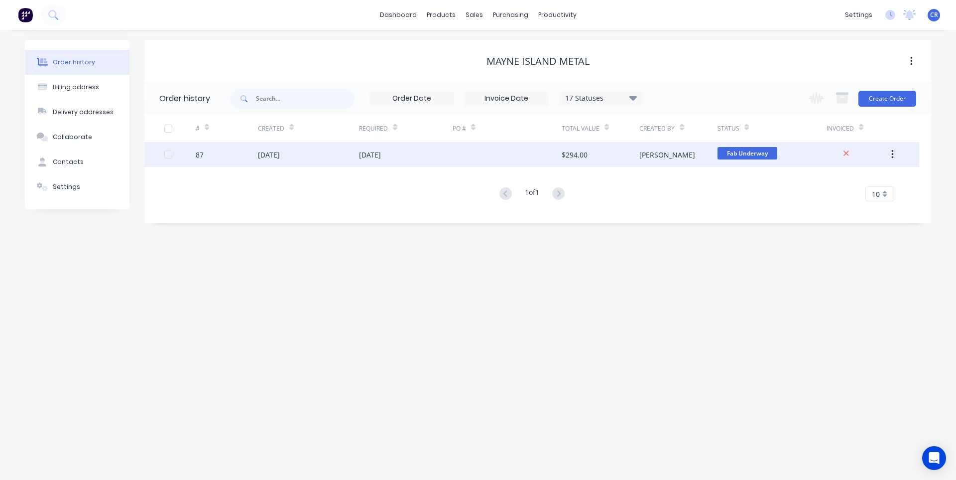
click at [440, 153] on div "[DATE]" at bounding box center [406, 154] width 94 height 25
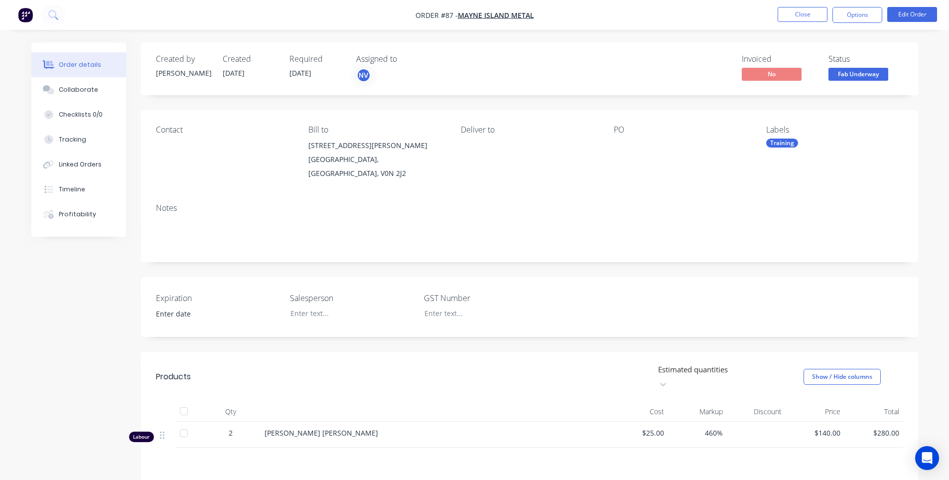
scroll to position [121, 0]
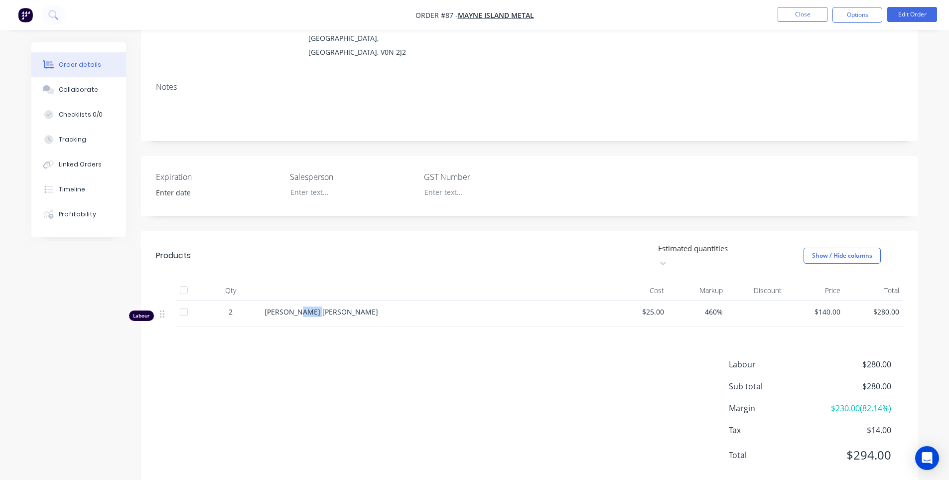
drag, startPoint x: 297, startPoint y: 283, endPoint x: 317, endPoint y: 282, distance: 19.9
click at [316, 306] on div "[PERSON_NAME] [PERSON_NAME]" at bounding box center [434, 311] width 341 height 10
click at [340, 306] on div "[PERSON_NAME] [PERSON_NAME]" at bounding box center [434, 311] width 341 height 10
drag, startPoint x: 710, startPoint y: 287, endPoint x: 715, endPoint y: 288, distance: 5.1
click at [715, 306] on span "460%" at bounding box center [697, 311] width 51 height 10
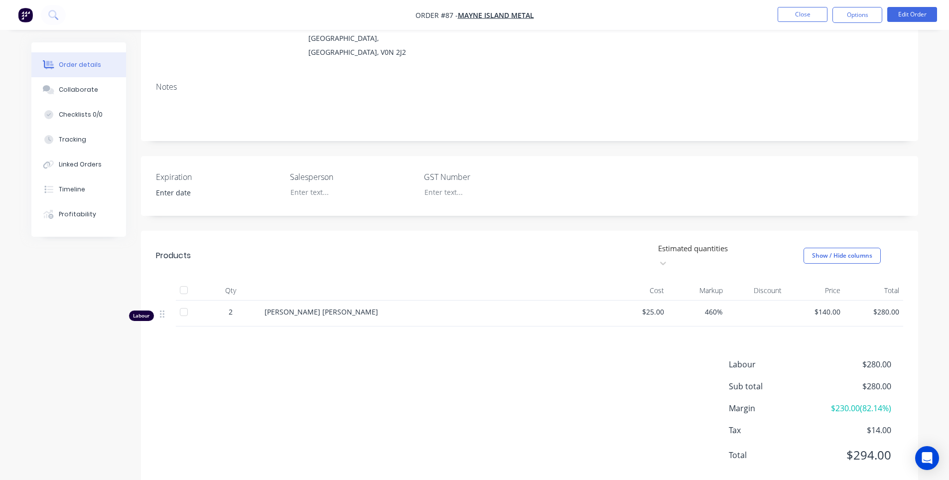
click at [294, 300] on div "[PERSON_NAME] [PERSON_NAME]" at bounding box center [435, 313] width 349 height 26
click at [291, 280] on div at bounding box center [435, 290] width 349 height 20
click at [299, 213] on div "Created by Cameron Created 01/10/25 Required 01/10/25 Assigned to NV Invoiced N…" at bounding box center [529, 204] width 777 height 567
click at [348, 210] on div "Created by Cameron Created 01/10/25 Required 01/10/25 Assigned to NV Invoiced N…" at bounding box center [529, 204] width 777 height 567
click at [523, 216] on div "Created by Cameron Created 01/10/25 Required 01/10/25 Assigned to NV Invoiced N…" at bounding box center [529, 204] width 777 height 567
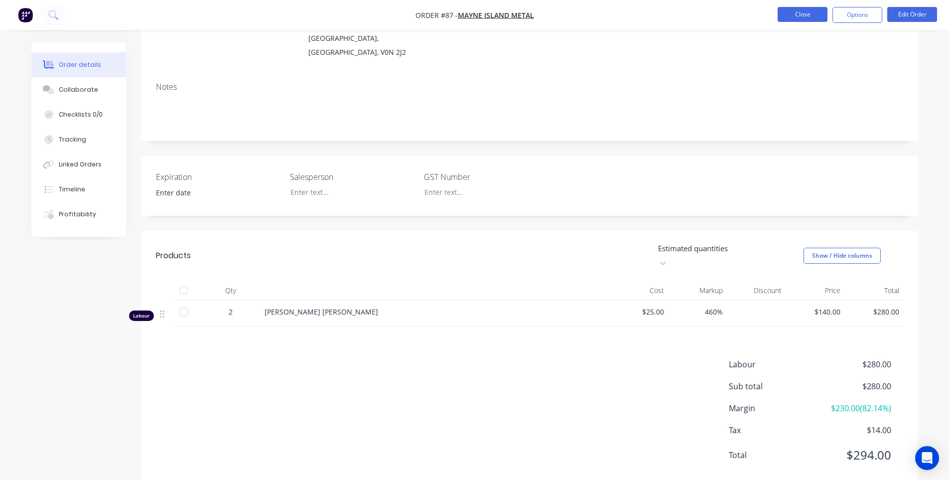
click at [819, 12] on button "Close" at bounding box center [803, 14] width 50 height 15
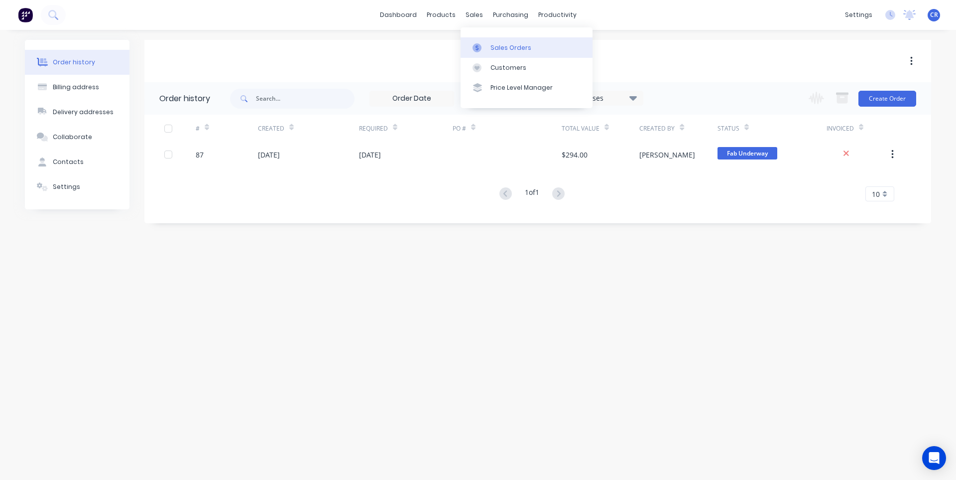
click at [481, 43] on icon at bounding box center [477, 47] width 9 height 9
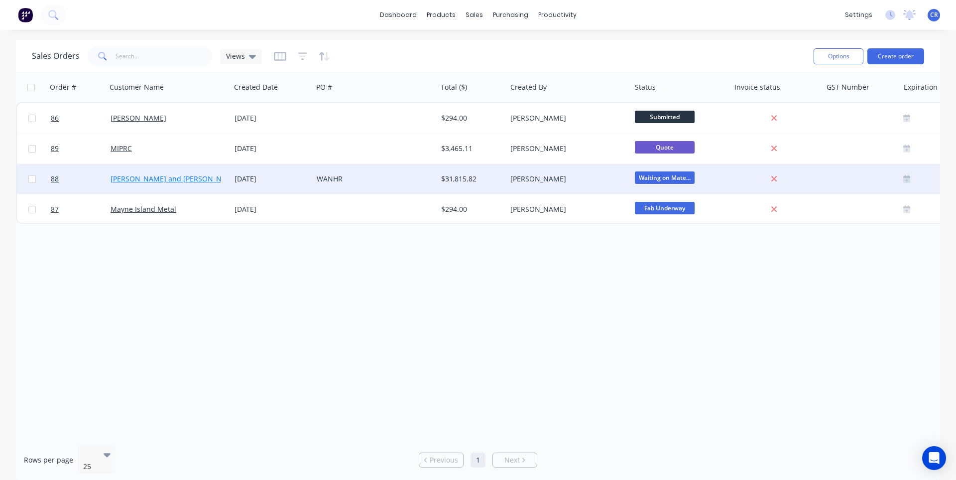
click at [152, 175] on link "[PERSON_NAME] and [PERSON_NAME]" at bounding box center [175, 178] width 129 height 9
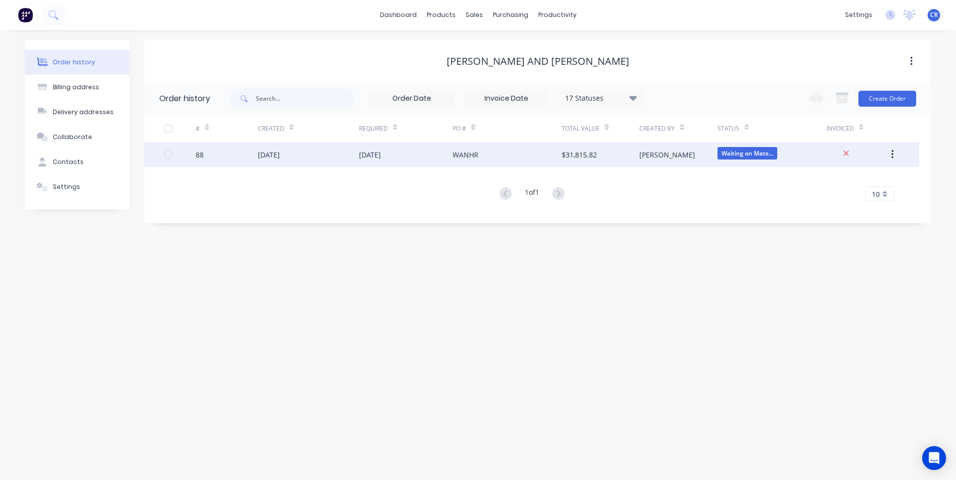
click at [411, 155] on div "30 Sep 2025" at bounding box center [406, 154] width 94 height 25
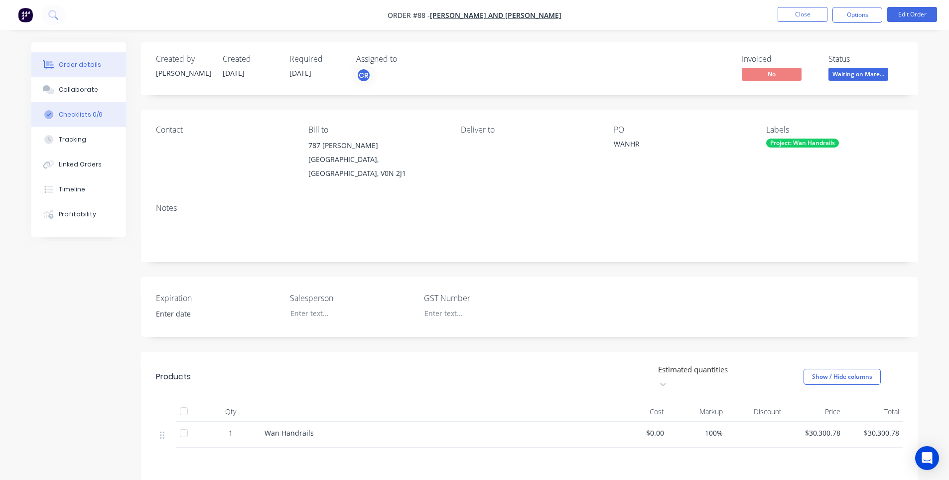
click at [95, 113] on div "Checklists 0/6" at bounding box center [81, 114] width 44 height 9
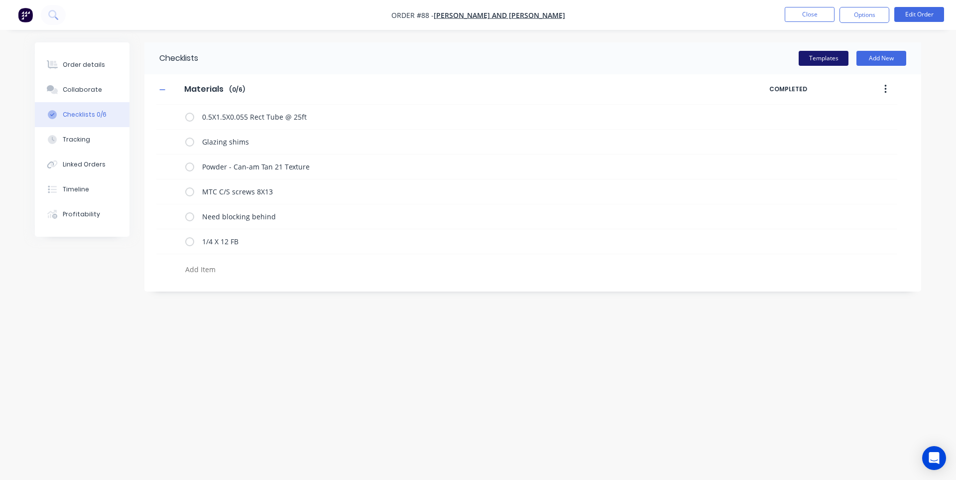
click at [805, 57] on button "Templates" at bounding box center [824, 58] width 50 height 15
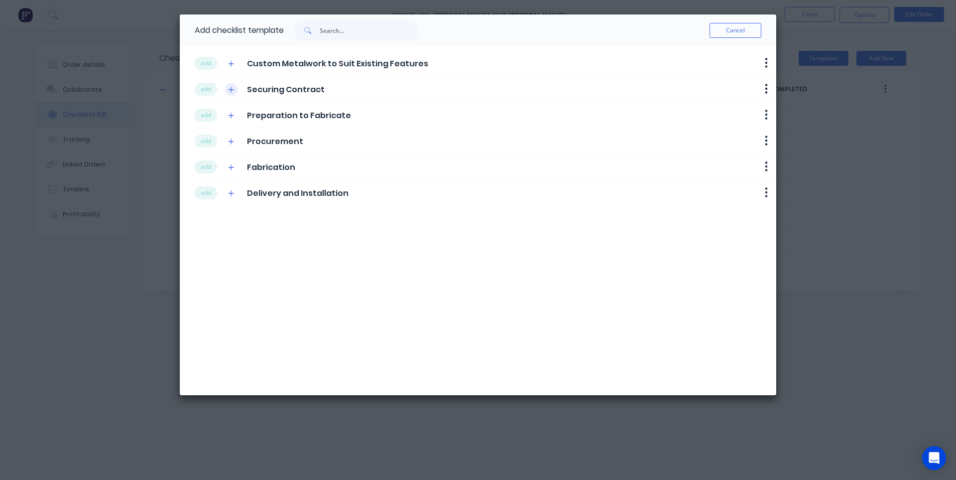
click at [229, 91] on icon "button" at bounding box center [231, 89] width 6 height 7
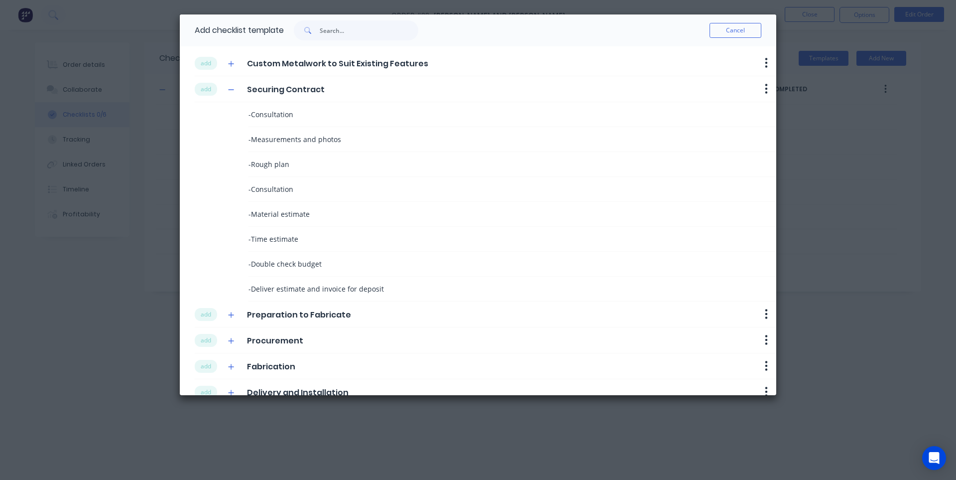
click at [248, 113] on div "- Consultation - Measurements and photos - Rough plan - Consultation - Material…" at bounding box center [486, 201] width 582 height 199
click at [212, 314] on button "add" at bounding box center [206, 314] width 22 height 13
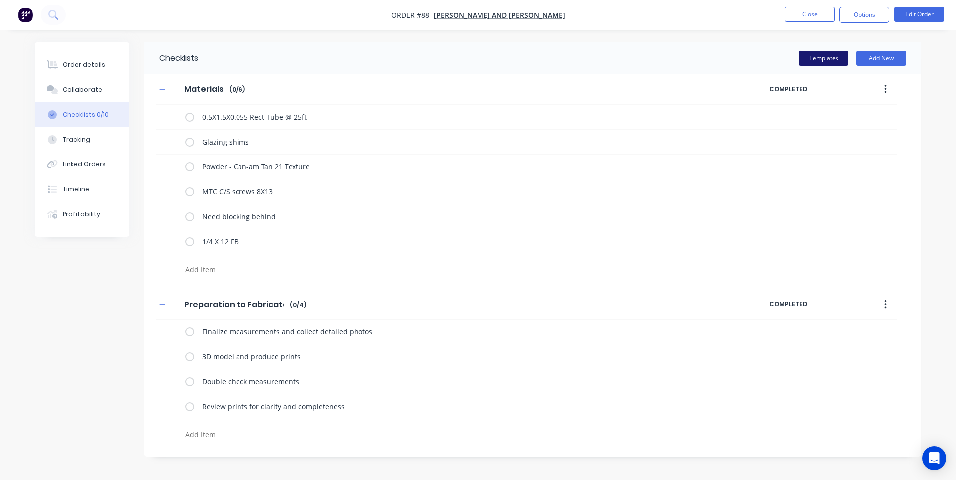
click at [829, 54] on button "Templates" at bounding box center [824, 58] width 50 height 15
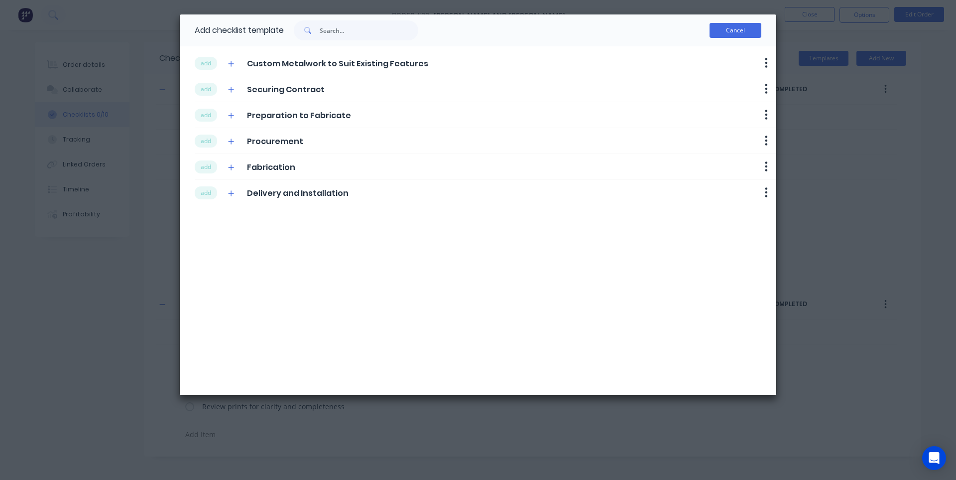
click at [725, 33] on button "Cancel" at bounding box center [736, 30] width 52 height 15
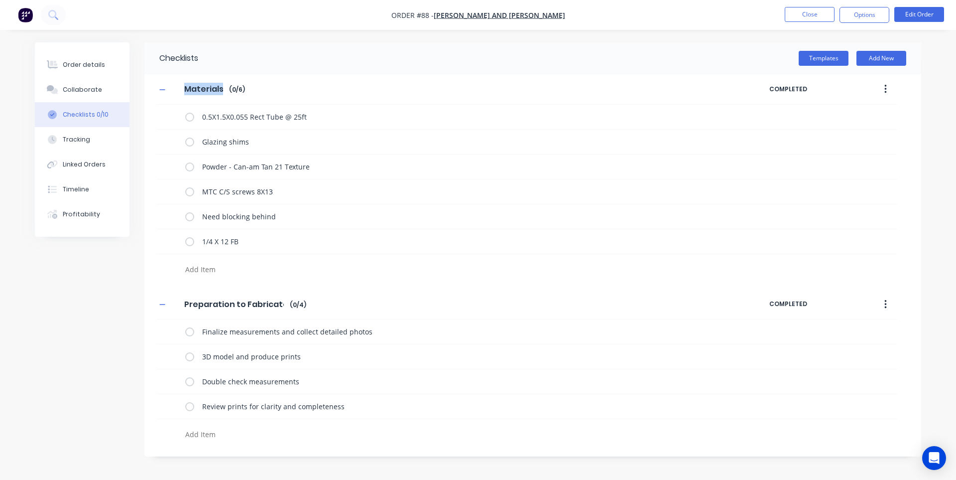
click at [726, 33] on div "Order details Collaborate Checklists 0/10 Tracking Linked Orders Timeline Profi…" at bounding box center [478, 240] width 956 height 480
click at [817, 51] on button "Templates" at bounding box center [824, 58] width 50 height 15
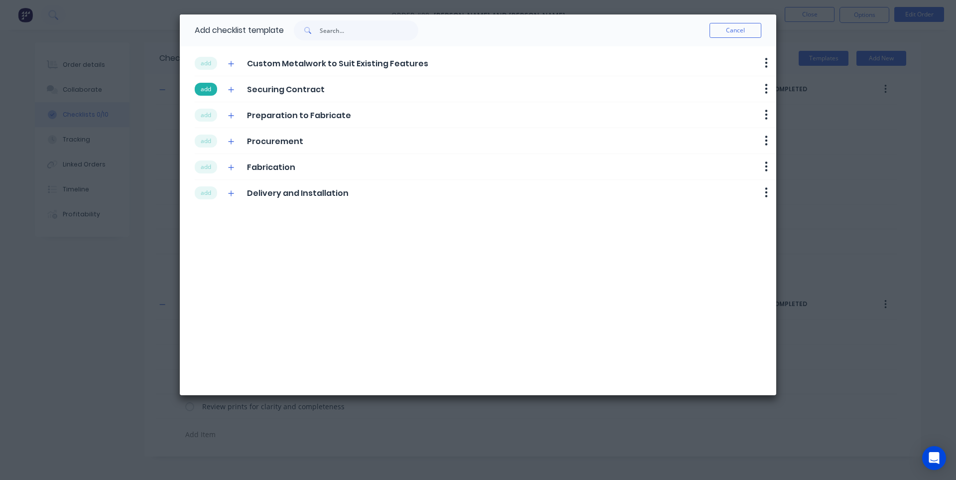
click at [200, 88] on button "add" at bounding box center [206, 89] width 22 height 13
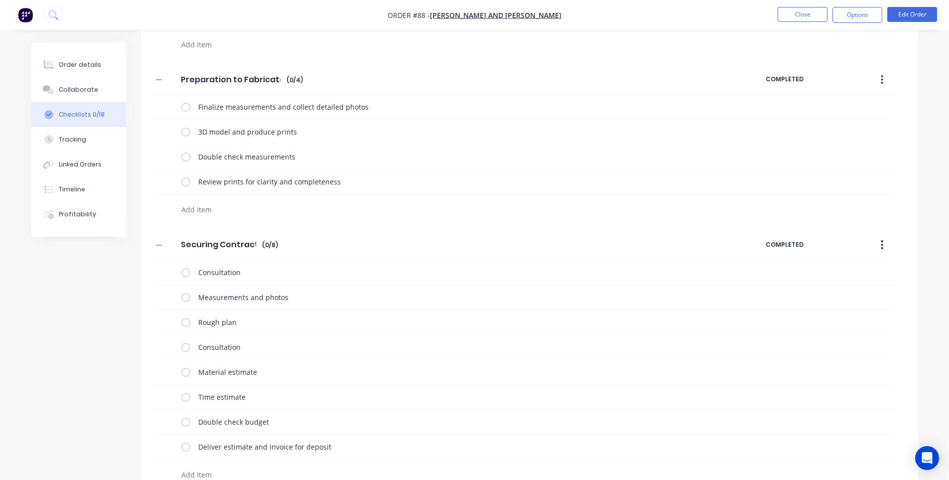
scroll to position [242, 0]
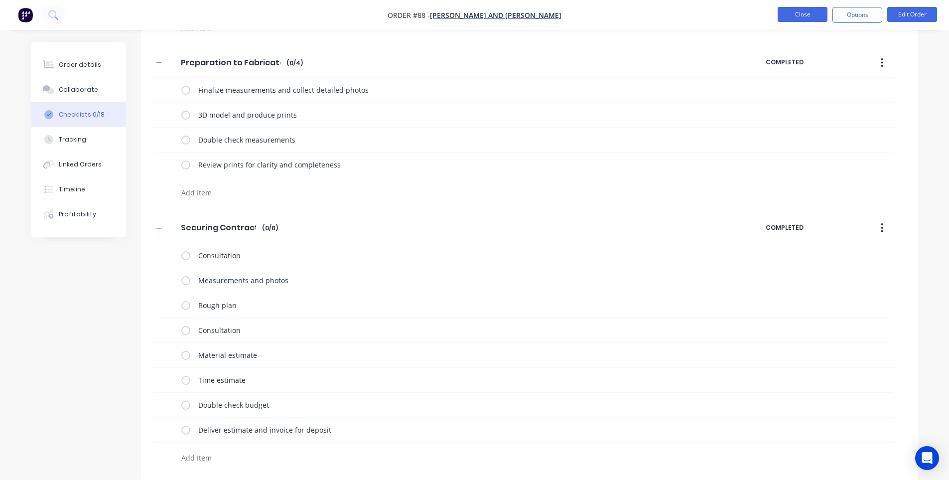
click at [814, 18] on button "Close" at bounding box center [803, 14] width 50 height 15
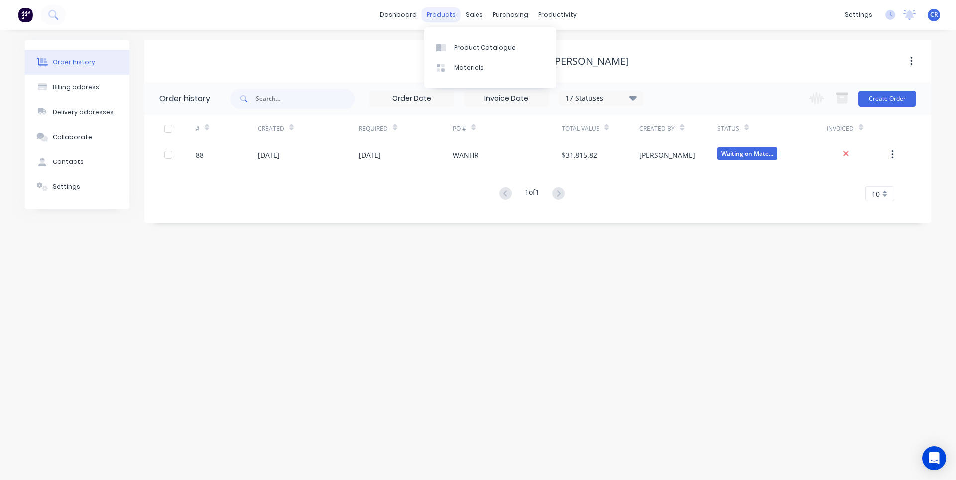
click at [435, 17] on div "products" at bounding box center [441, 14] width 39 height 15
click at [646, 31] on div "Order history Billing address Delivery addresses Collaborate Contacts Settings …" at bounding box center [478, 255] width 956 height 450
click at [703, 34] on div "Order history Billing address Delivery addresses Collaborate Contacts Settings …" at bounding box center [478, 255] width 956 height 450
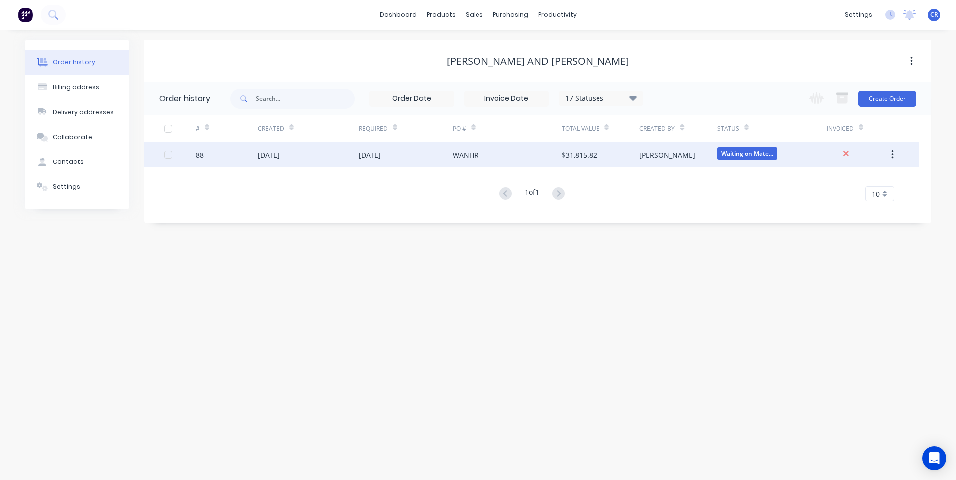
click at [367, 155] on div "30 Sep 2025" at bounding box center [370, 154] width 22 height 10
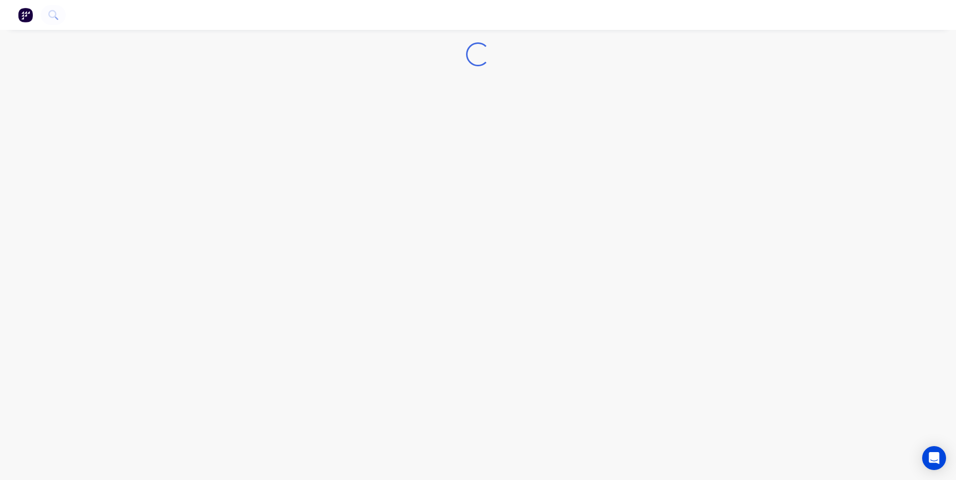
click at [367, 155] on div "Loading..." at bounding box center [478, 240] width 956 height 480
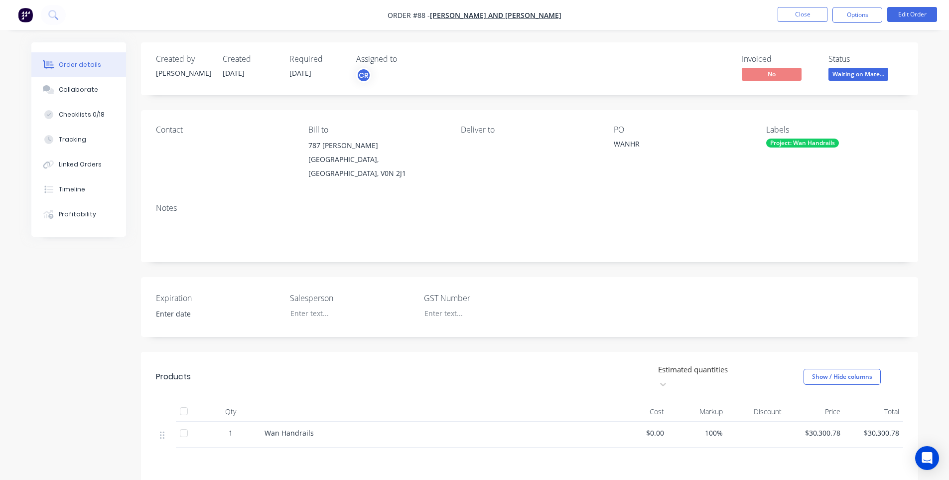
click at [696, 29] on nav "Order #88 - Michael and Wendy Wan Close Options Edit Order" at bounding box center [474, 15] width 949 height 30
click at [26, 15] on img "button" at bounding box center [25, 14] width 15 height 15
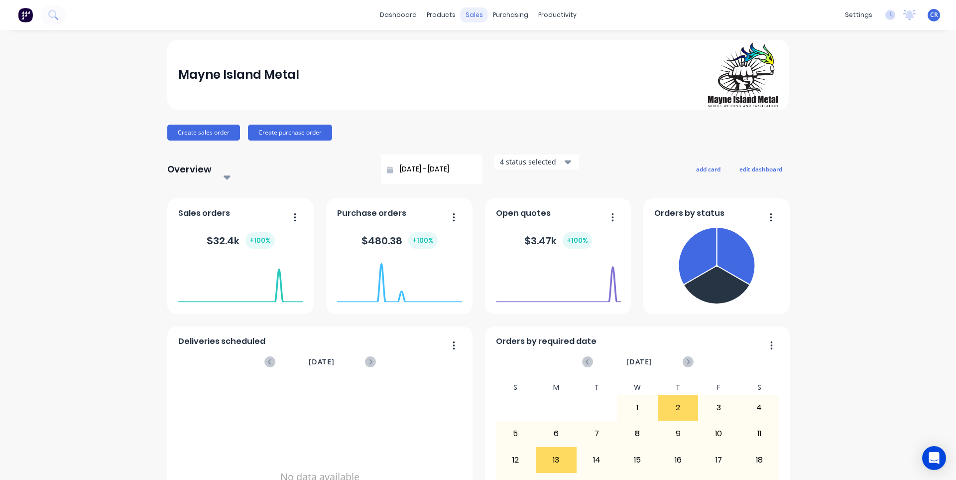
click at [474, 14] on div "sales" at bounding box center [474, 14] width 27 height 15
click at [487, 72] on div "Customers" at bounding box center [505, 67] width 36 height 9
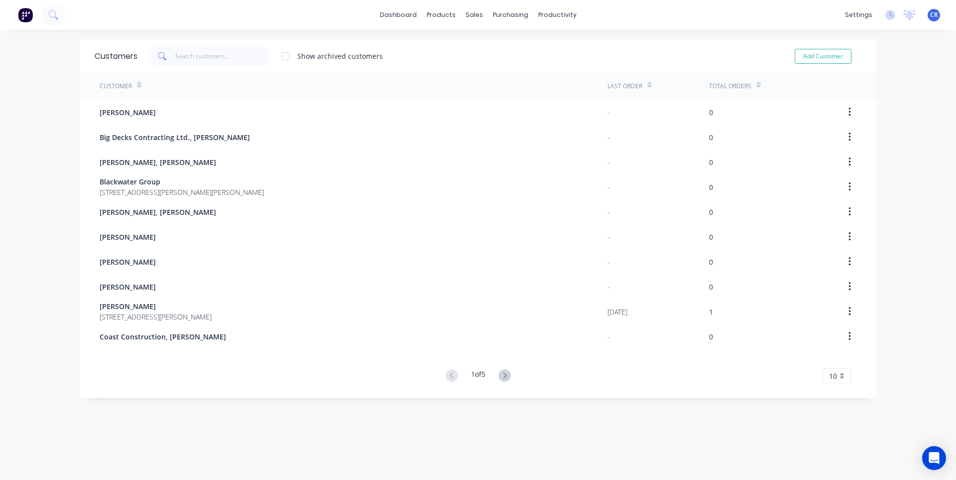
click at [842, 377] on div "10" at bounding box center [837, 375] width 29 height 15
click at [839, 360] on div "35" at bounding box center [837, 358] width 28 height 17
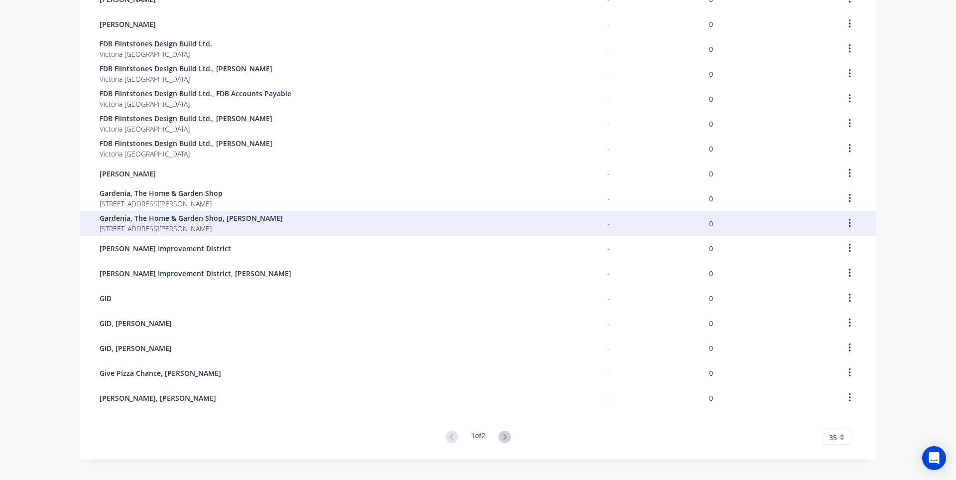
scroll to position [576, 0]
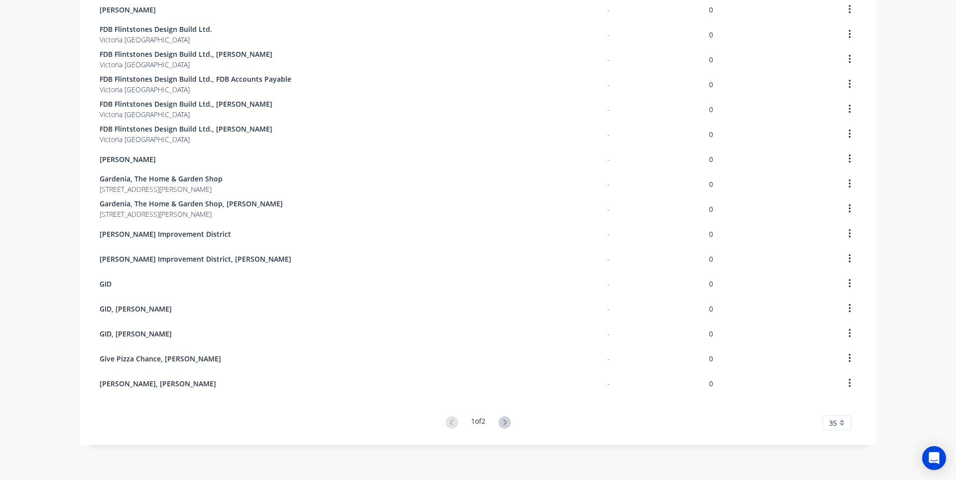
click at [839, 423] on div "35" at bounding box center [837, 422] width 29 height 15
click at [892, 304] on div "dashboard products sales purchasing productivity dashboard products Product Cat…" at bounding box center [478, 240] width 956 height 480
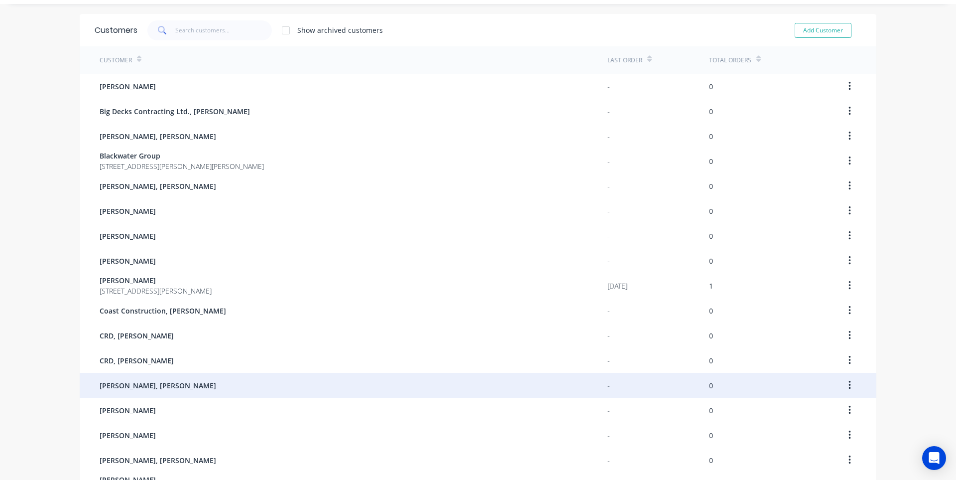
scroll to position [0, 0]
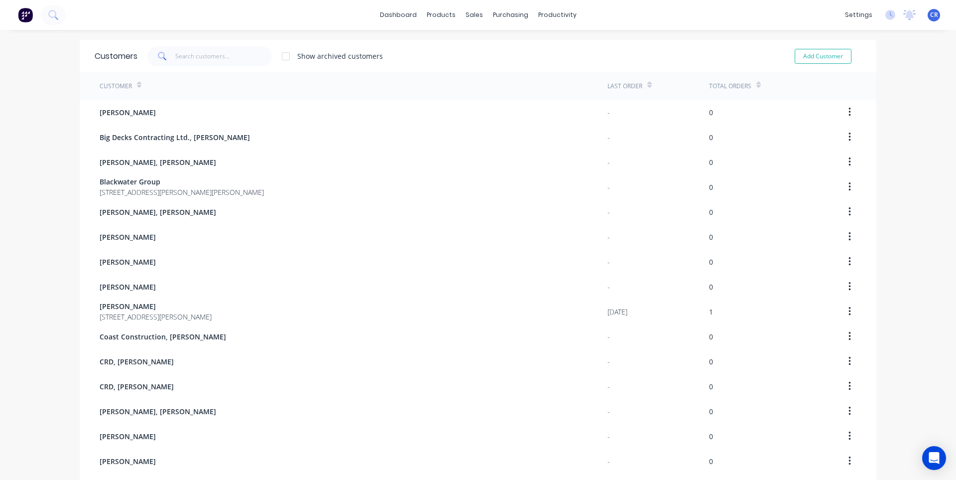
click at [630, 47] on div "Show archived customers Add Customer" at bounding box center [499, 56] width 724 height 20
click at [435, 14] on div "products" at bounding box center [441, 14] width 39 height 15
click at [636, 18] on div "dashboard products sales purchasing productivity dashboard products Product Cat…" at bounding box center [478, 15] width 956 height 30
click at [453, 46] on div "Product Catalogue" at bounding box center [482, 47] width 62 height 9
